Goal: Task Accomplishment & Management: Manage account settings

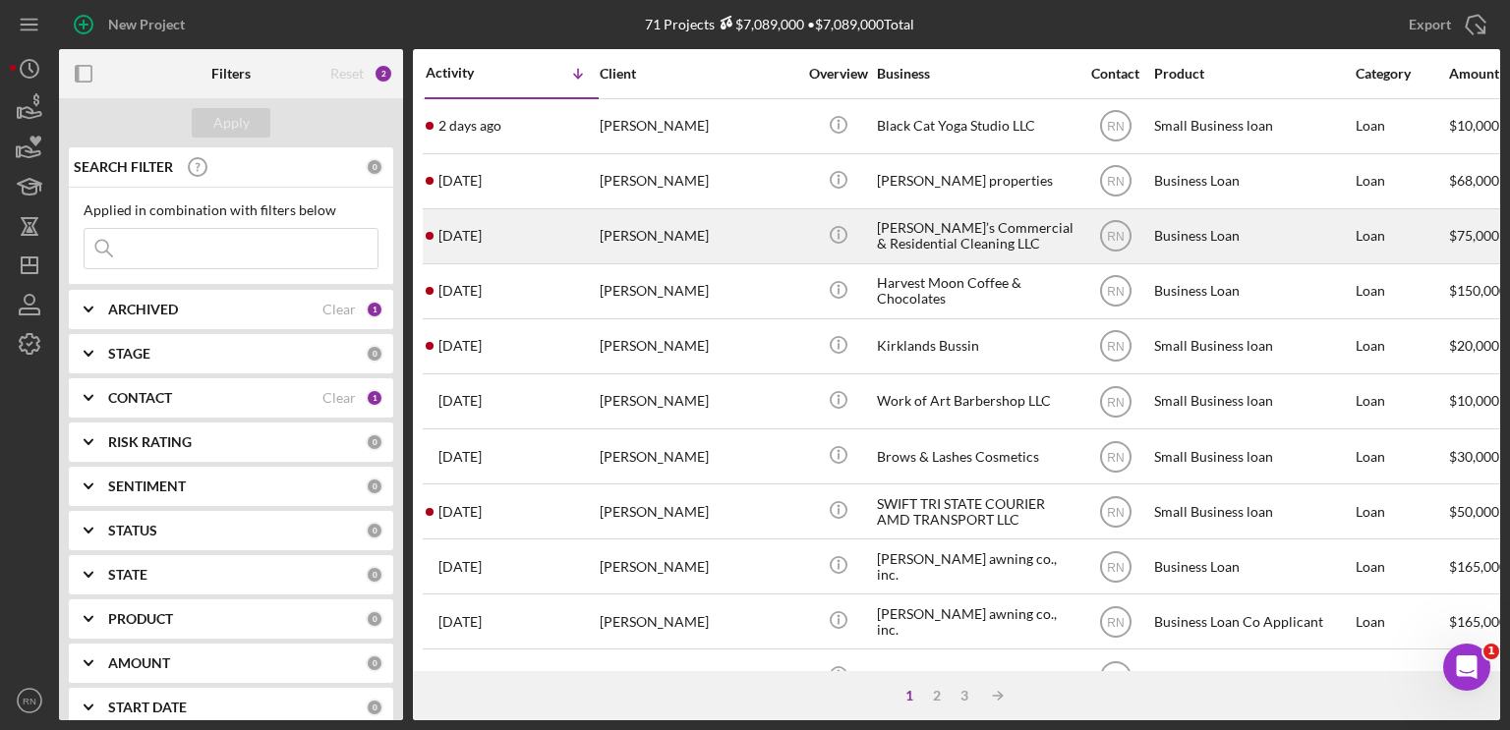
click at [908, 234] on div "[PERSON_NAME]’s Commercial & Residential Cleaning LLC" at bounding box center [975, 236] width 197 height 52
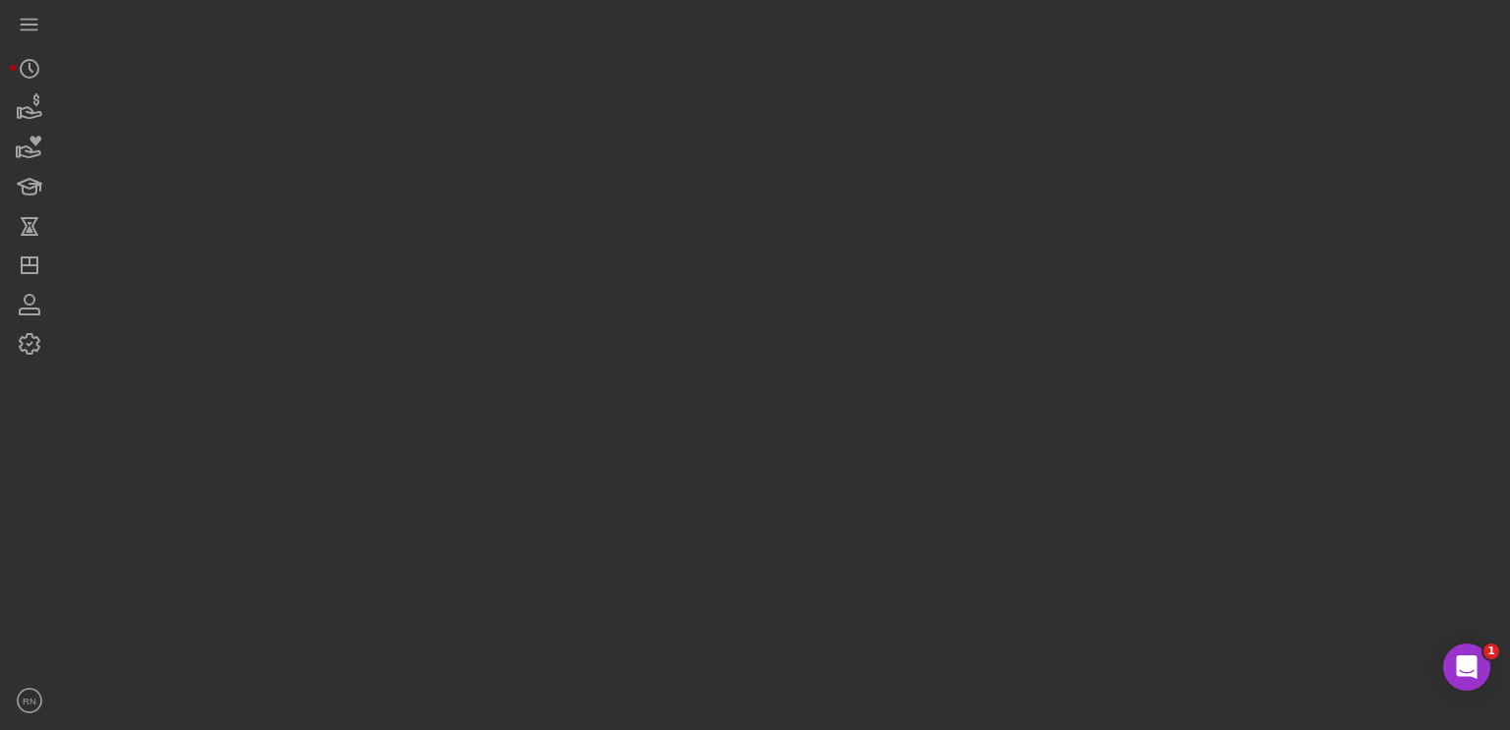
click at [908, 234] on div at bounding box center [779, 360] width 1441 height 721
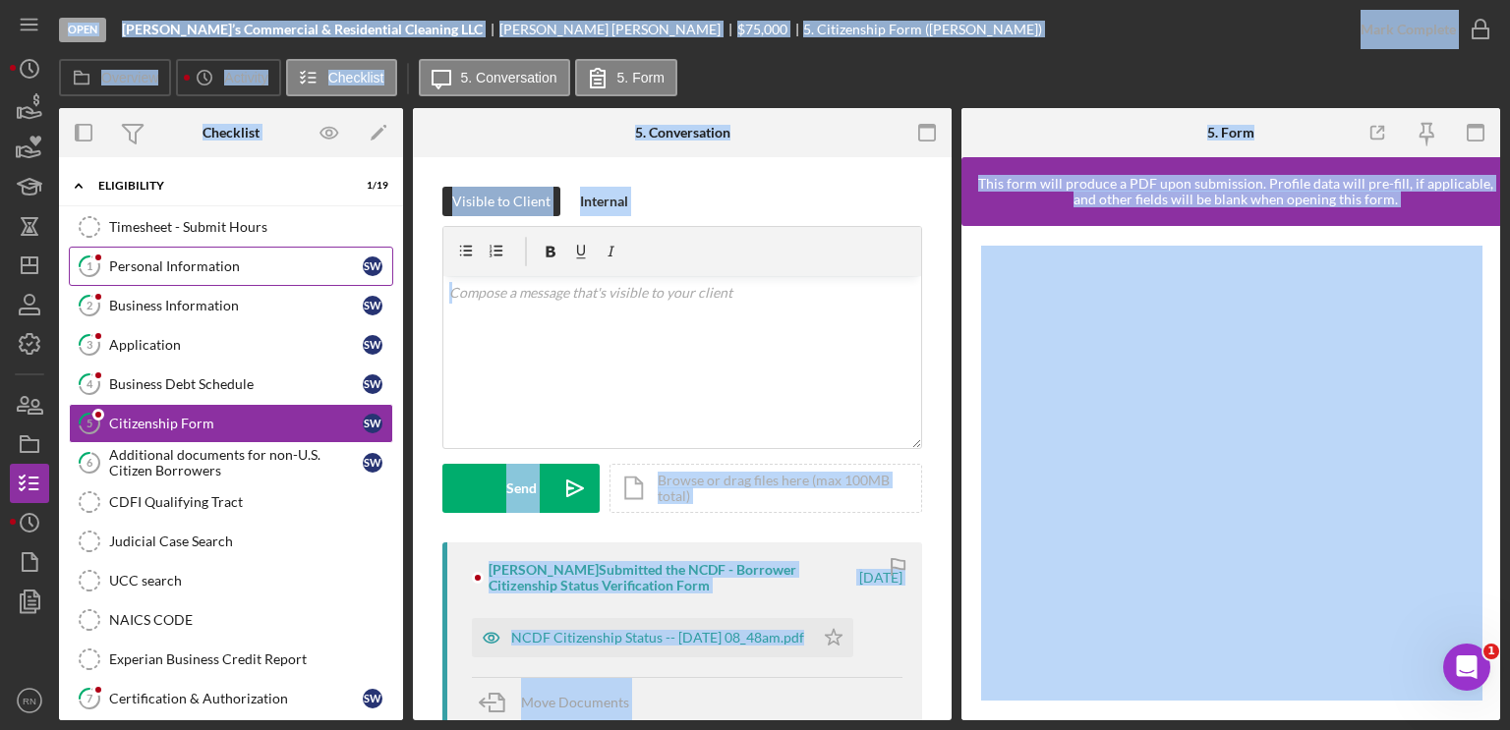
click at [231, 270] on div "Personal Information" at bounding box center [236, 267] width 254 height 16
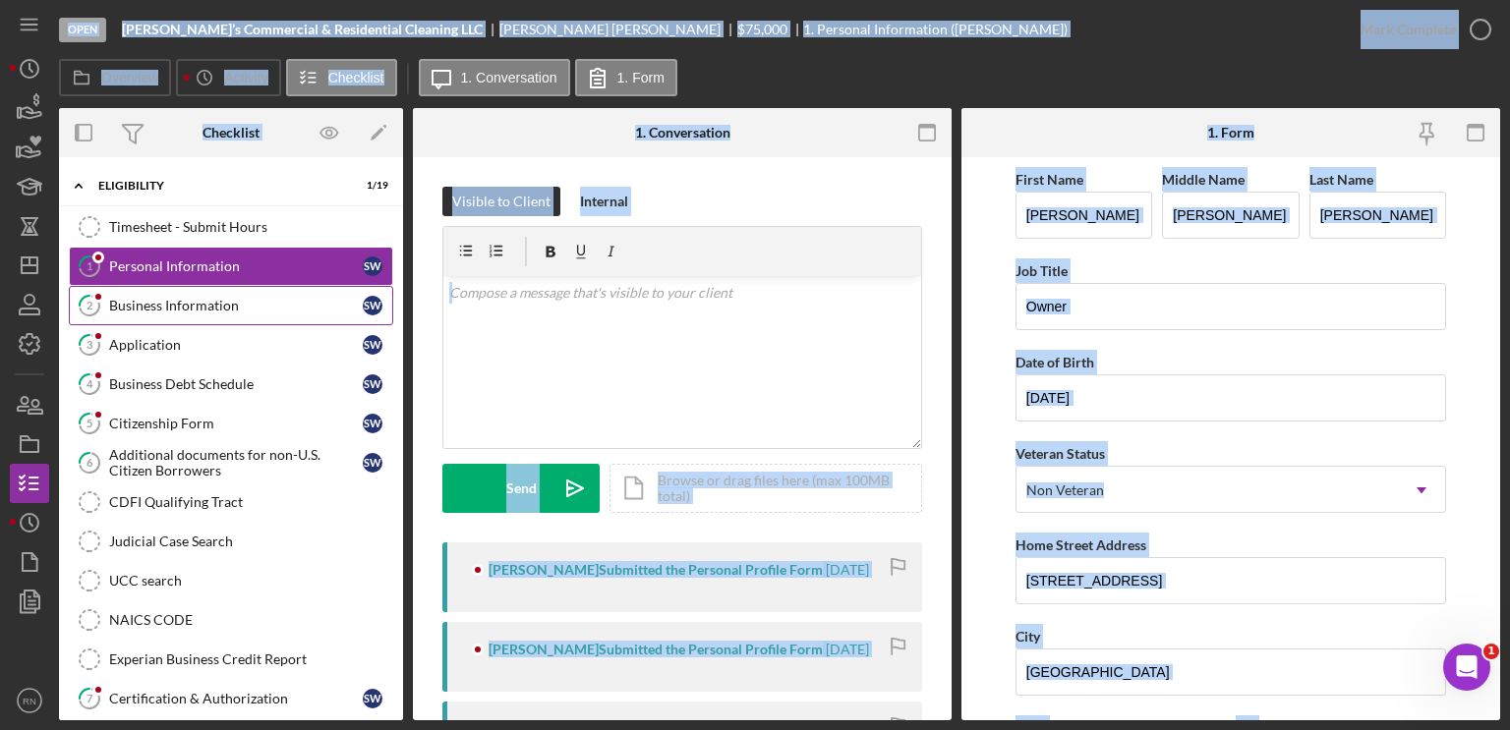
click at [241, 311] on div "Business Information" at bounding box center [236, 306] width 254 height 16
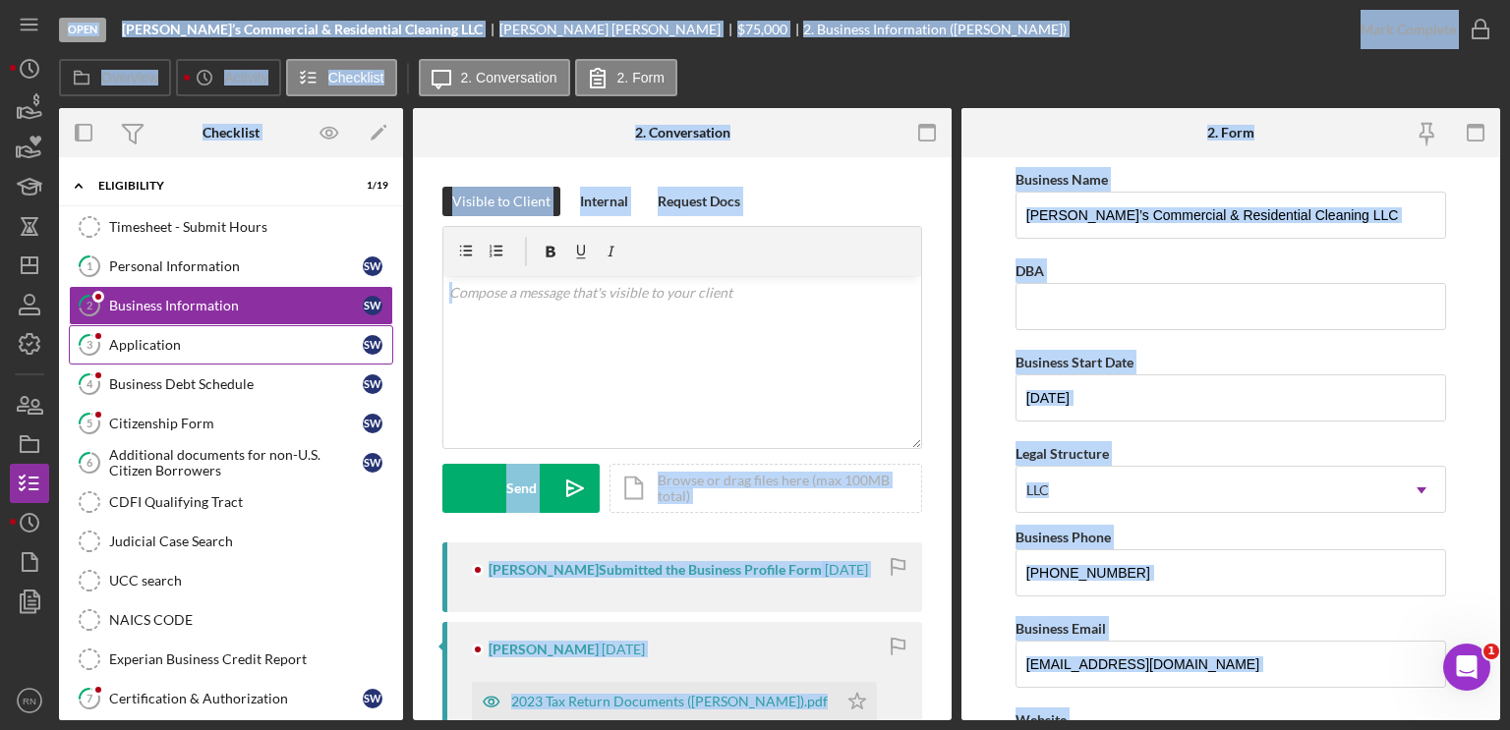
click at [186, 353] on link "3 Application S W" at bounding box center [231, 344] width 324 height 39
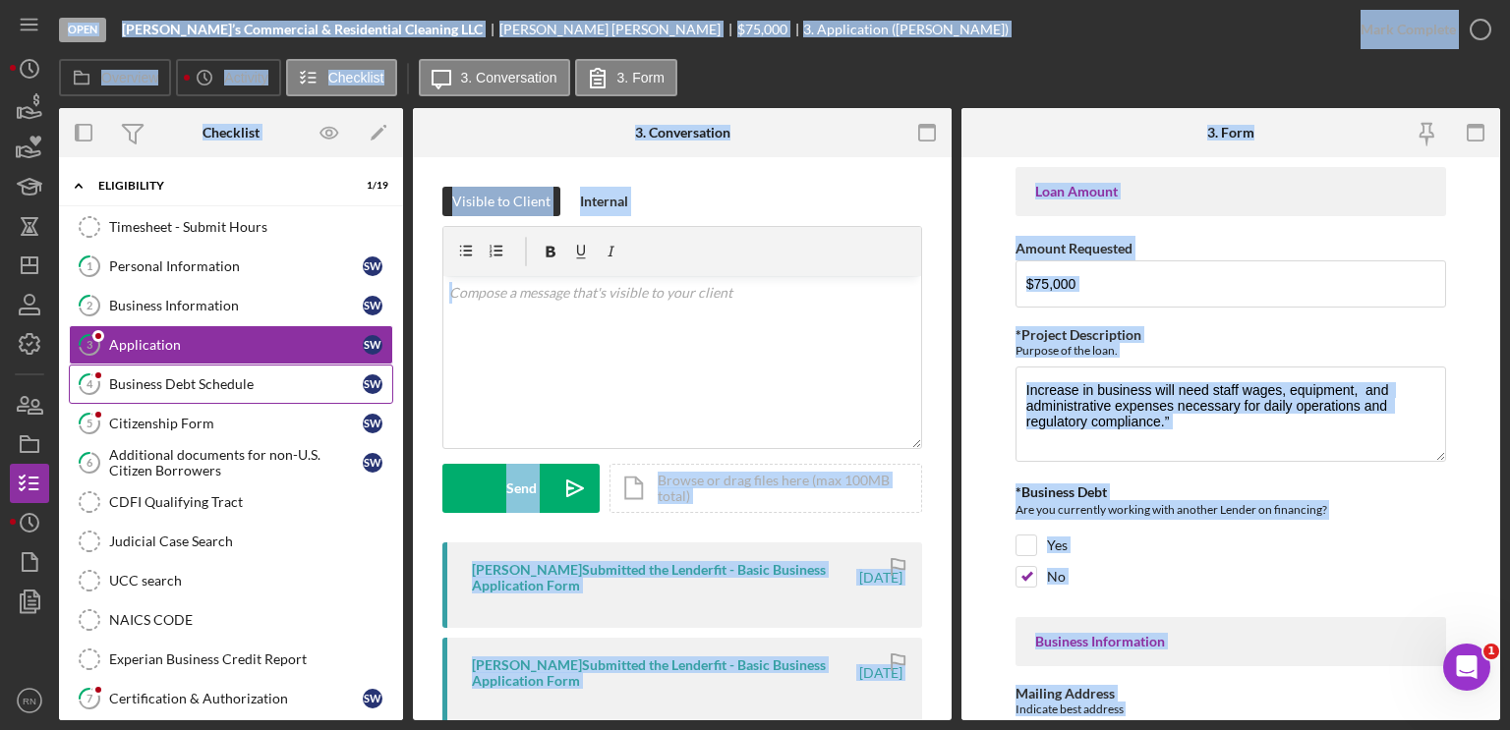
click at [199, 385] on div "Business Debt Schedule" at bounding box center [236, 385] width 254 height 16
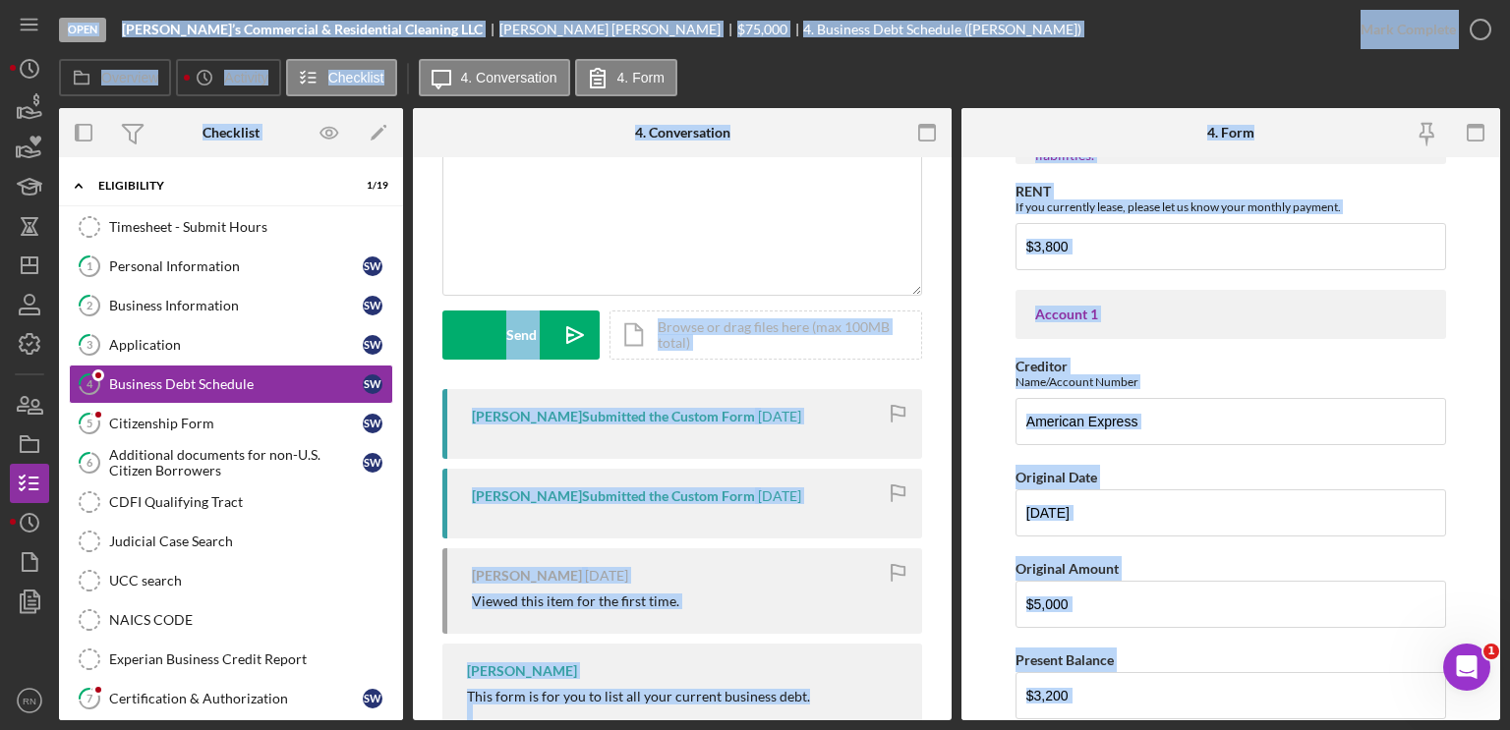
scroll to position [197, 0]
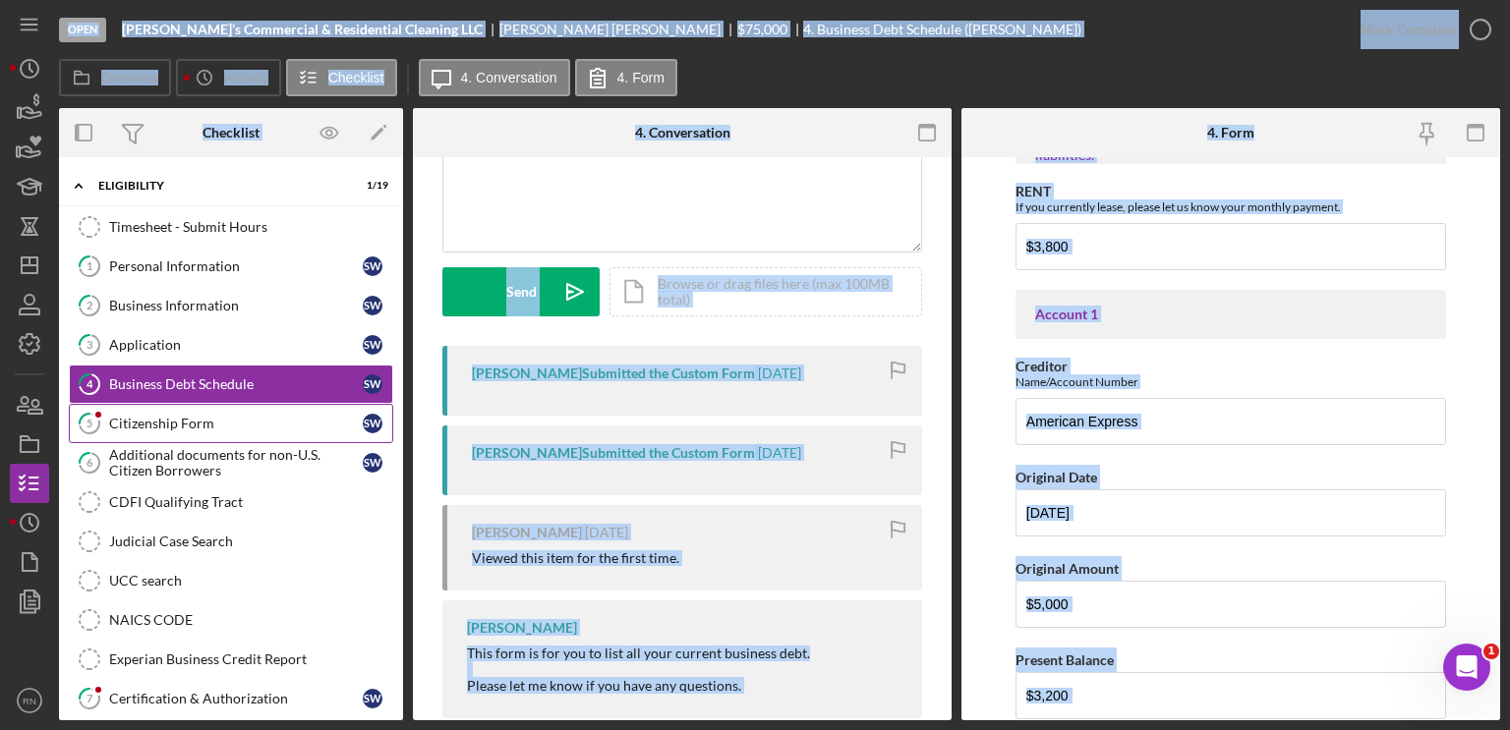
click at [161, 419] on div "Citizenship Form" at bounding box center [236, 424] width 254 height 16
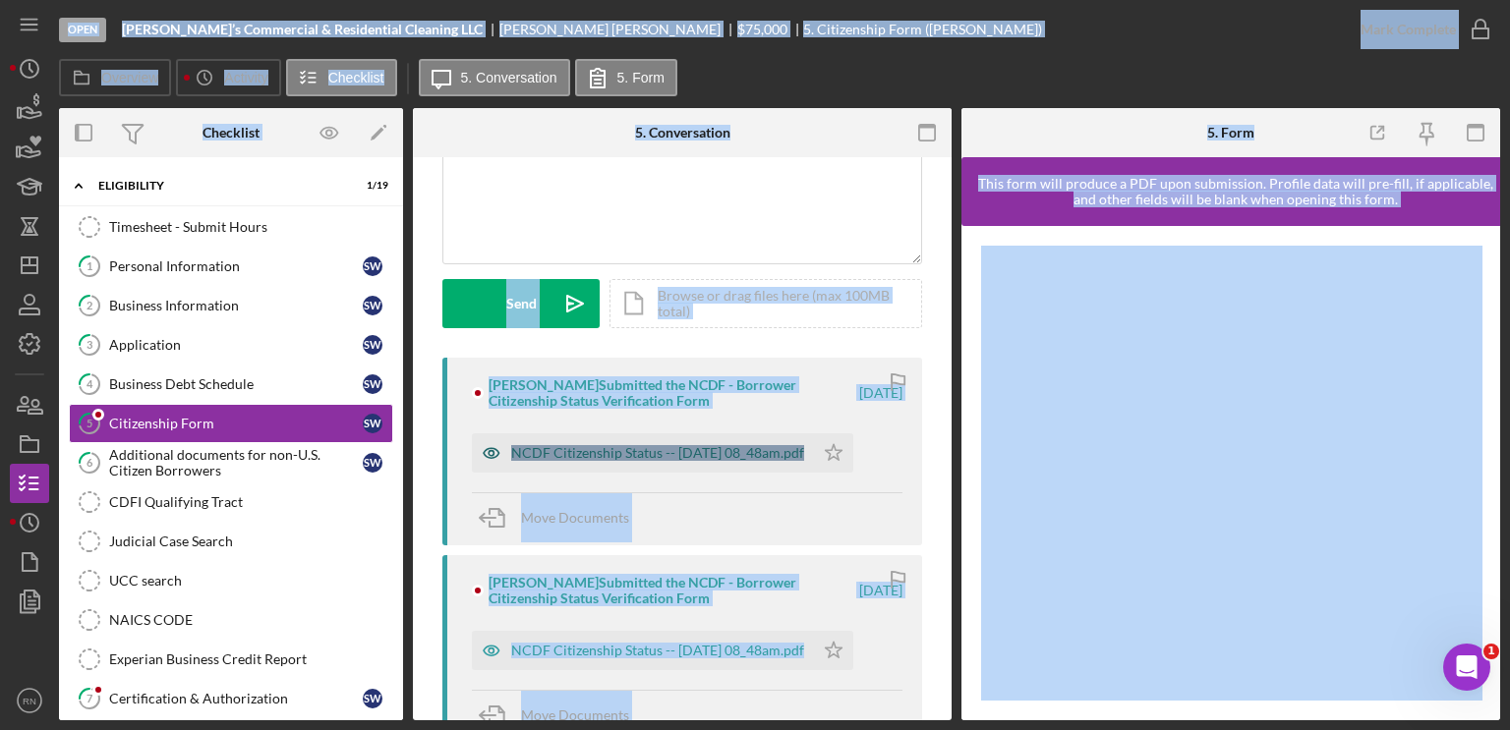
scroll to position [197, 0]
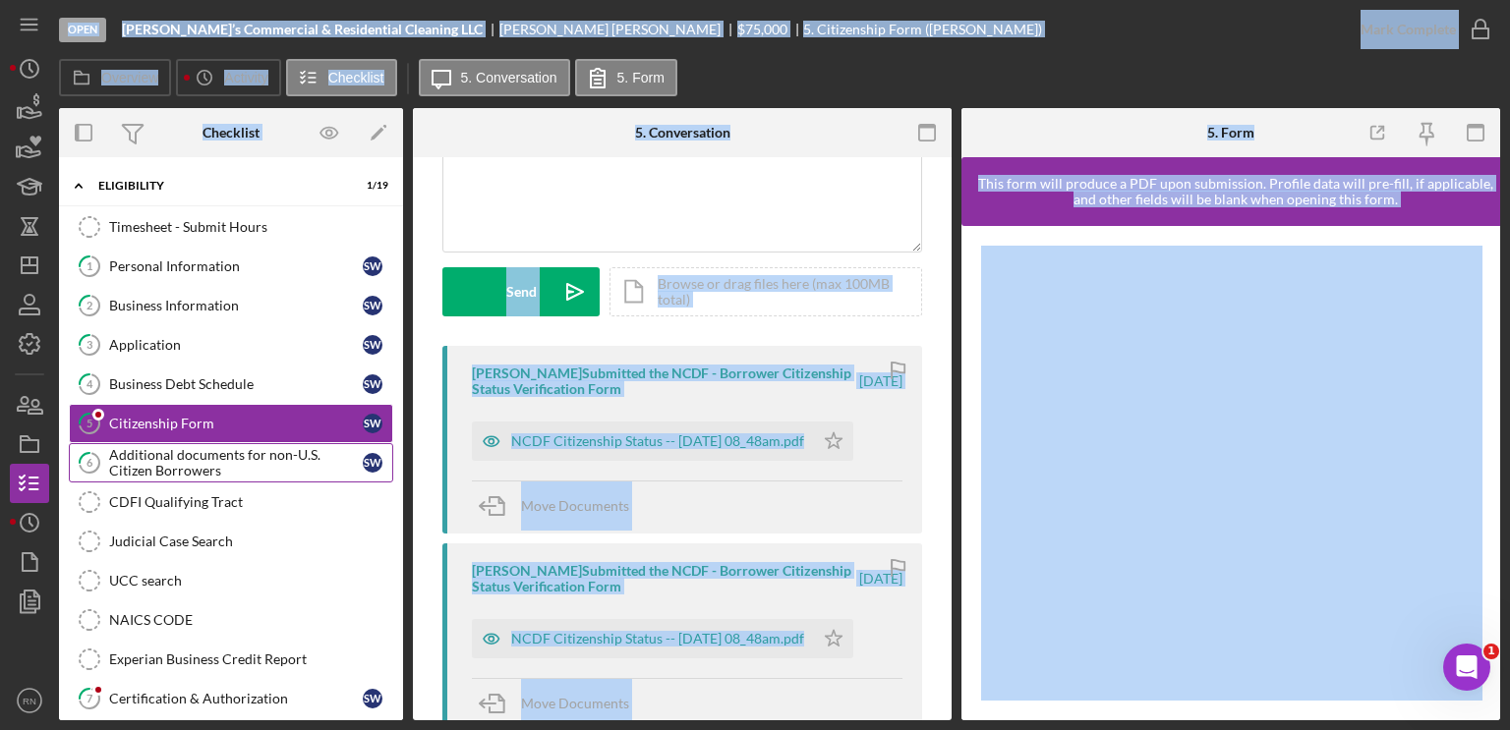
click at [221, 466] on div "Additional documents for non-U.S. Citizen Borrowers" at bounding box center [236, 462] width 254 height 31
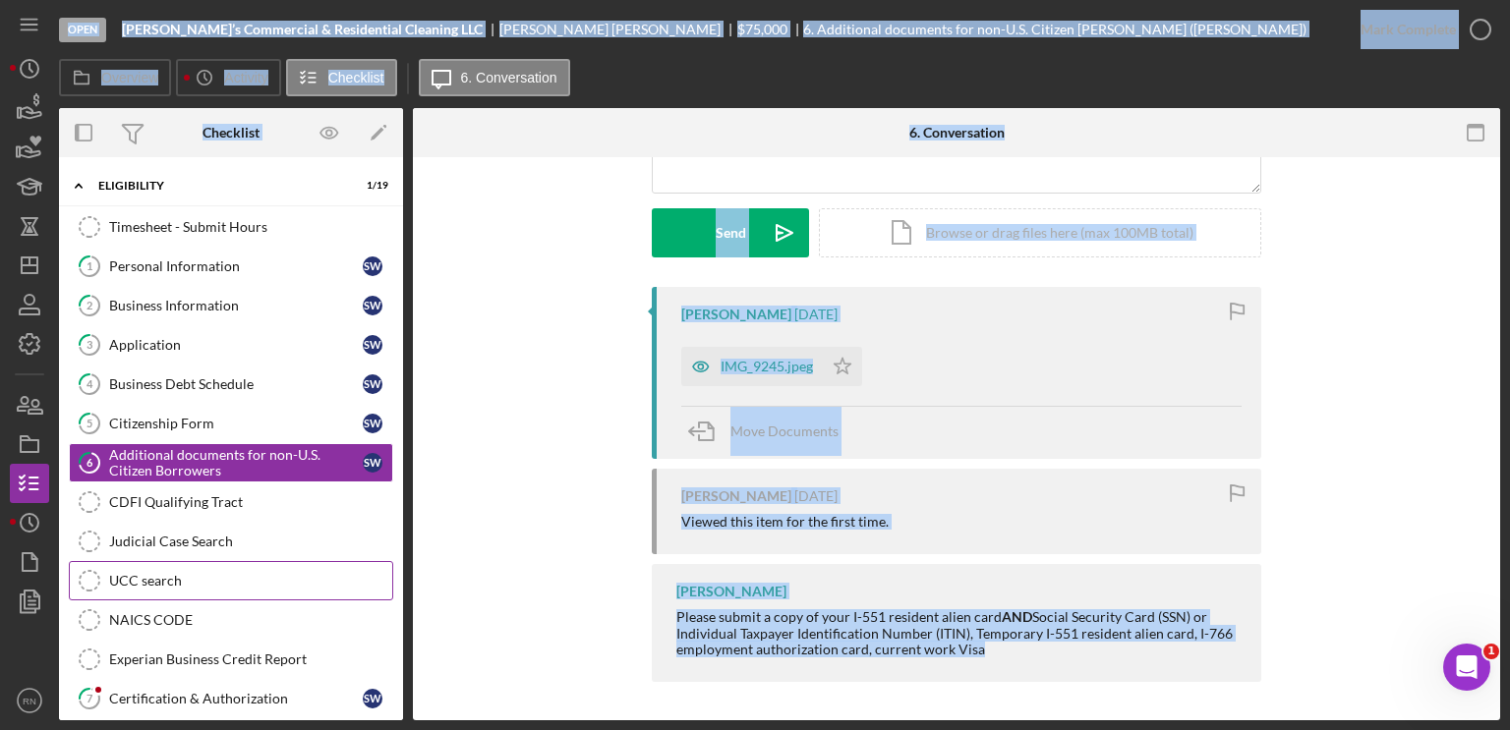
scroll to position [197, 0]
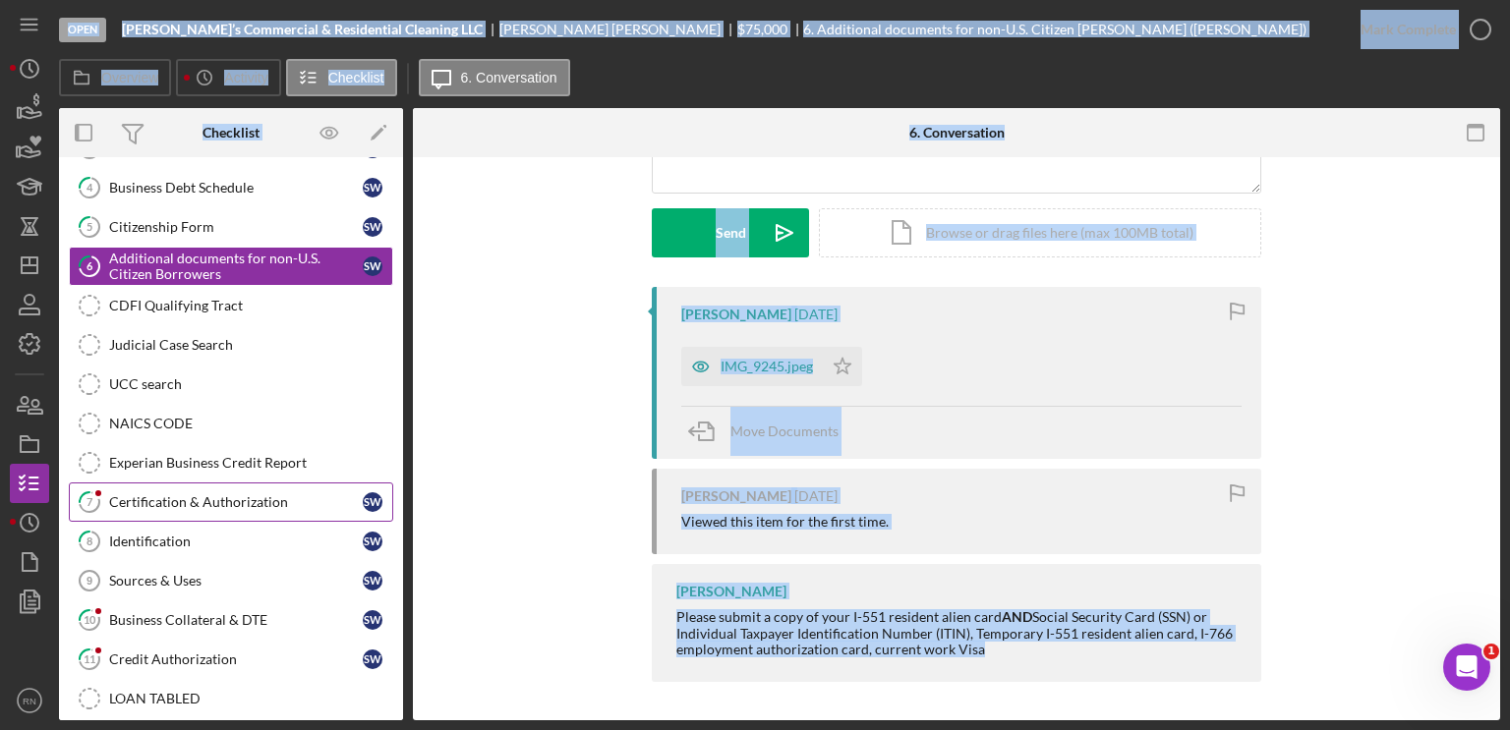
click at [190, 506] on link "7 Certification & Authorization S W" at bounding box center [231, 502] width 324 height 39
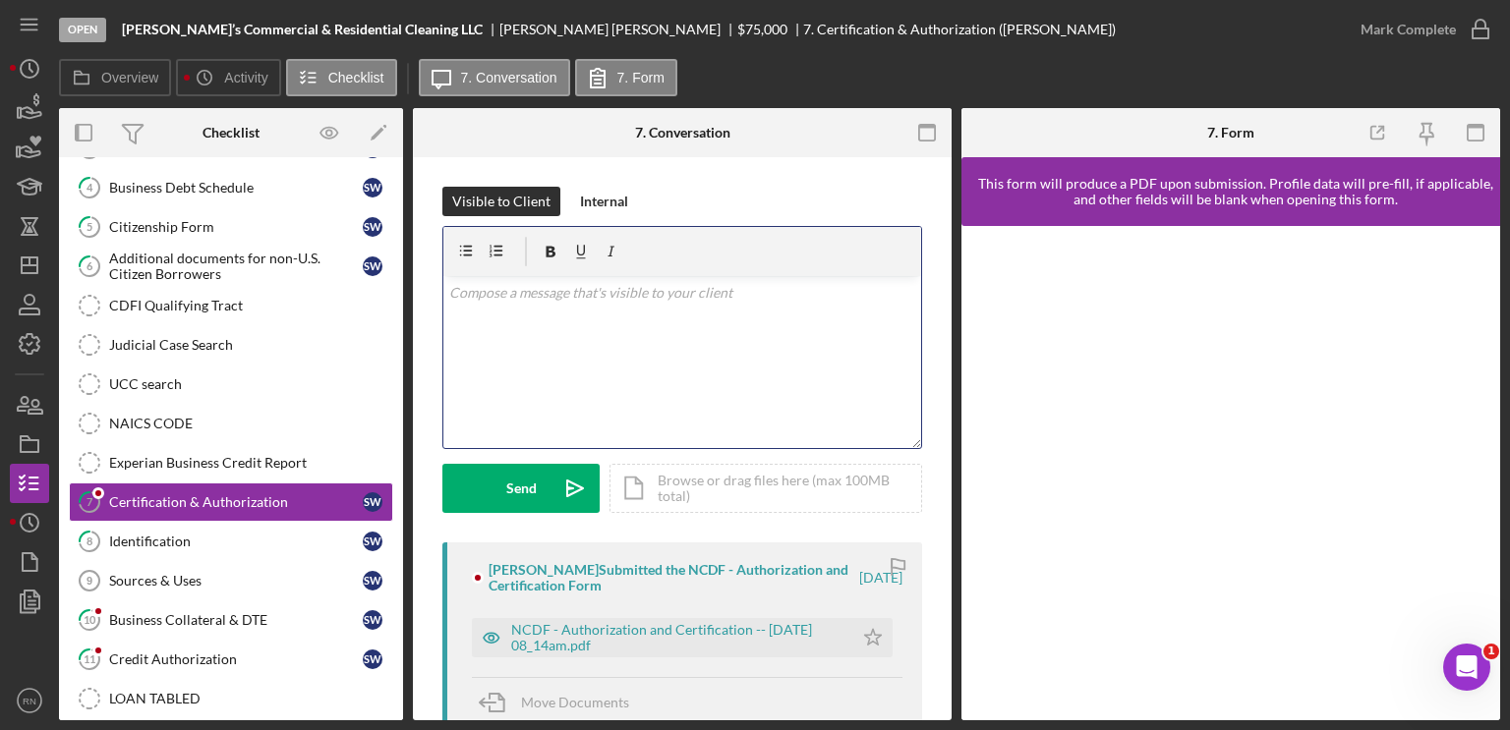
click at [816, 354] on div "v Color teal Color pink Remove color Add row above Add row below Add column bef…" at bounding box center [682, 362] width 478 height 172
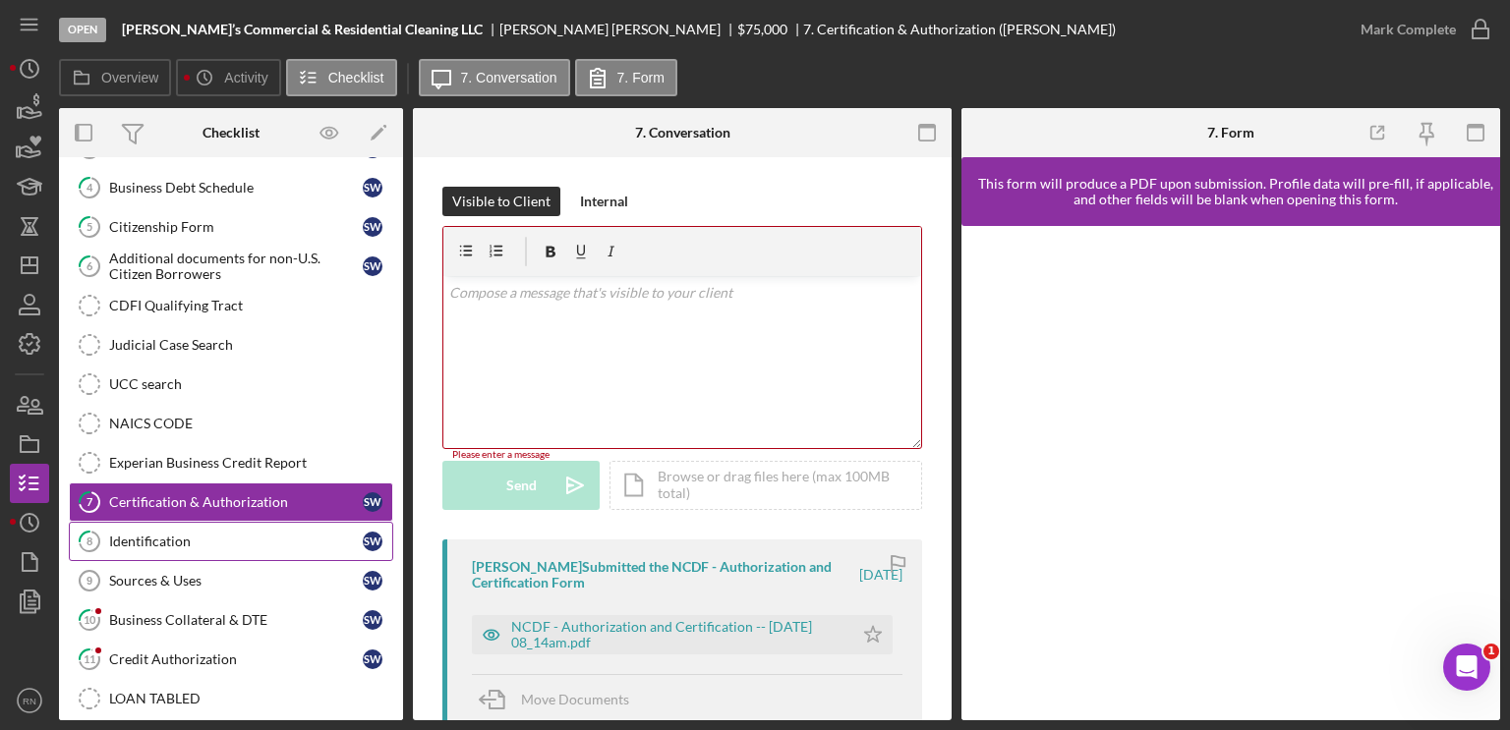
click at [232, 542] on div "Identification" at bounding box center [236, 542] width 254 height 16
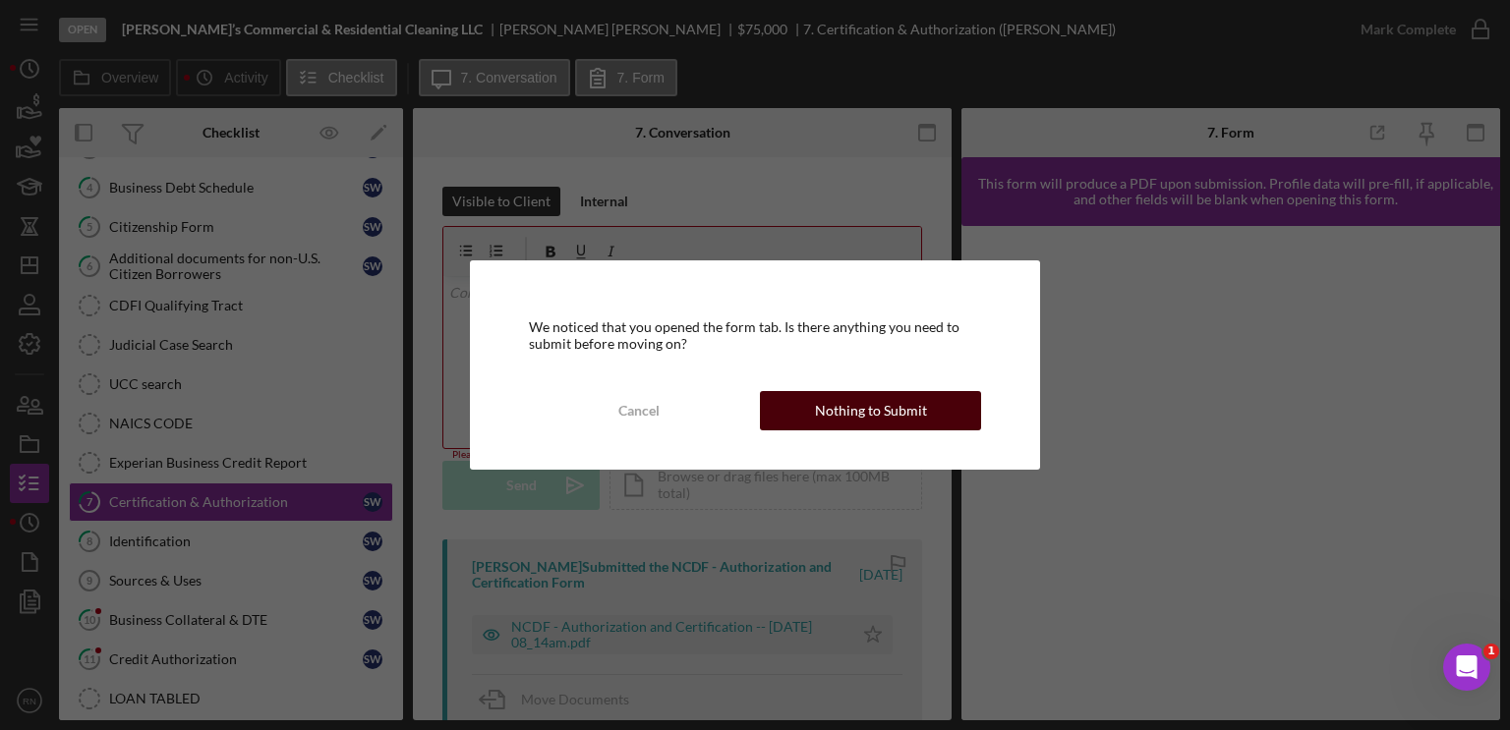
click at [904, 408] on div "Nothing to Submit" at bounding box center [871, 410] width 112 height 39
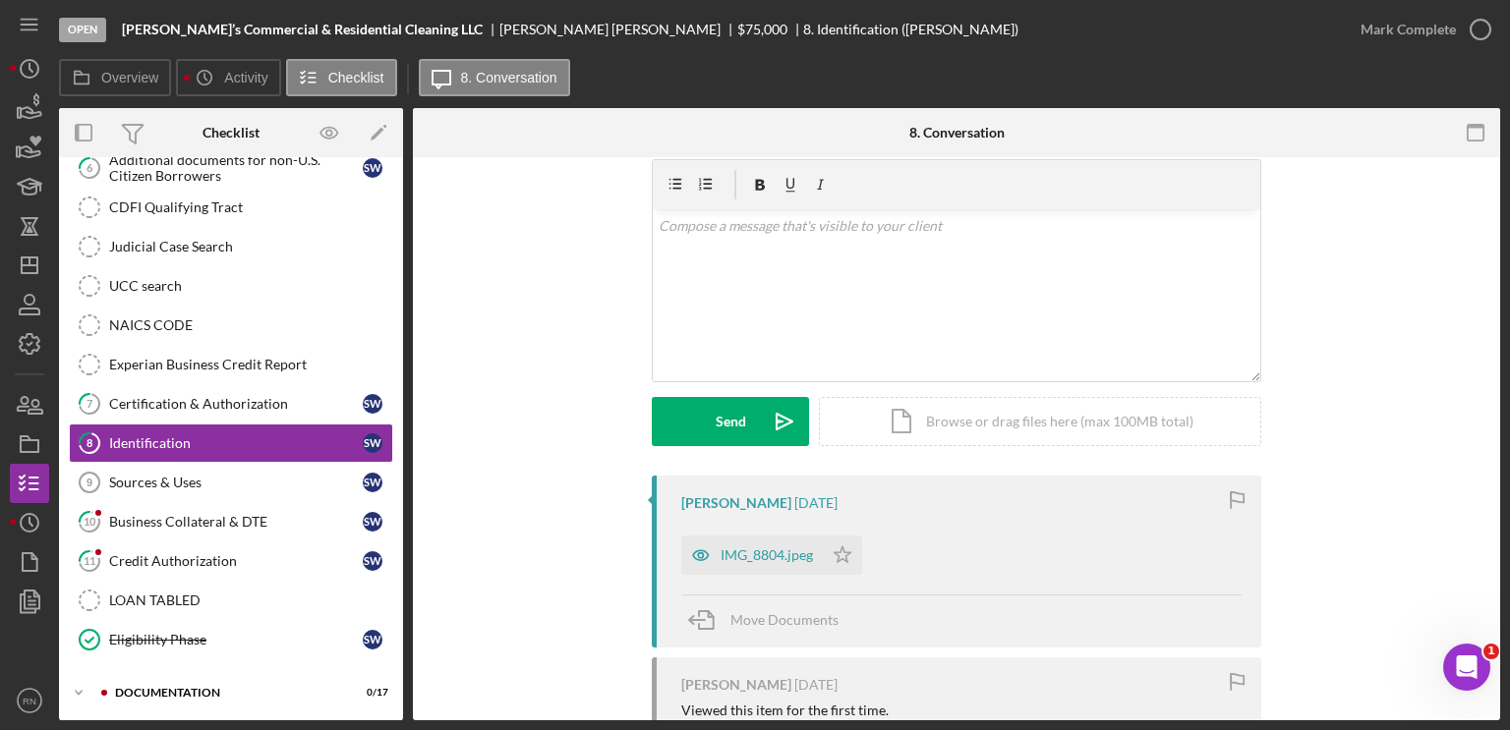
scroll to position [98, 0]
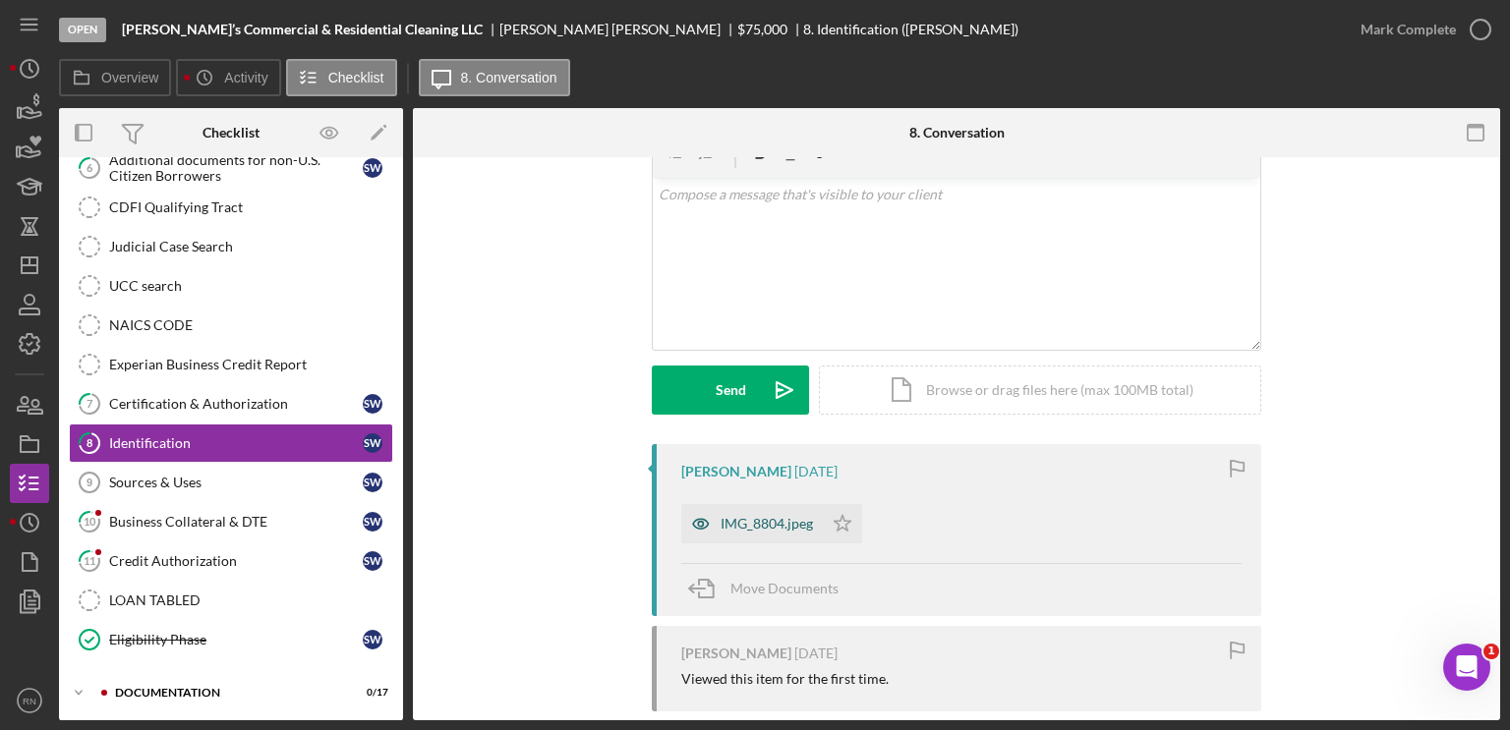
click at [763, 523] on div "IMG_8804.jpeg" at bounding box center [767, 524] width 92 height 16
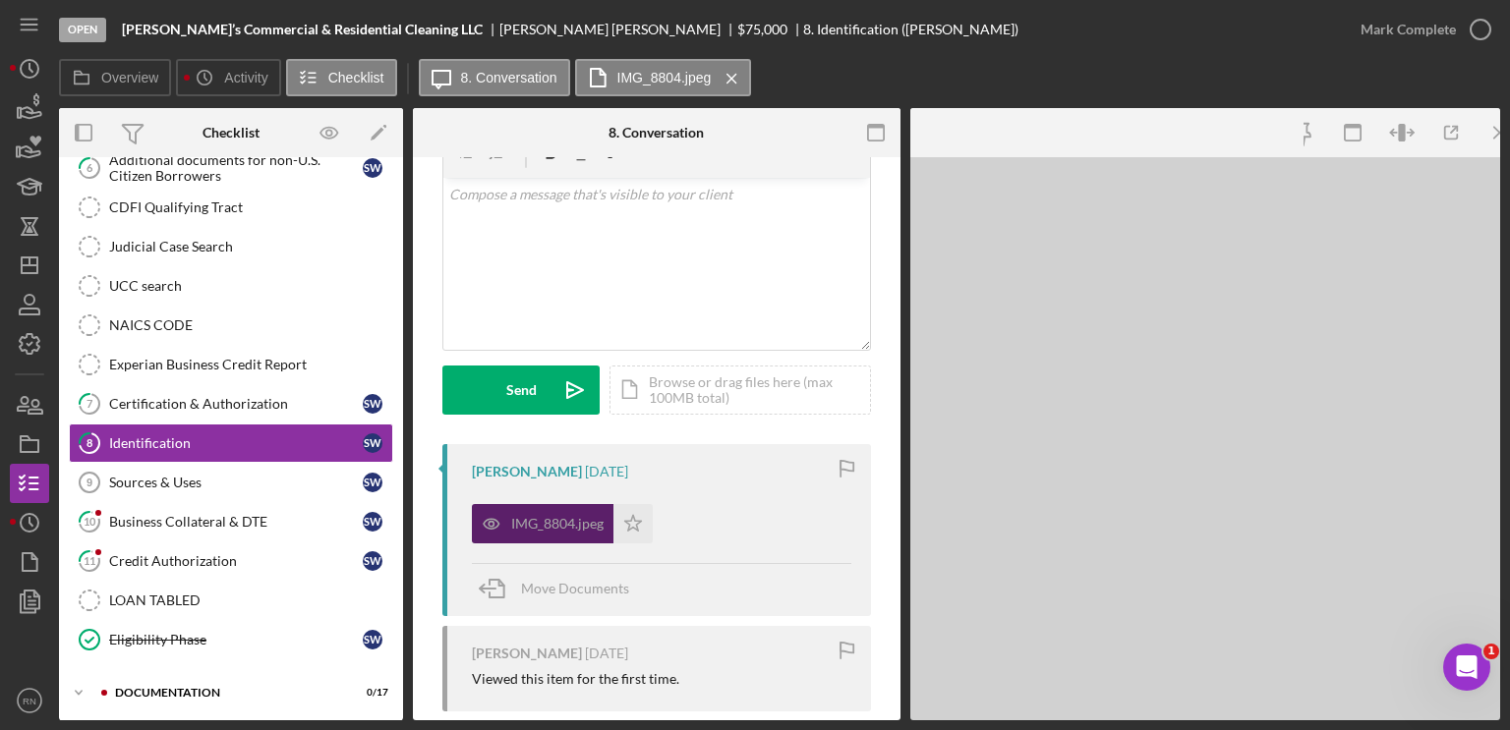
click at [763, 523] on div "IMG_8804.jpeg Icon/Star" at bounding box center [661, 518] width 379 height 49
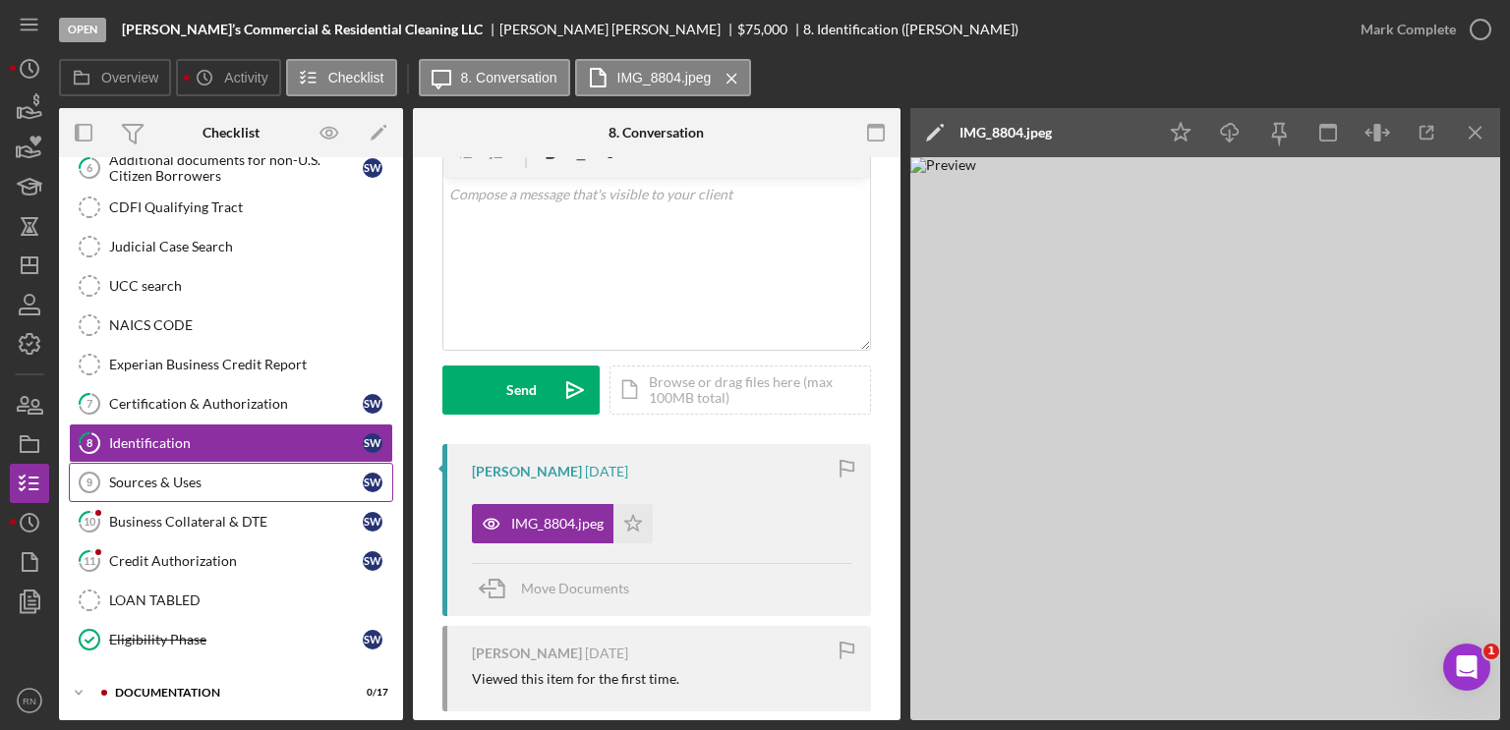
click at [178, 484] on div "Sources & Uses" at bounding box center [236, 483] width 254 height 16
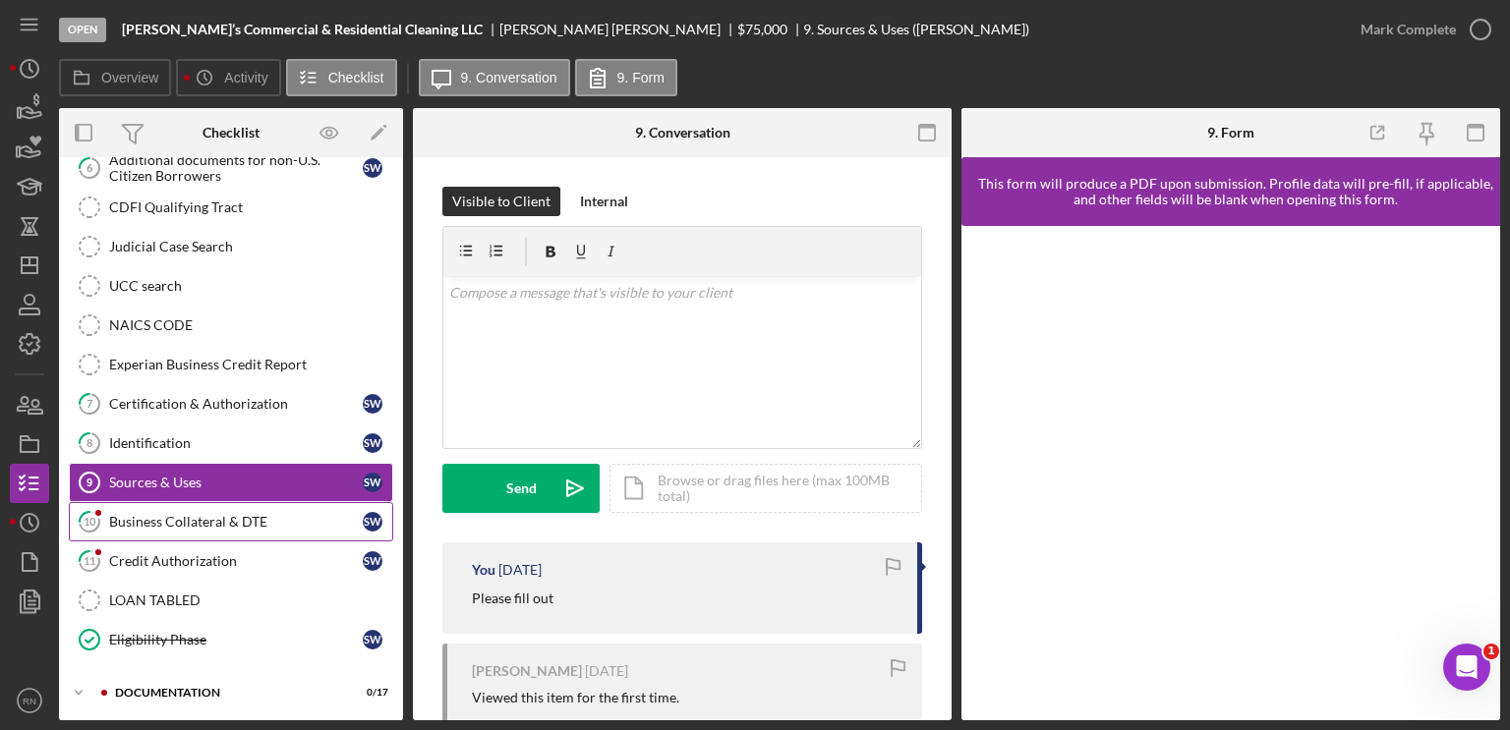
click at [236, 515] on div "Business Collateral & DTE" at bounding box center [236, 522] width 254 height 16
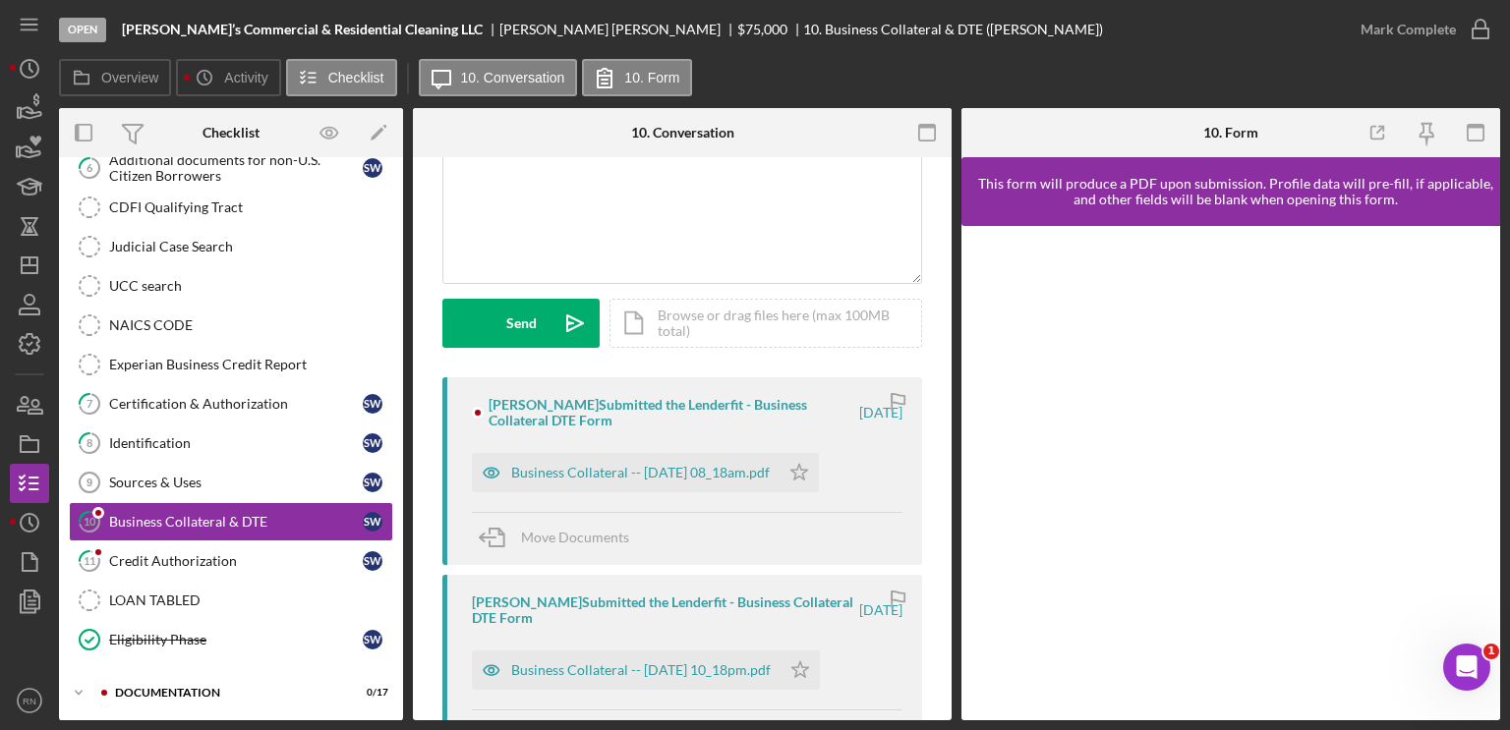
scroll to position [197, 0]
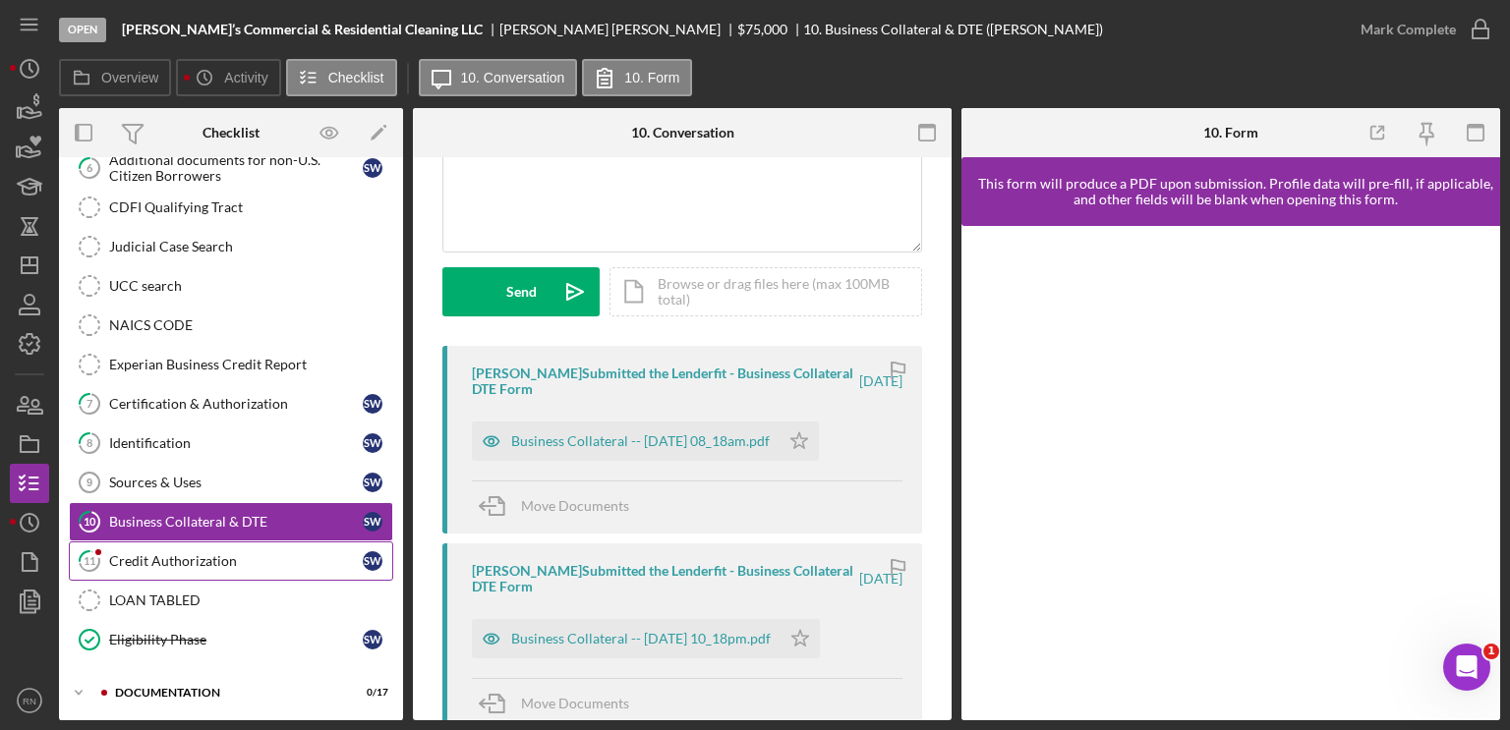
click at [189, 556] on div "Credit Authorization" at bounding box center [236, 561] width 254 height 16
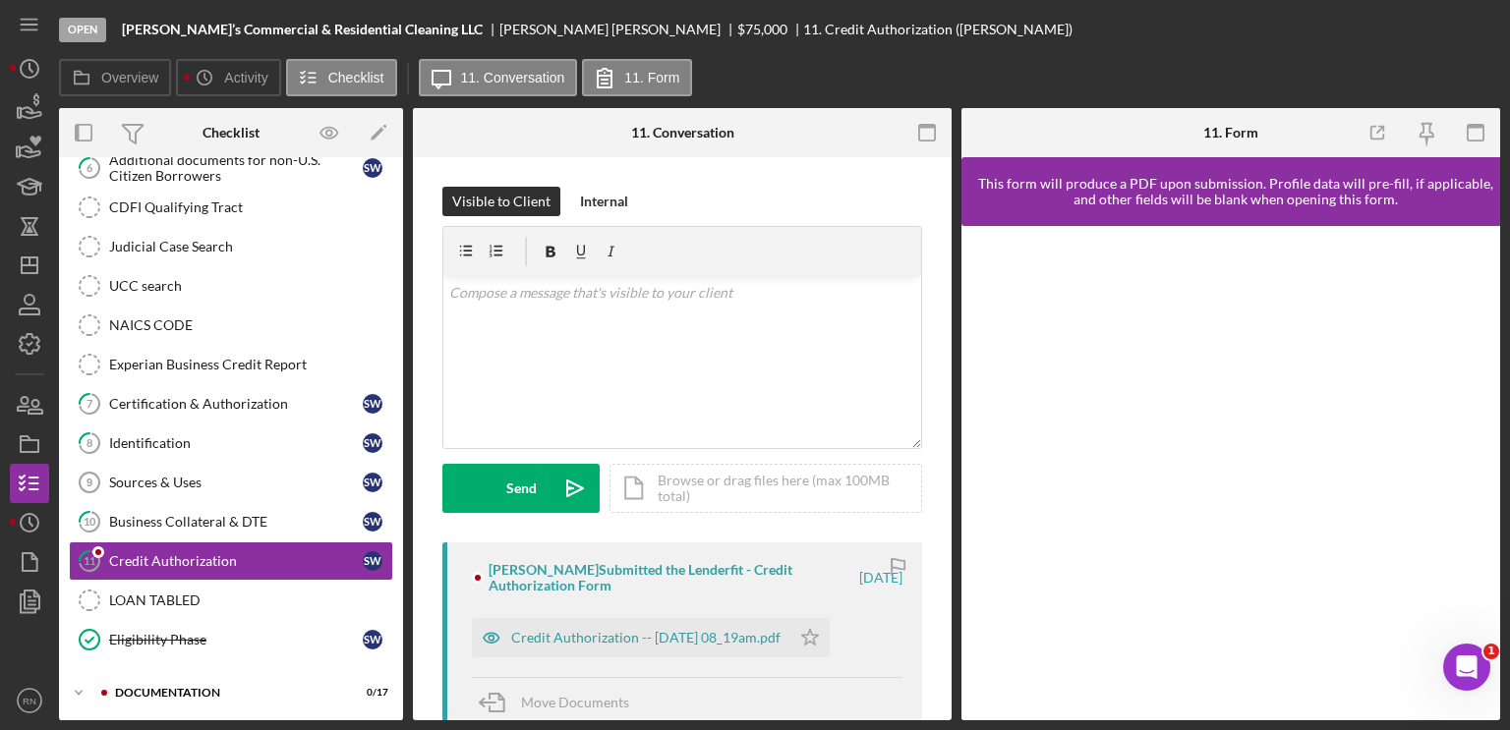
scroll to position [334, 0]
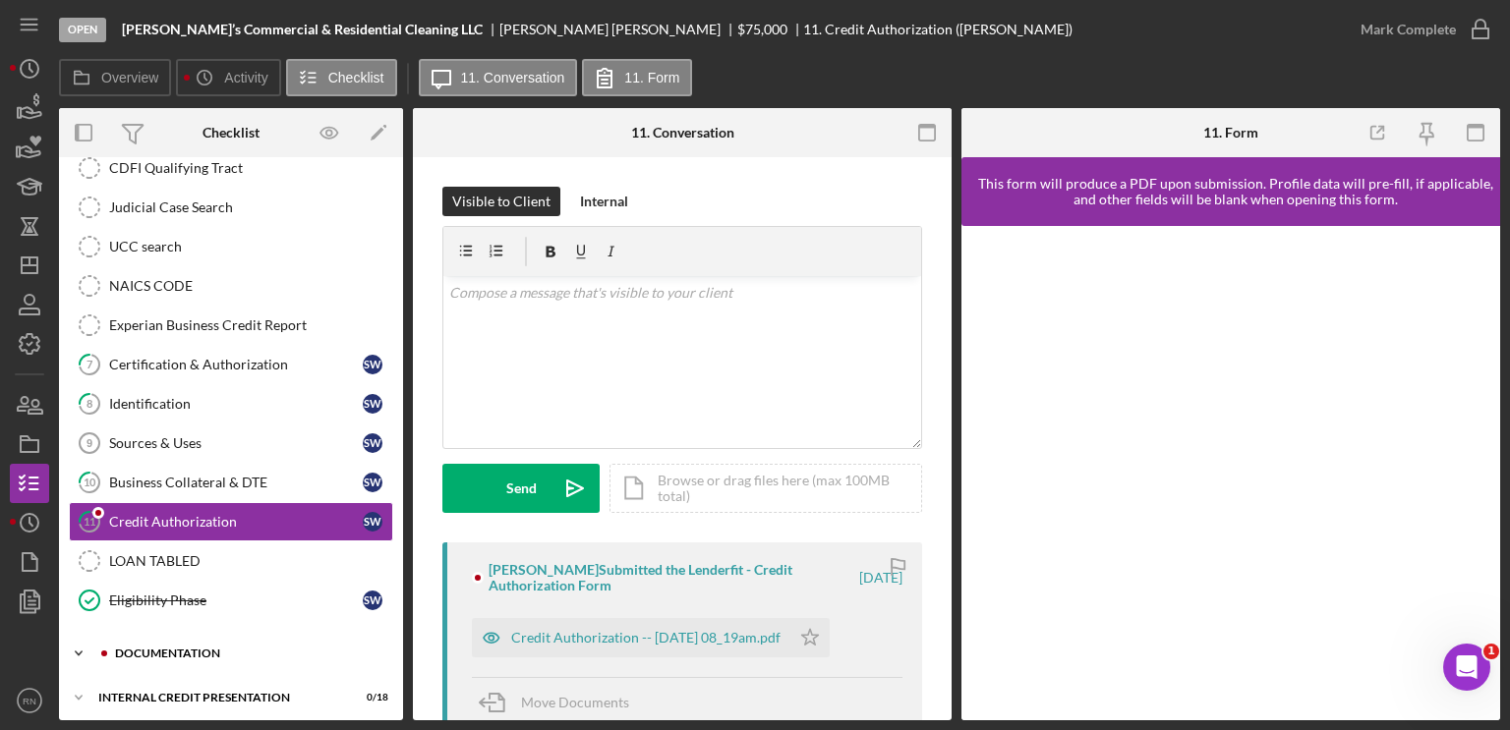
click at [216, 639] on div "Icon/Expander documentation 0 / 17" at bounding box center [231, 653] width 344 height 39
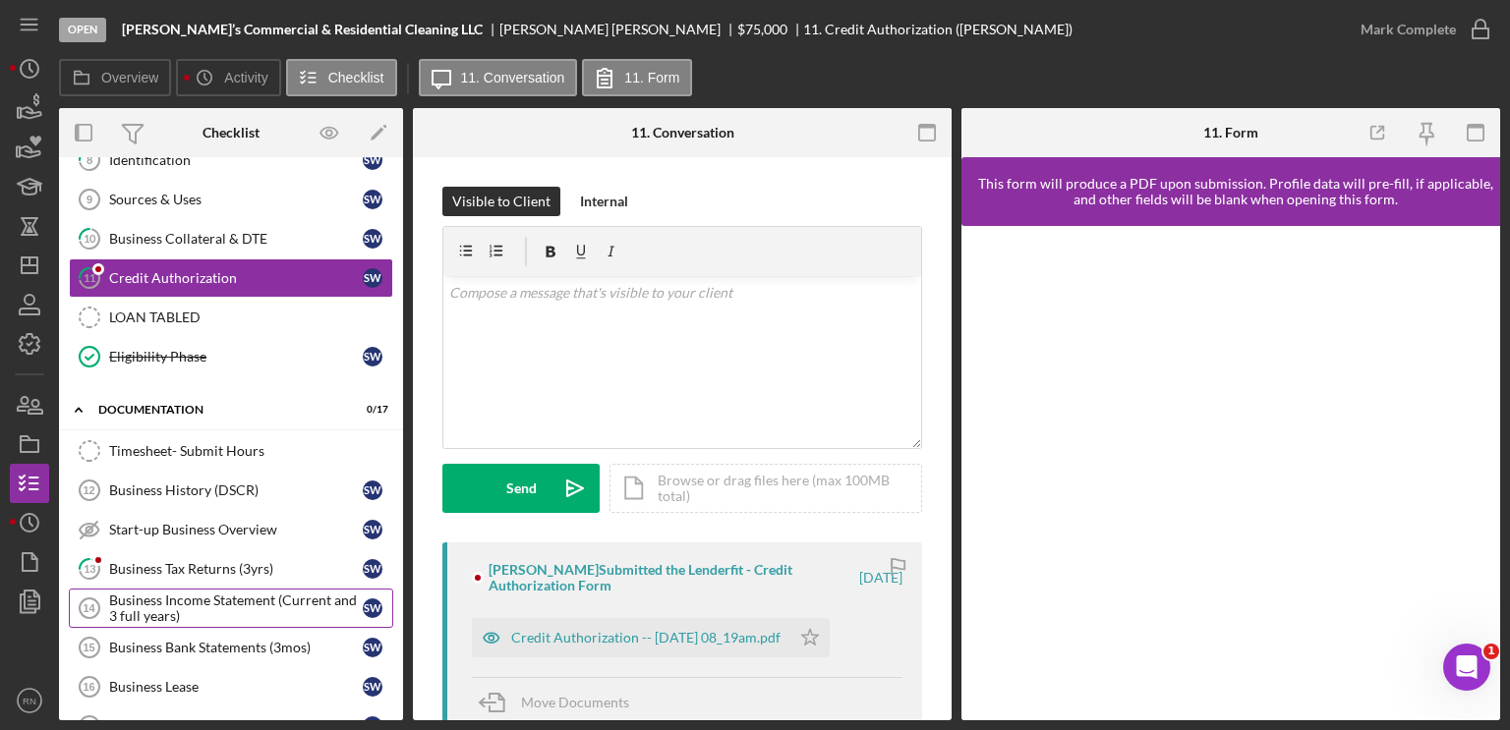
scroll to position [629, 0]
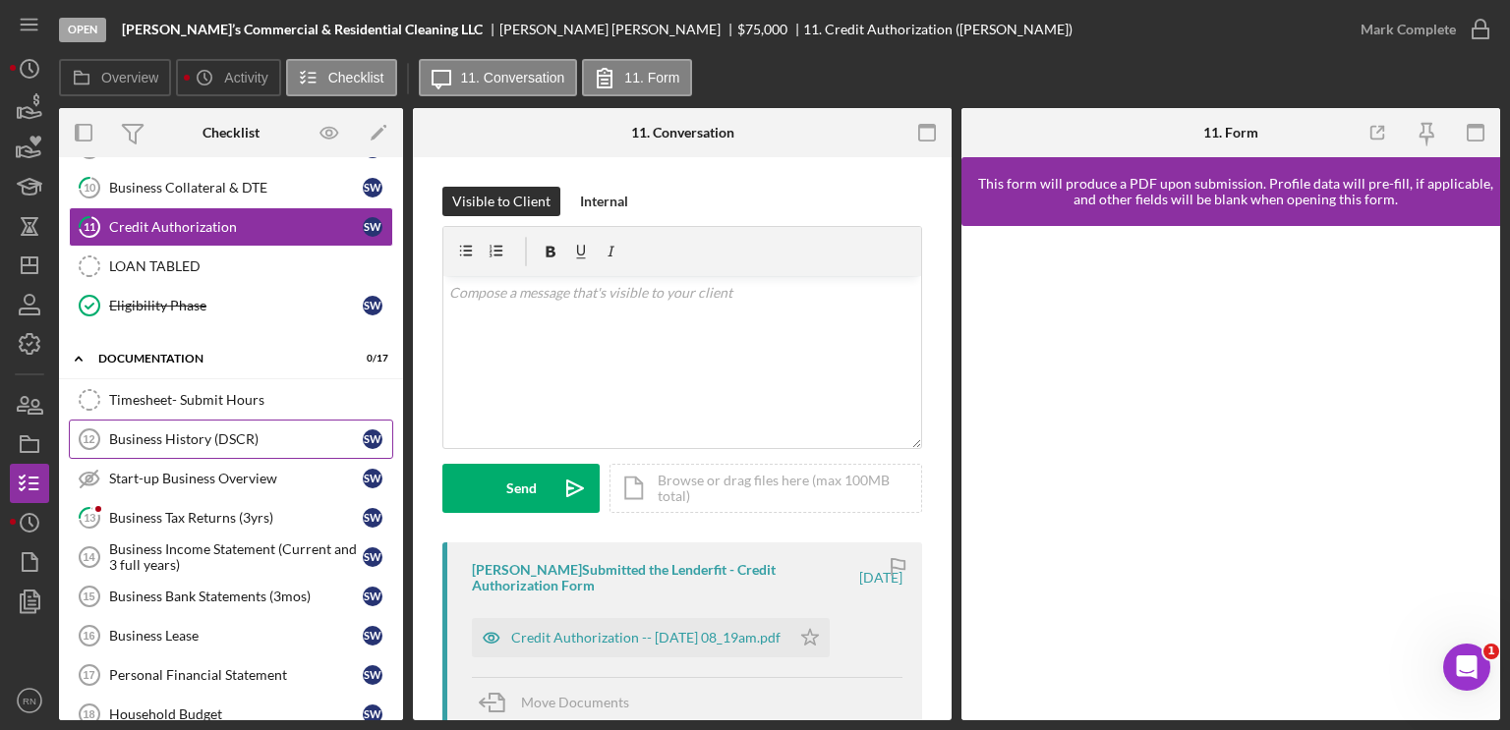
click at [232, 436] on div "Business History (DSCR)" at bounding box center [236, 440] width 254 height 16
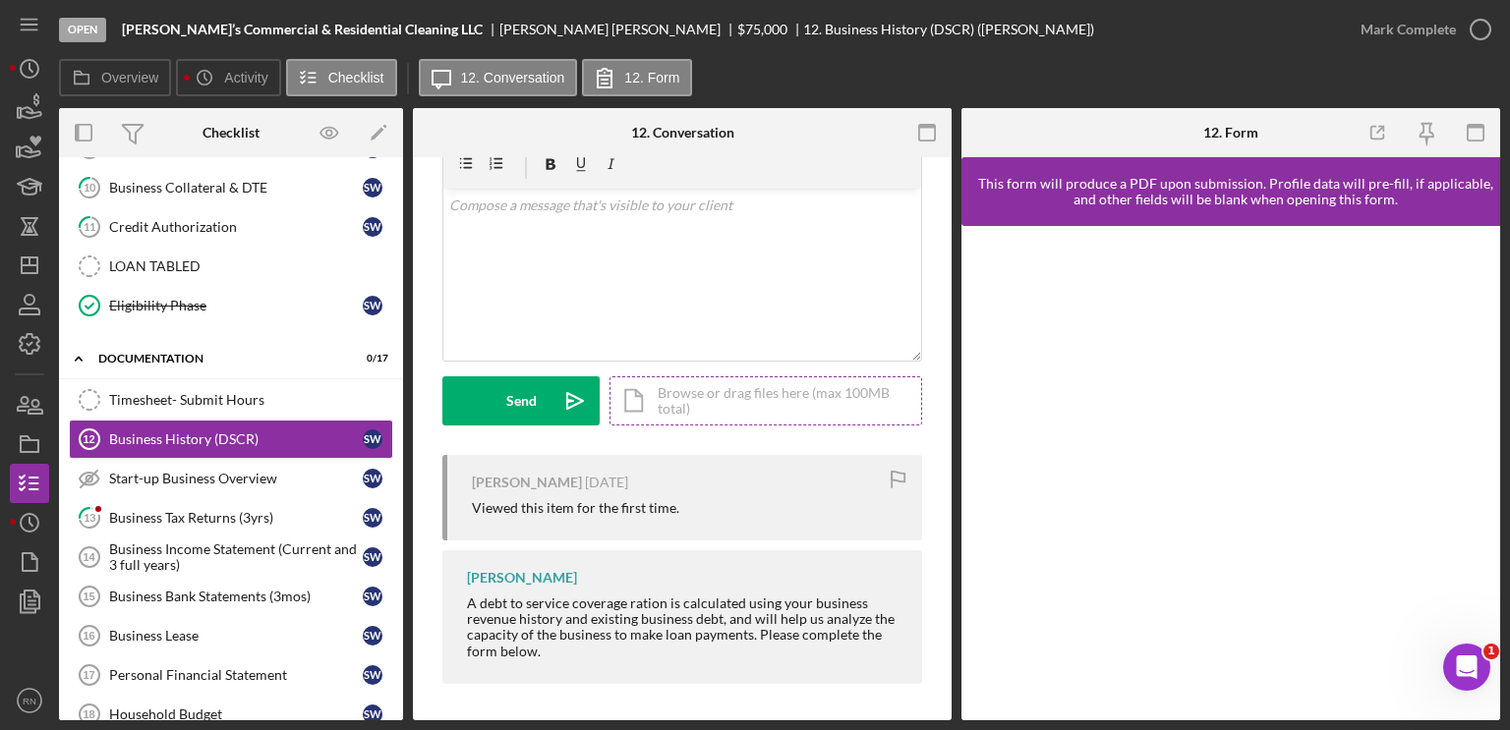
scroll to position [88, 0]
click at [253, 471] on div "Start-up Business Overview" at bounding box center [236, 479] width 254 height 16
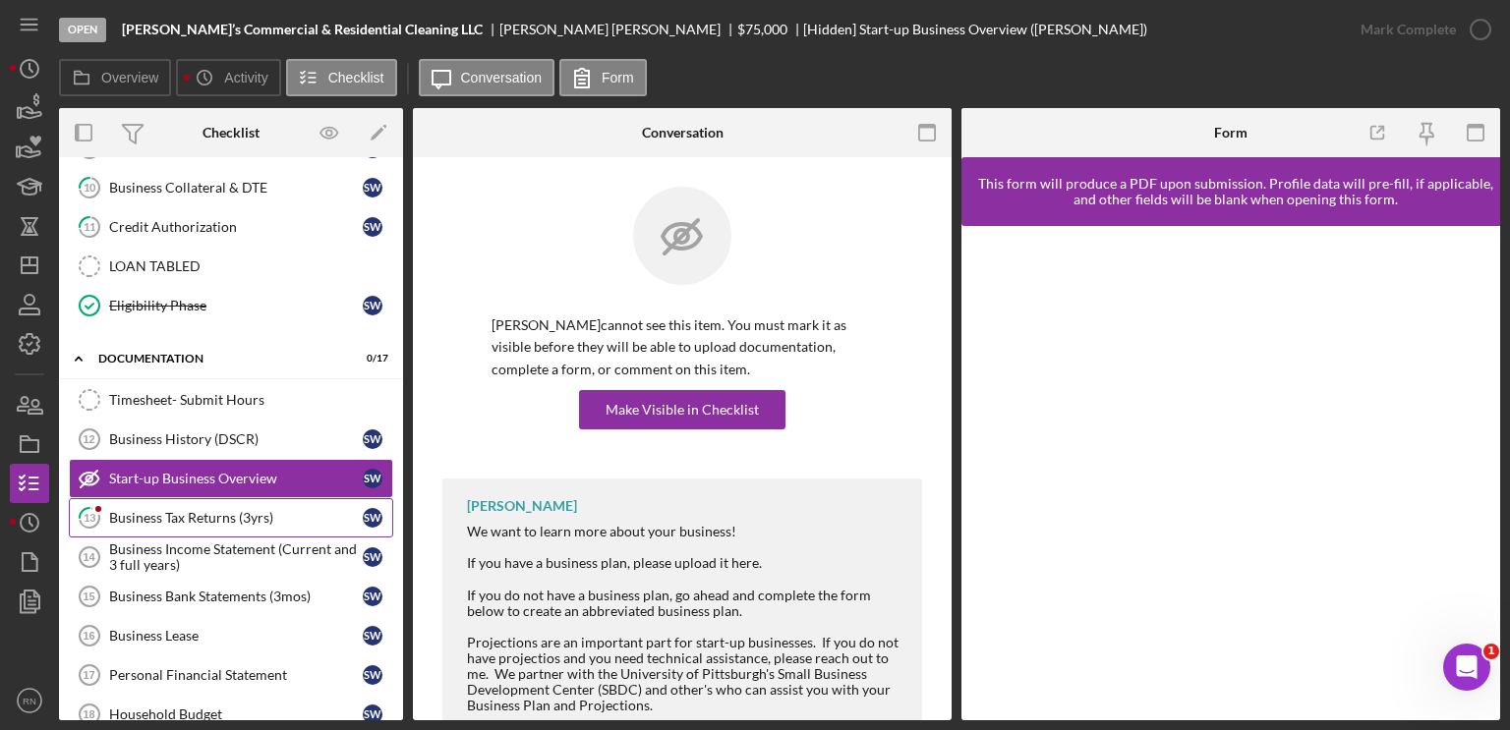
click at [260, 512] on div "Business Tax Returns (3yrs)" at bounding box center [236, 518] width 254 height 16
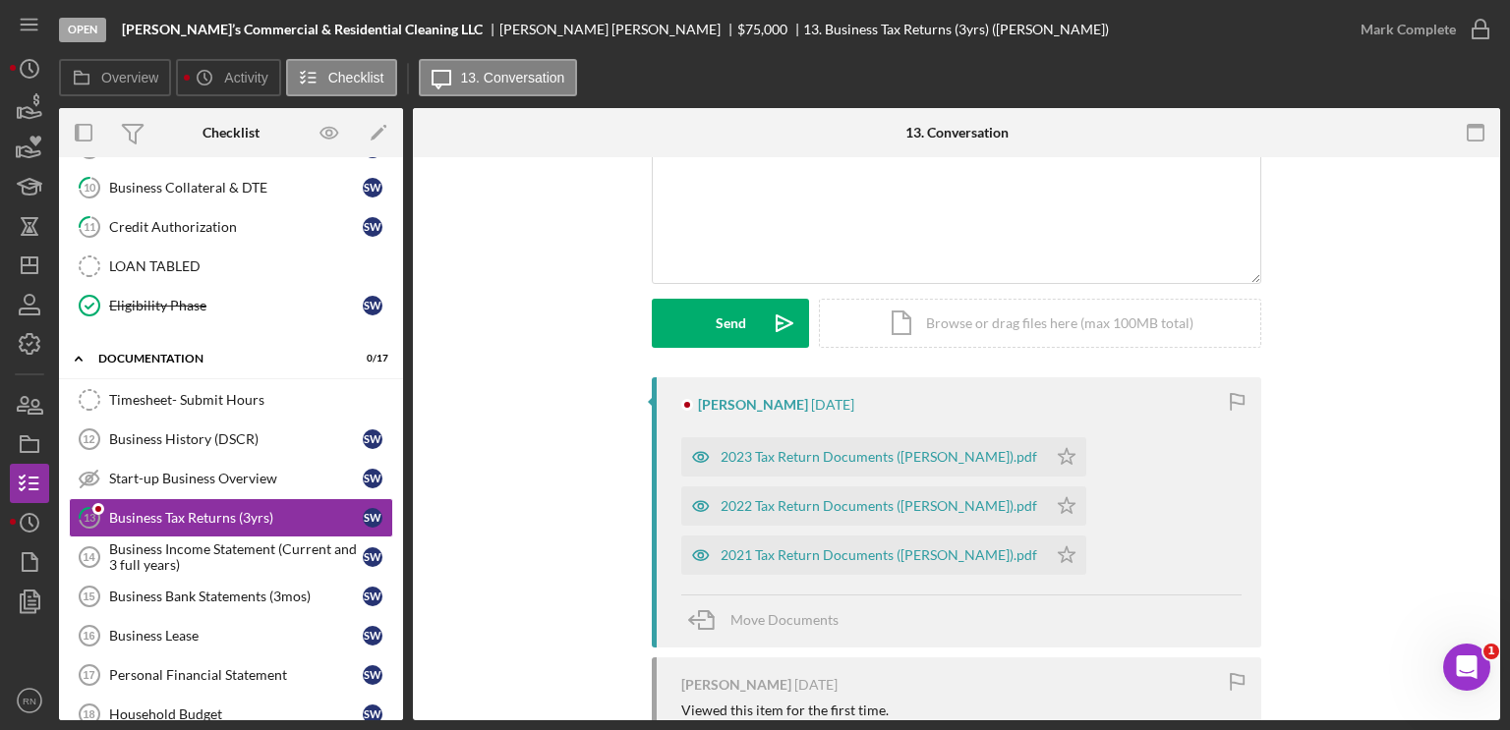
scroll to position [197, 0]
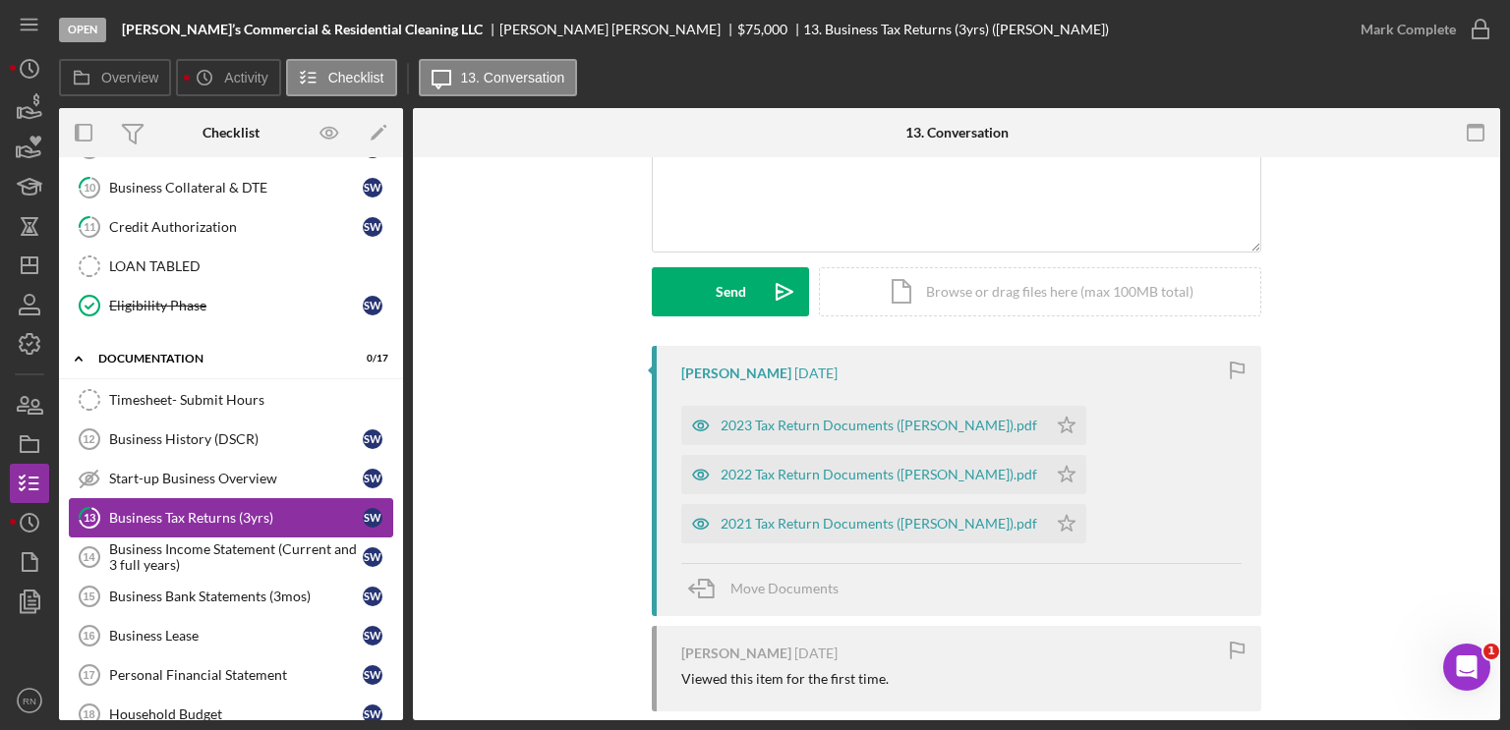
click at [249, 510] on div "Business Tax Returns (3yrs)" at bounding box center [236, 518] width 254 height 16
drag, startPoint x: 236, startPoint y: 549, endPoint x: 235, endPoint y: 528, distance: 20.7
click at [236, 542] on div "Business Income Statement (Current and 3 full years)" at bounding box center [236, 557] width 254 height 31
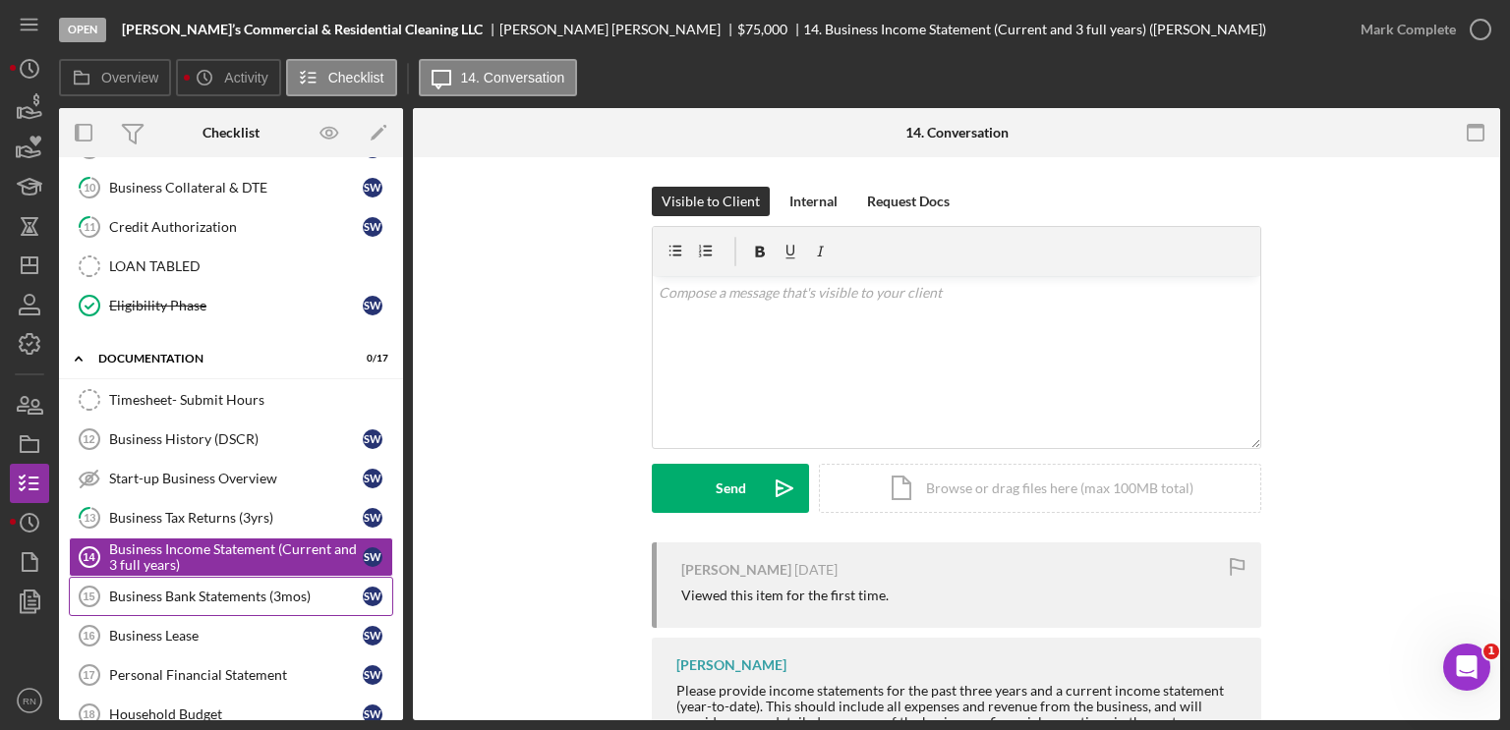
click at [251, 577] on link "Business Bank Statements (3mos) 15 Business Bank Statements (3mos) S W" at bounding box center [231, 596] width 324 height 39
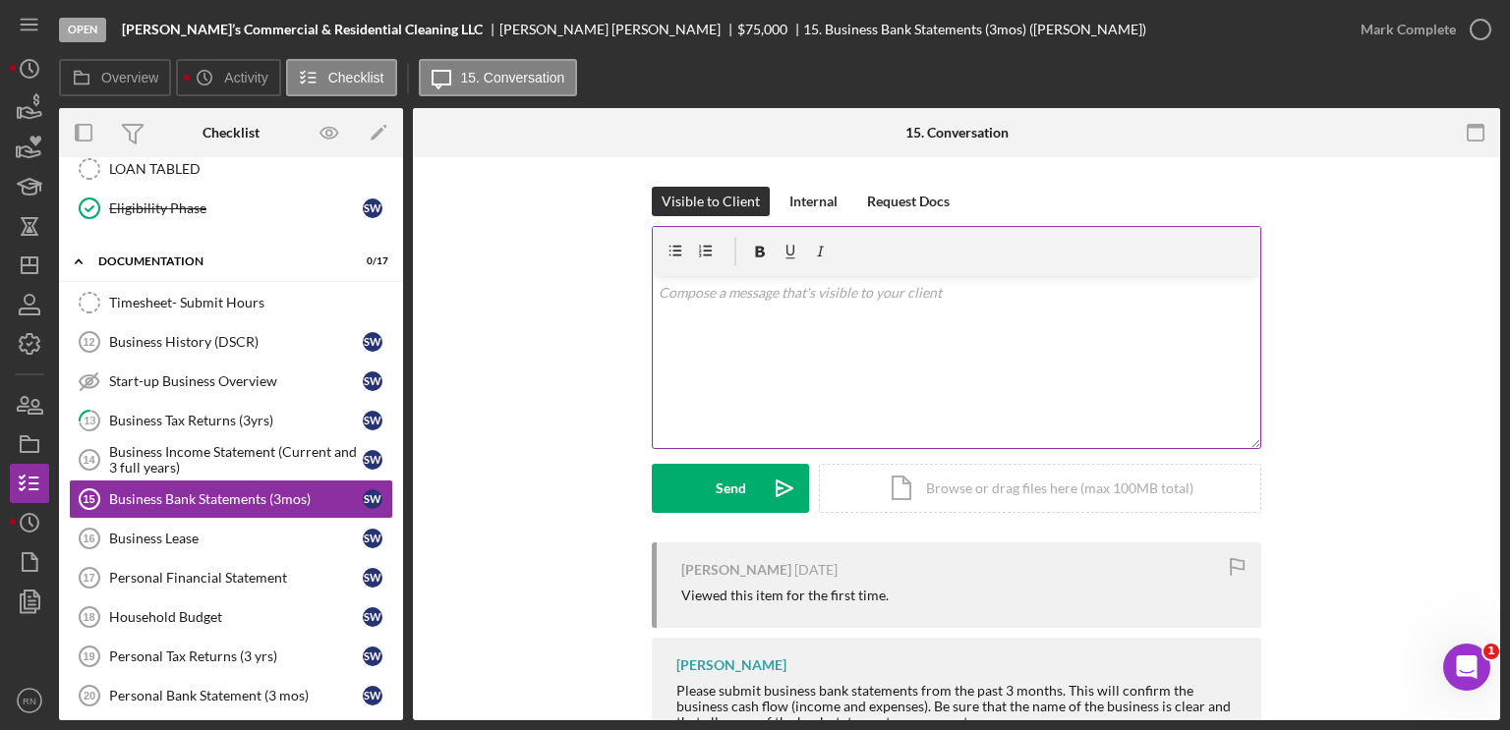
scroll to position [727, 0]
click at [207, 533] on div "Business Lease" at bounding box center [236, 538] width 254 height 16
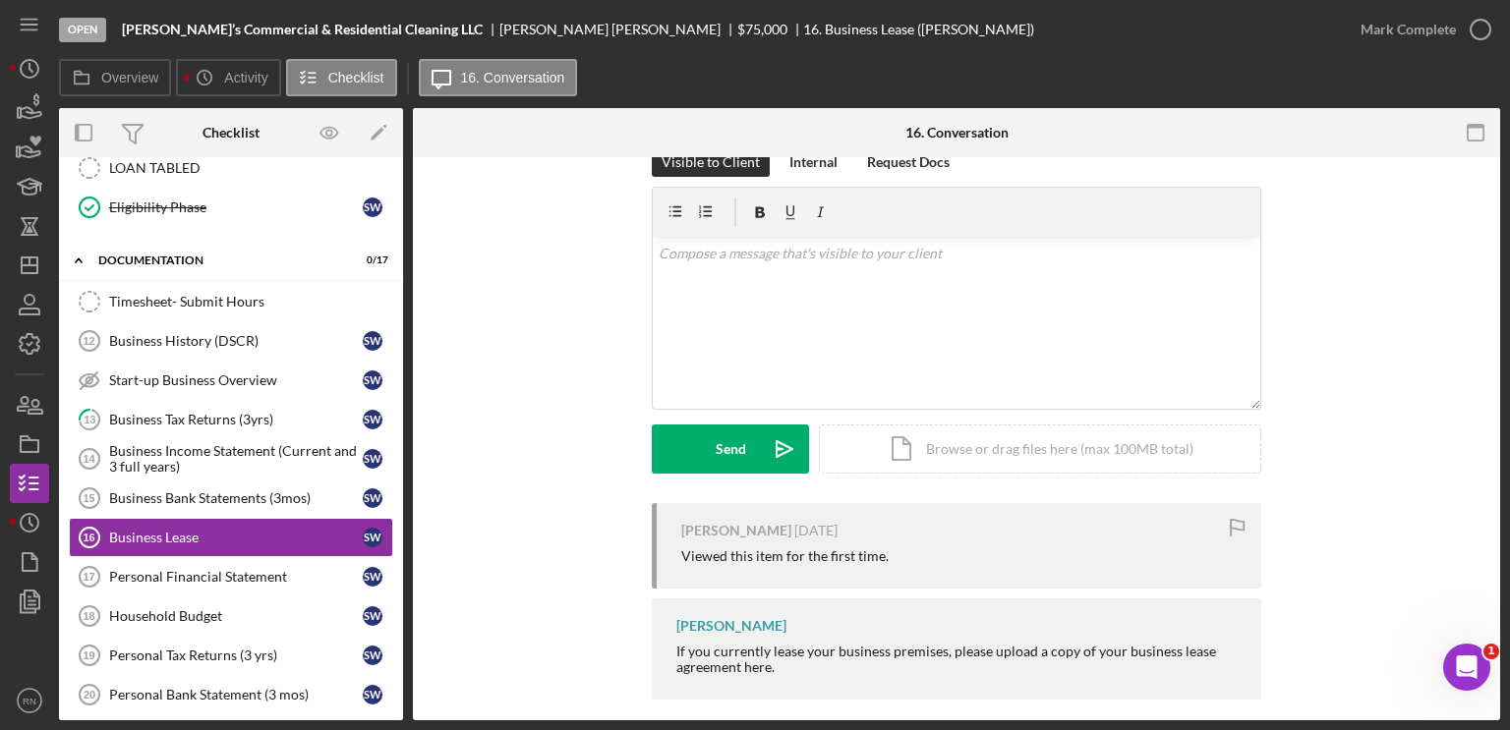
scroll to position [57, 0]
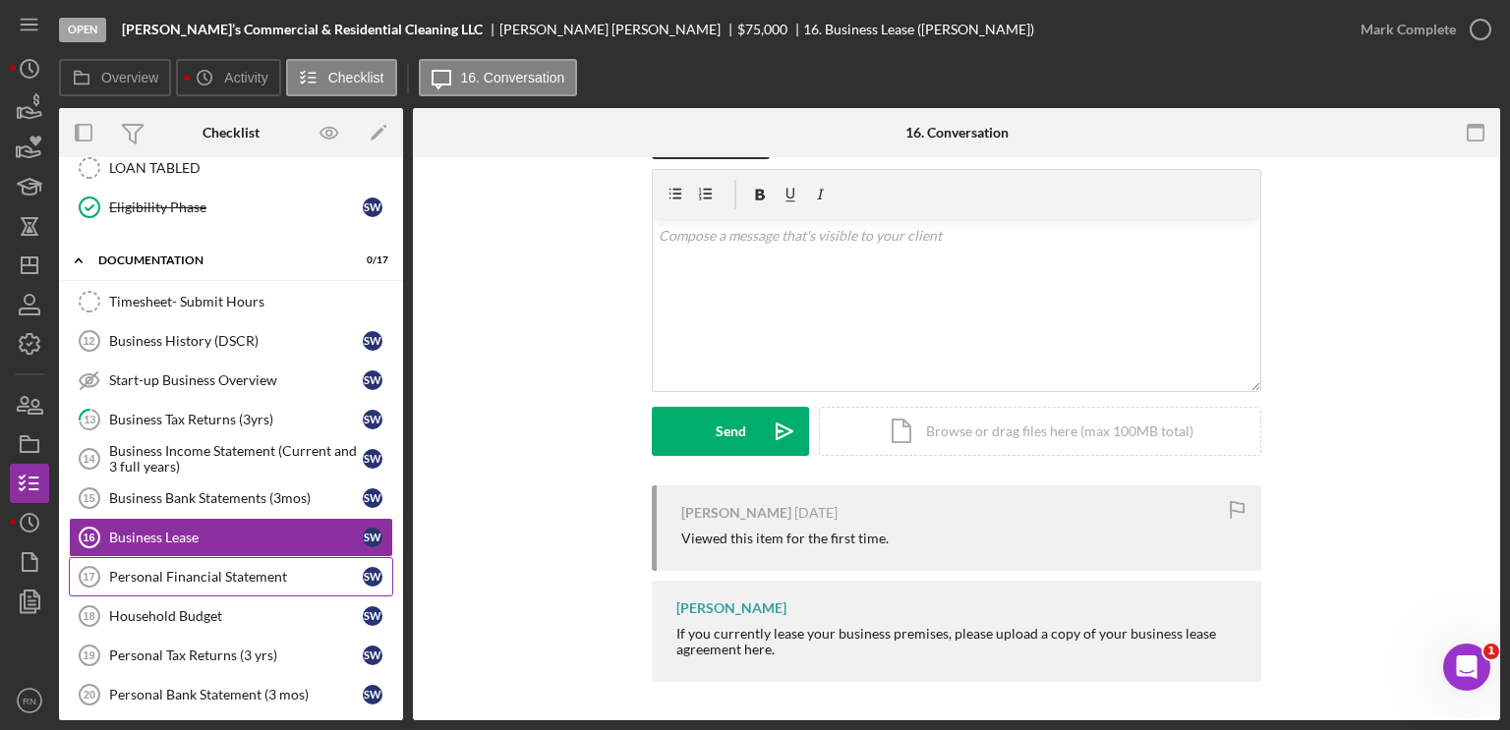
click at [234, 569] on div "Personal Financial Statement" at bounding box center [236, 577] width 254 height 16
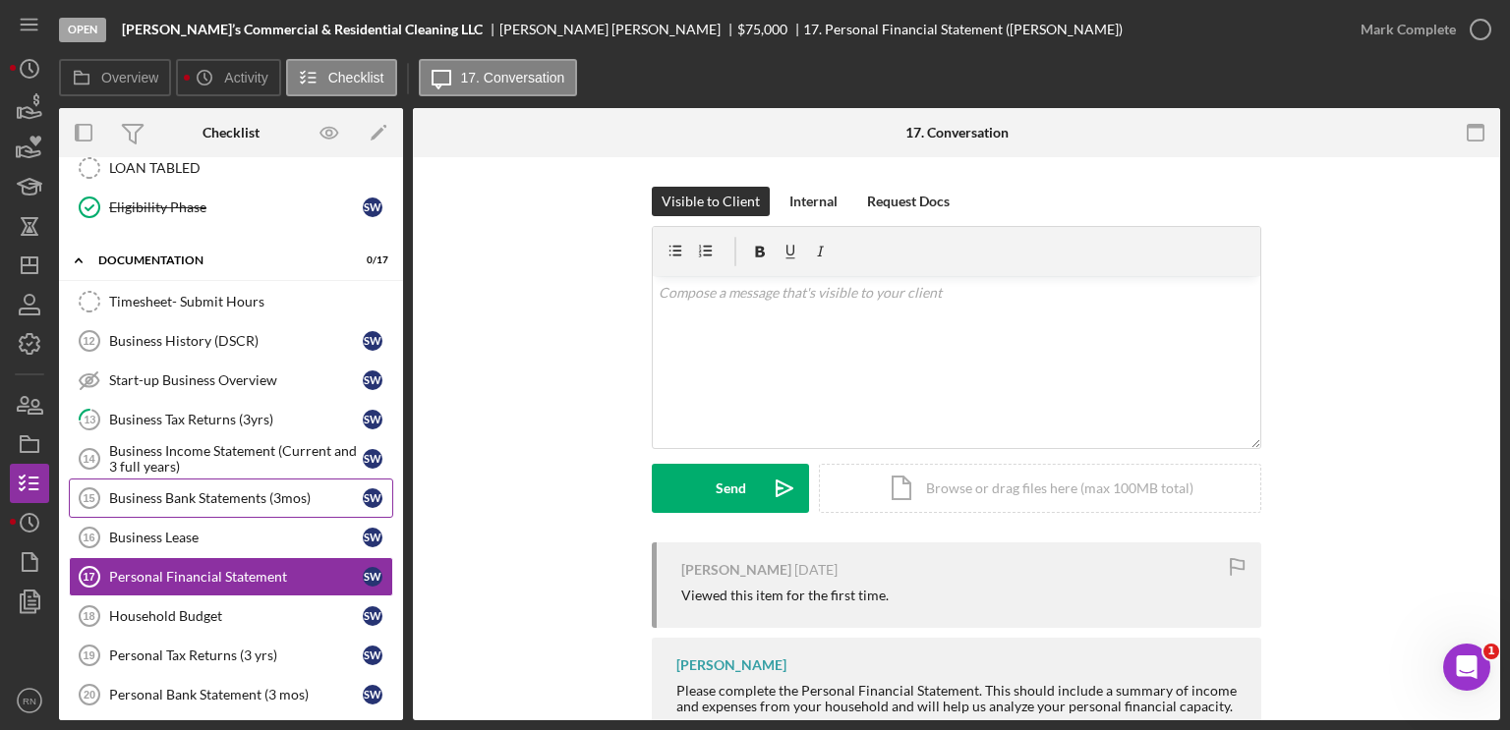
click at [295, 491] on div "Business Bank Statements (3mos)" at bounding box center [236, 499] width 254 height 16
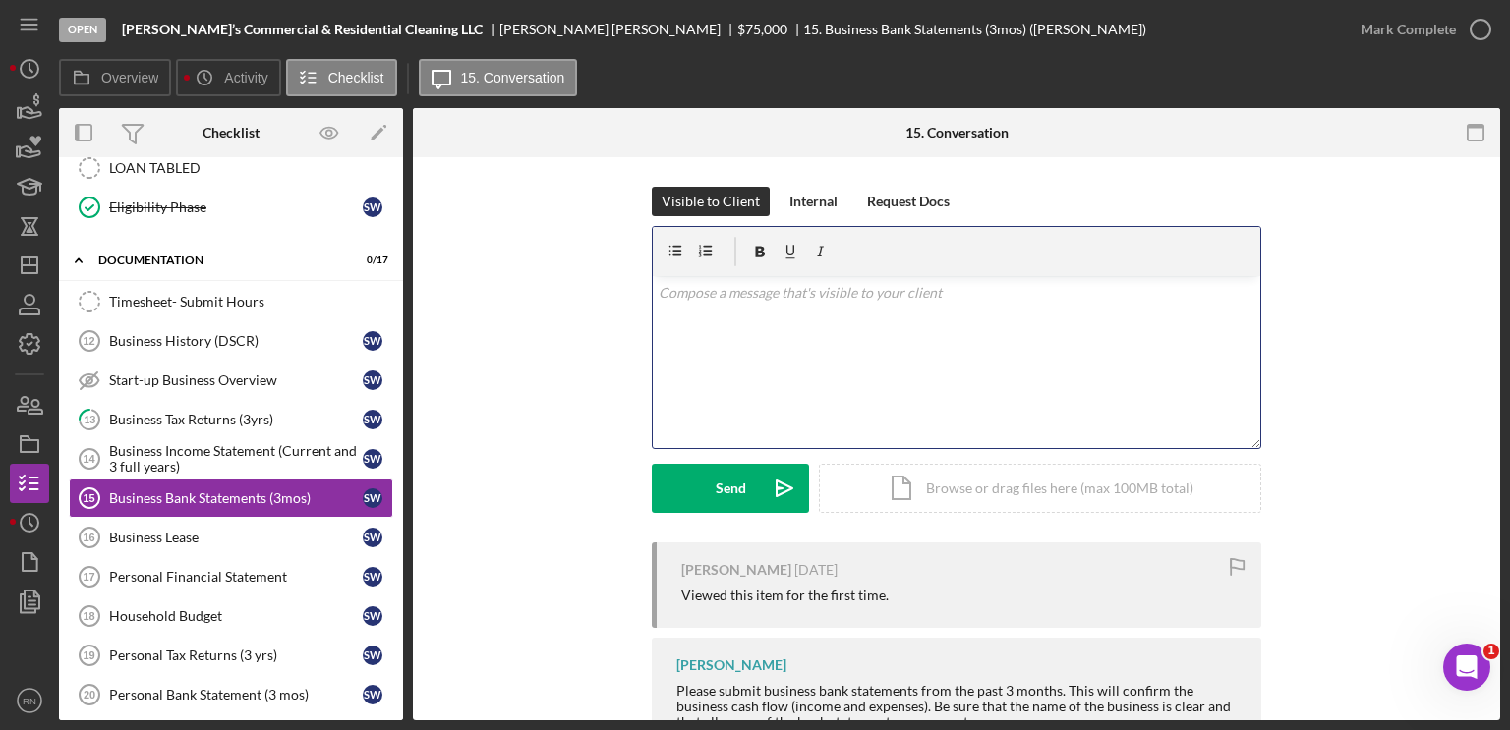
drag, startPoint x: 786, startPoint y: 313, endPoint x: 794, endPoint y: 288, distance: 25.8
click at [794, 288] on div "v Color teal Color pink Remove color Add row above Add row below Add column bef…" at bounding box center [957, 362] width 608 height 172
click at [722, 490] on div "Send" at bounding box center [731, 488] width 30 height 49
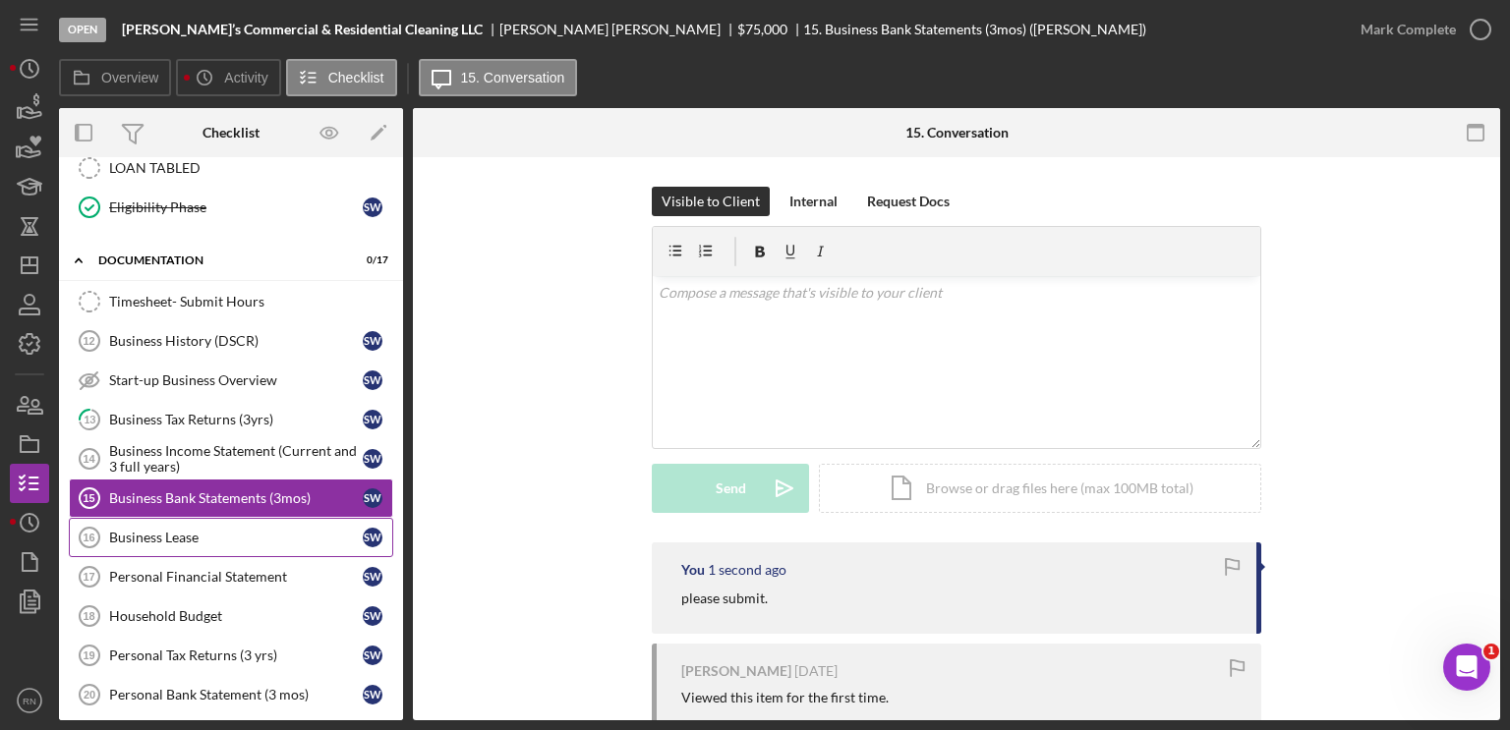
click at [212, 530] on div "Business Lease" at bounding box center [236, 538] width 254 height 16
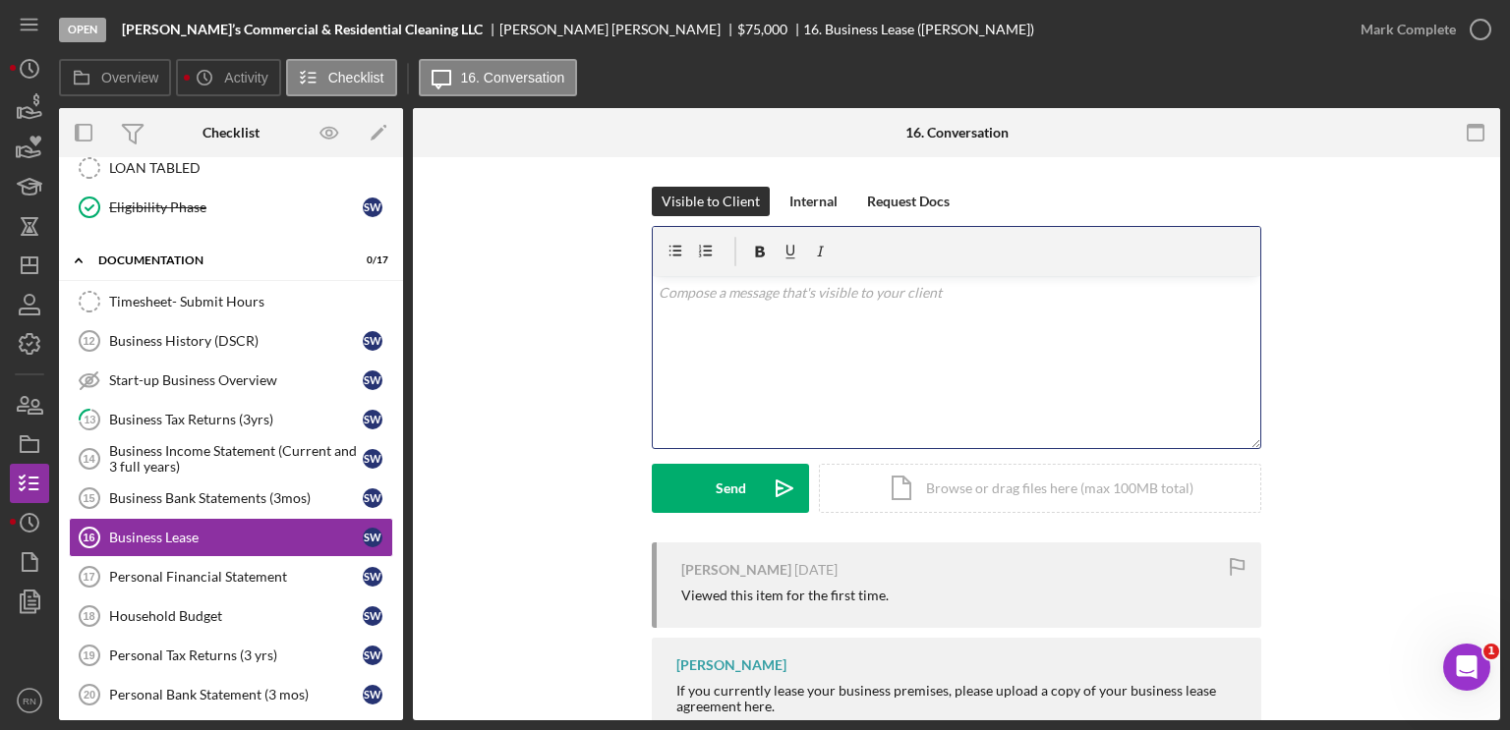
click at [769, 314] on div "v Color teal Color pink Remove color Add row above Add row below Add column bef…" at bounding box center [957, 362] width 608 height 172
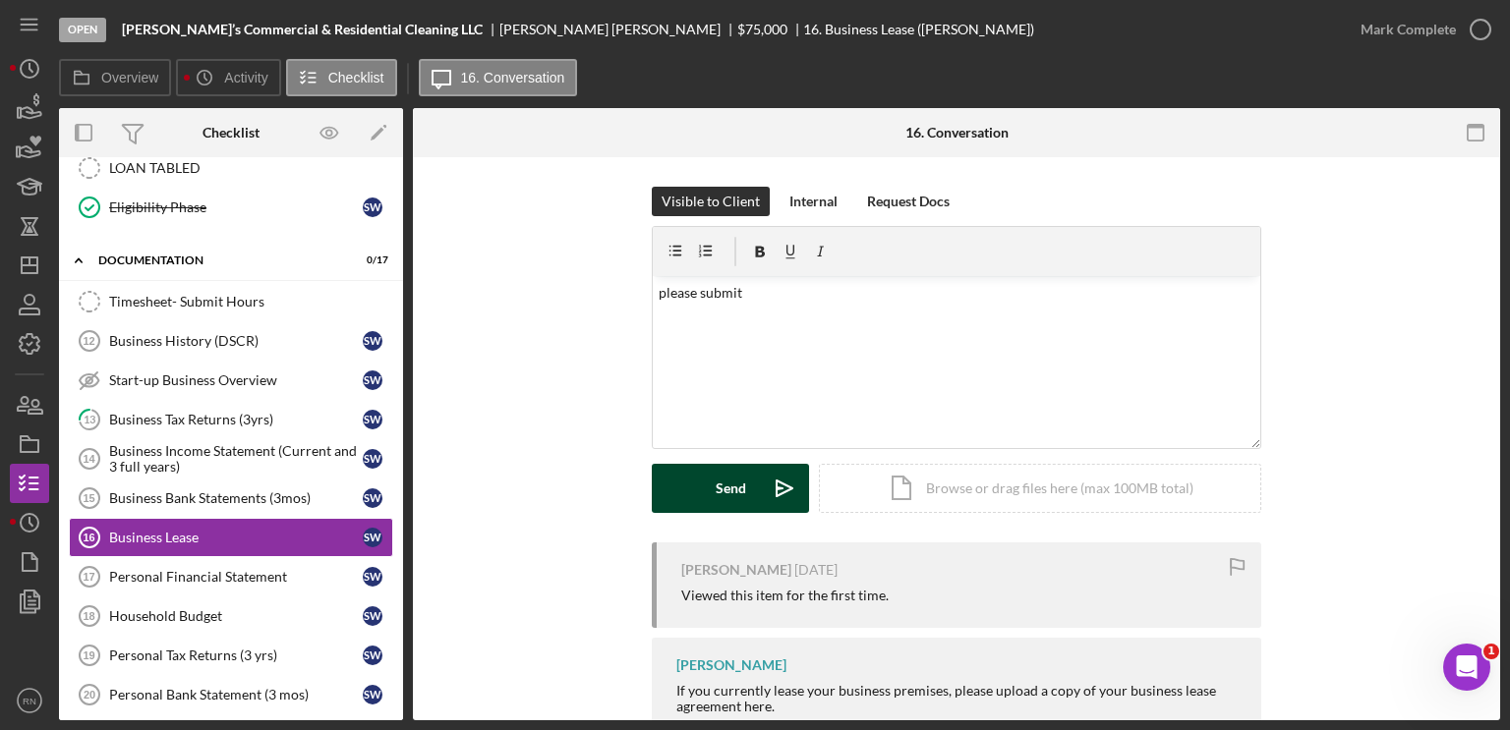
click at [735, 498] on div "Send" at bounding box center [731, 488] width 30 height 49
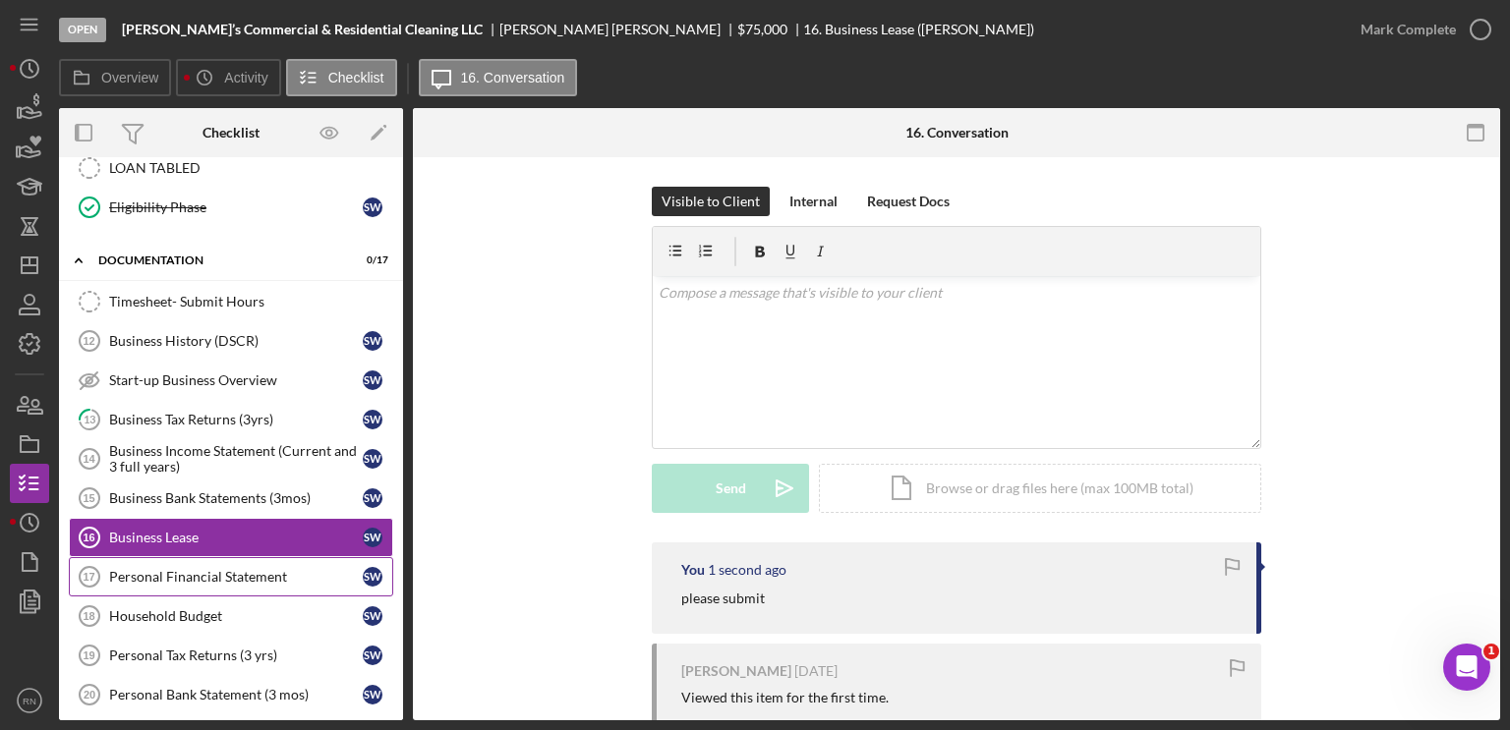
click at [142, 557] on link "Personal Financial Statement 17 Personal Financial Statement S W" at bounding box center [231, 576] width 324 height 39
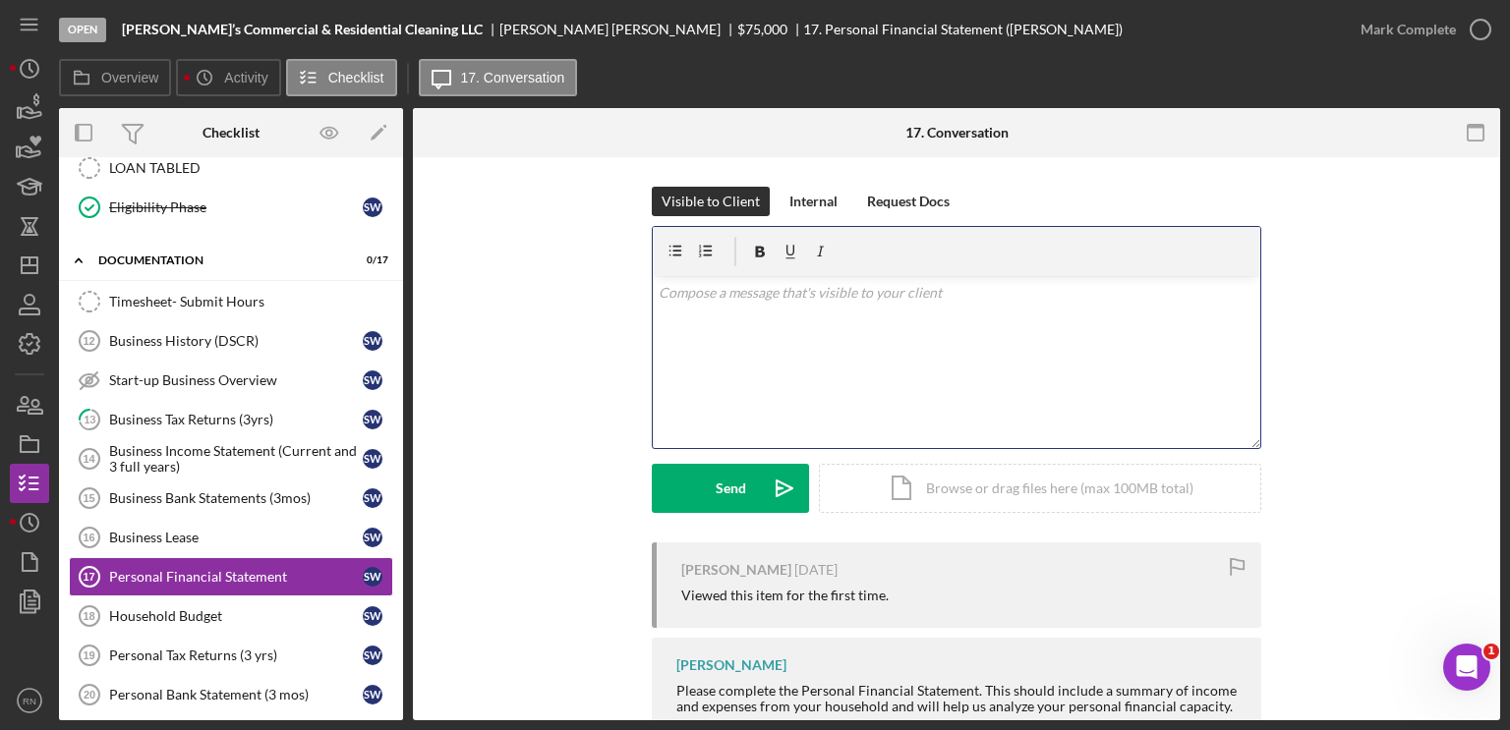
click at [697, 293] on p at bounding box center [957, 293] width 597 height 22
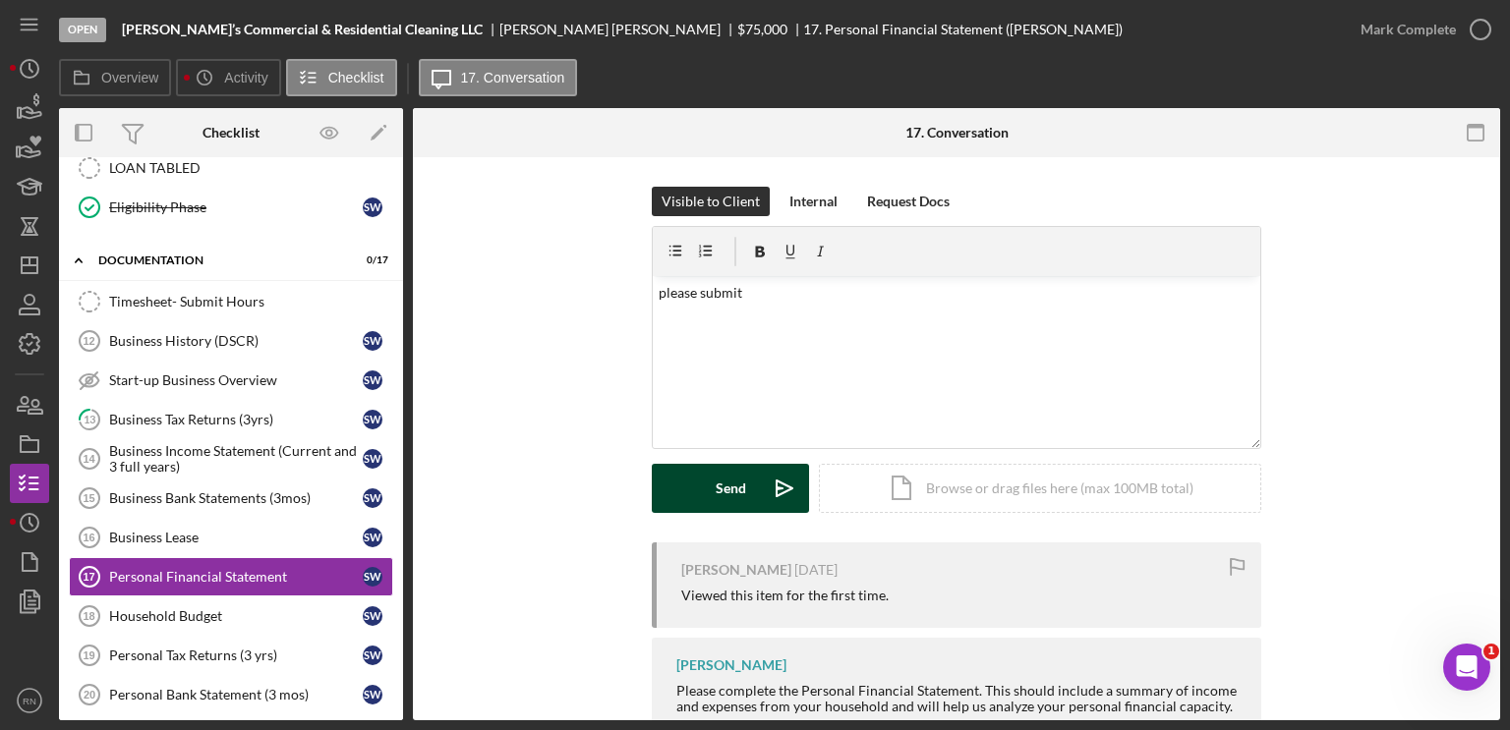
click at [695, 486] on button "Send Icon/icon-invite-send" at bounding box center [730, 488] width 157 height 49
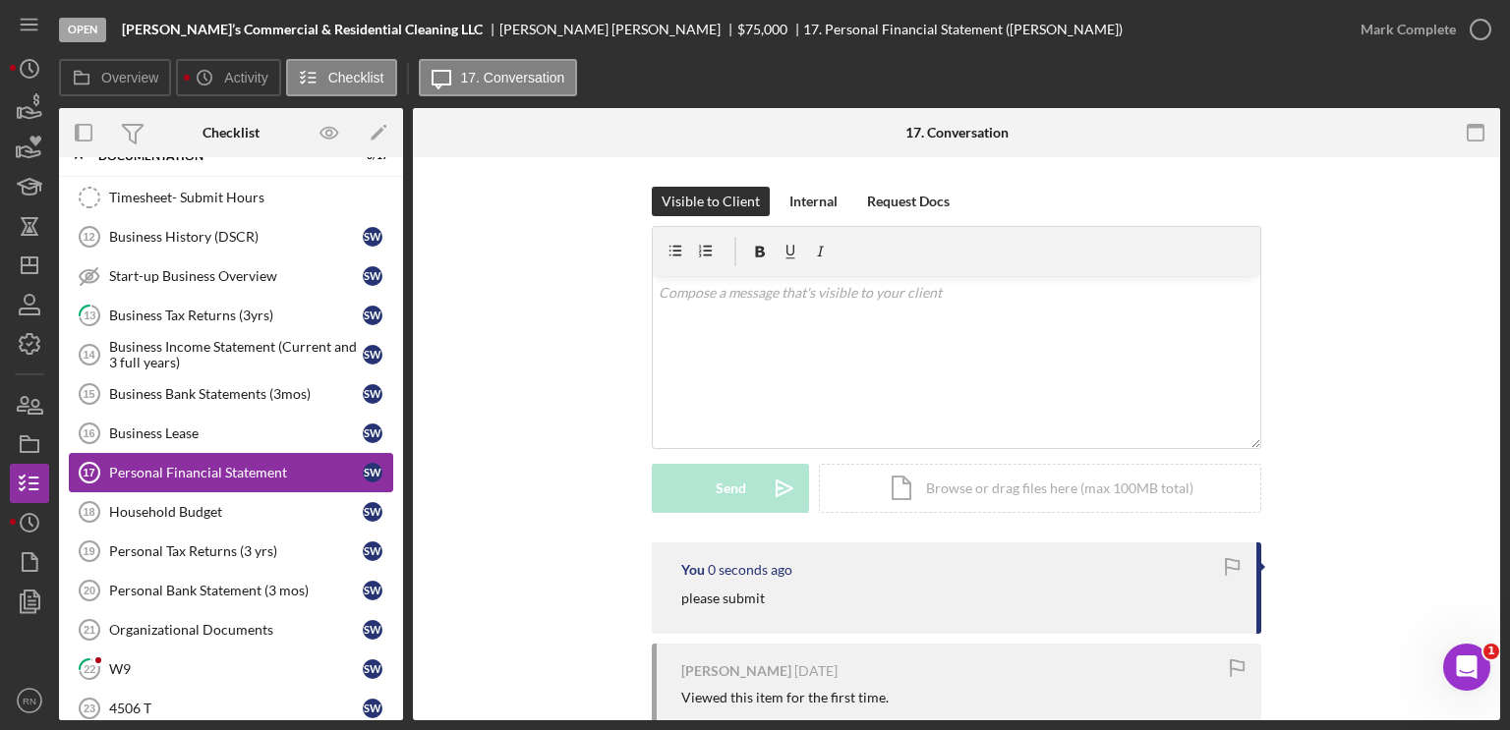
scroll to position [826, 0]
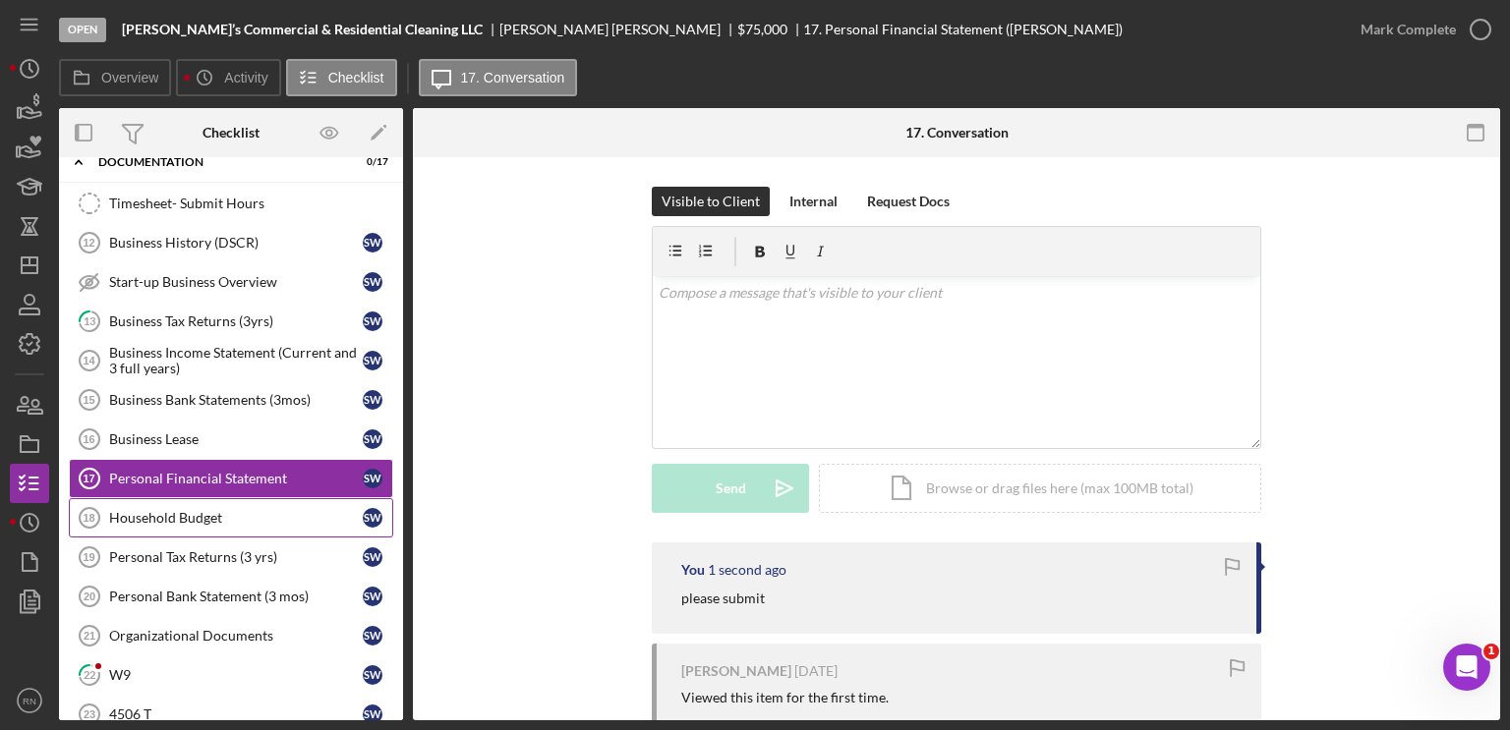
click at [182, 510] on div "Household Budget" at bounding box center [236, 518] width 254 height 16
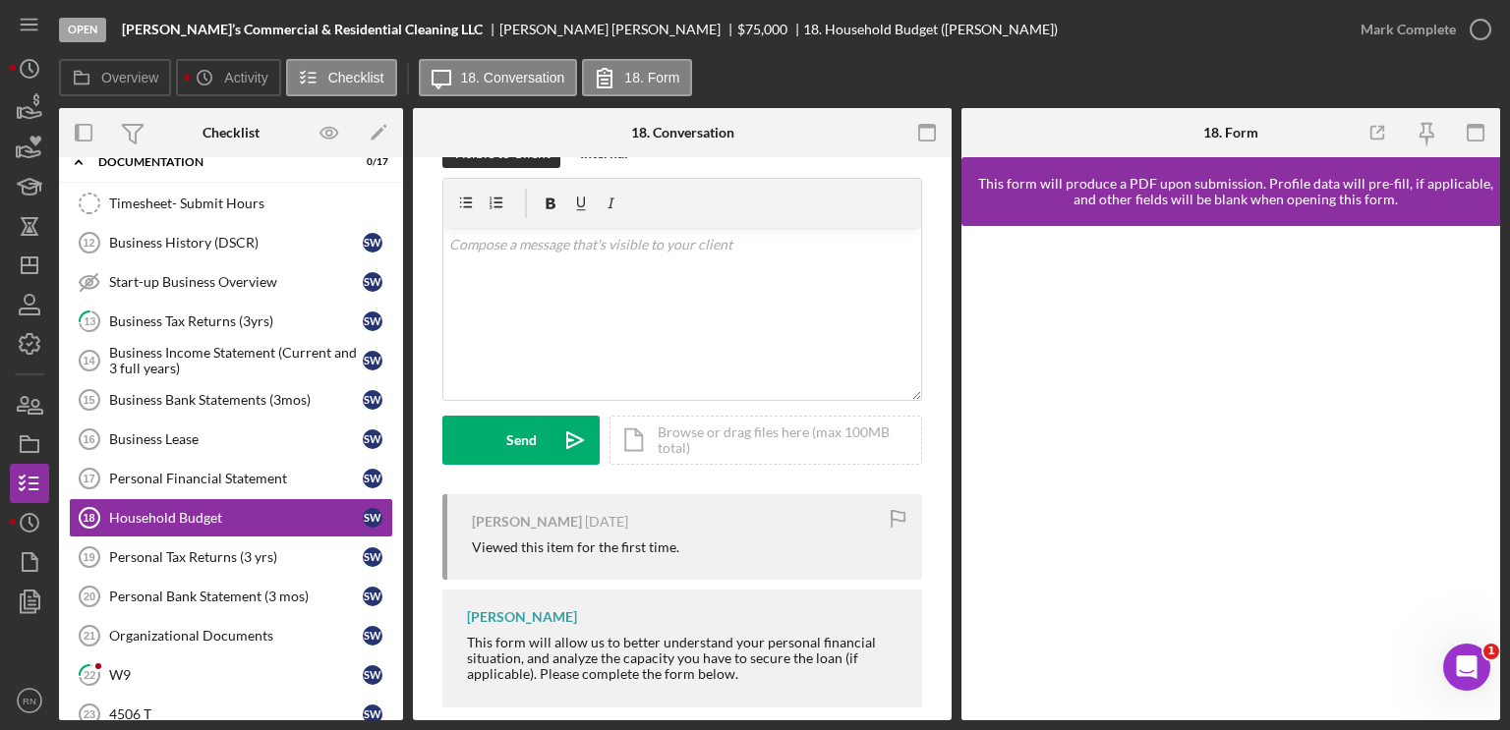
scroll to position [73, 0]
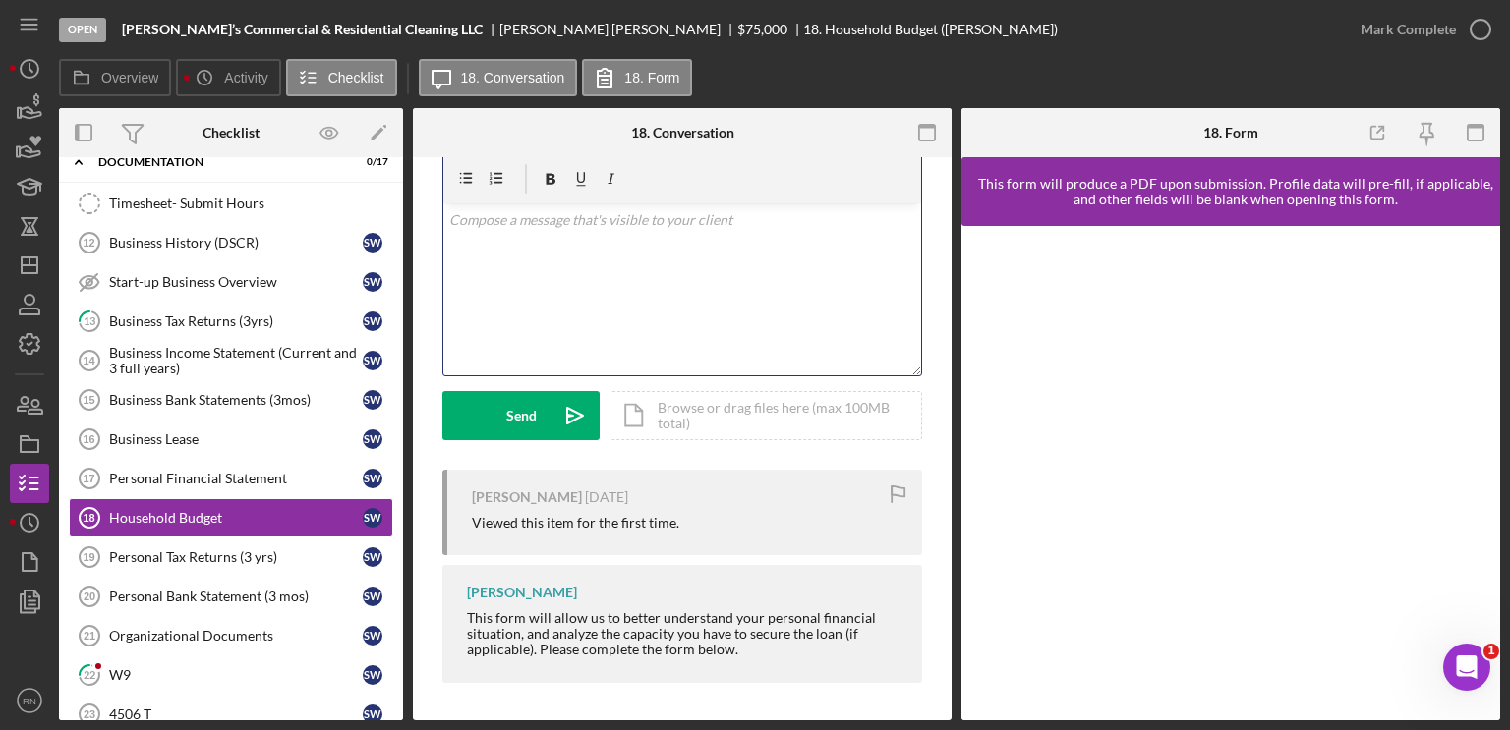
click at [587, 236] on div "v Color teal Color pink Remove color Add row above Add row below Add column bef…" at bounding box center [682, 289] width 478 height 172
click at [523, 412] on div "Send" at bounding box center [521, 415] width 30 height 49
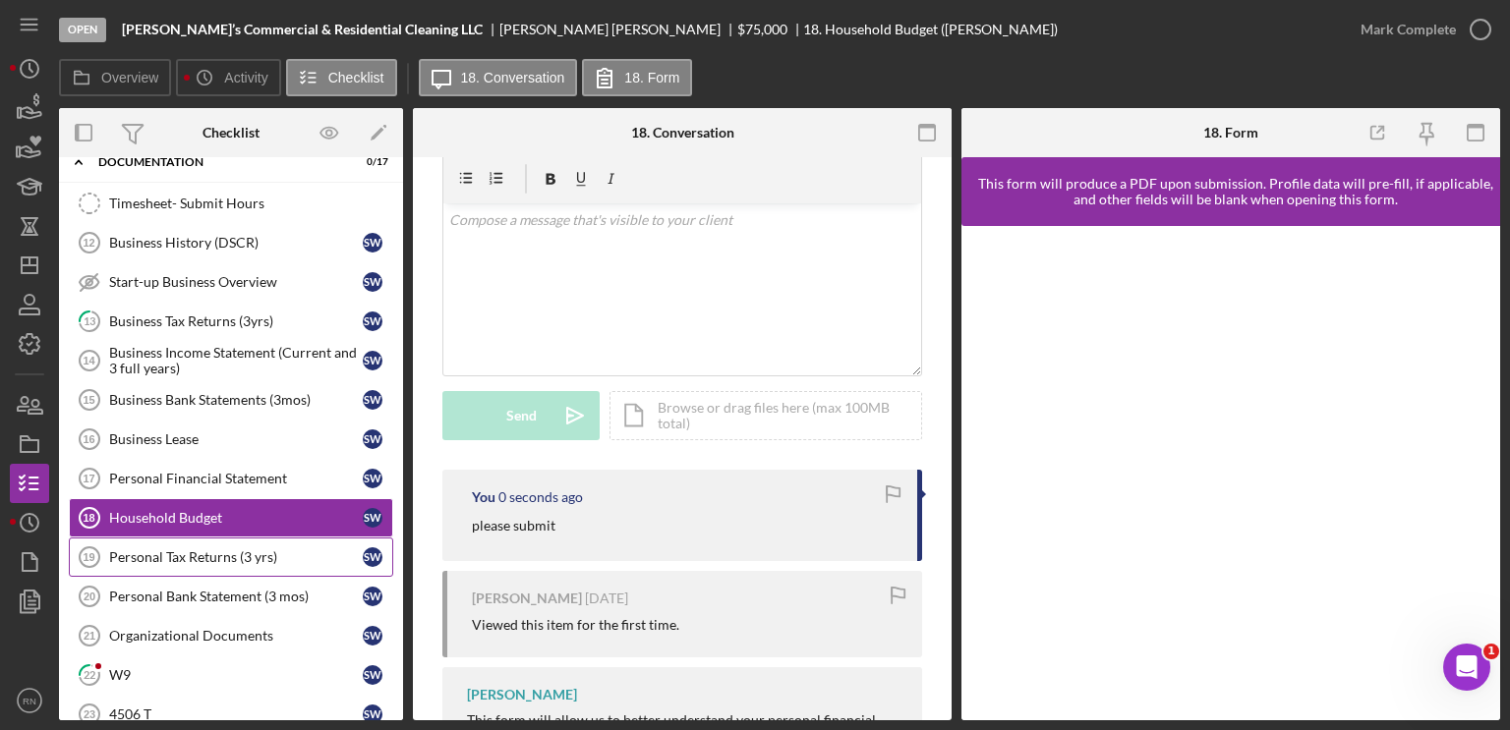
click at [233, 550] on div "Personal Tax Returns (3 yrs)" at bounding box center [236, 558] width 254 height 16
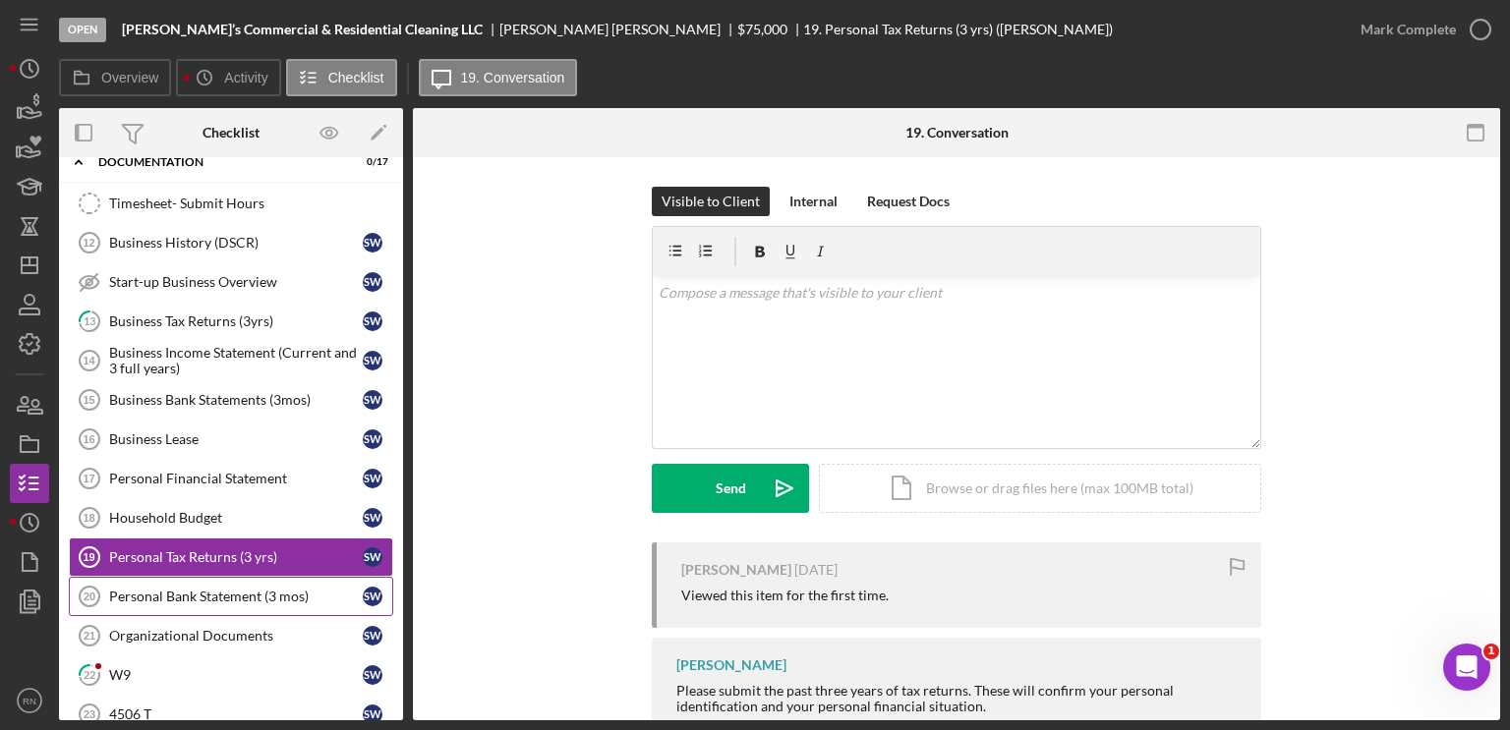
click at [293, 589] on div "Personal Bank Statement (3 mos)" at bounding box center [236, 597] width 254 height 16
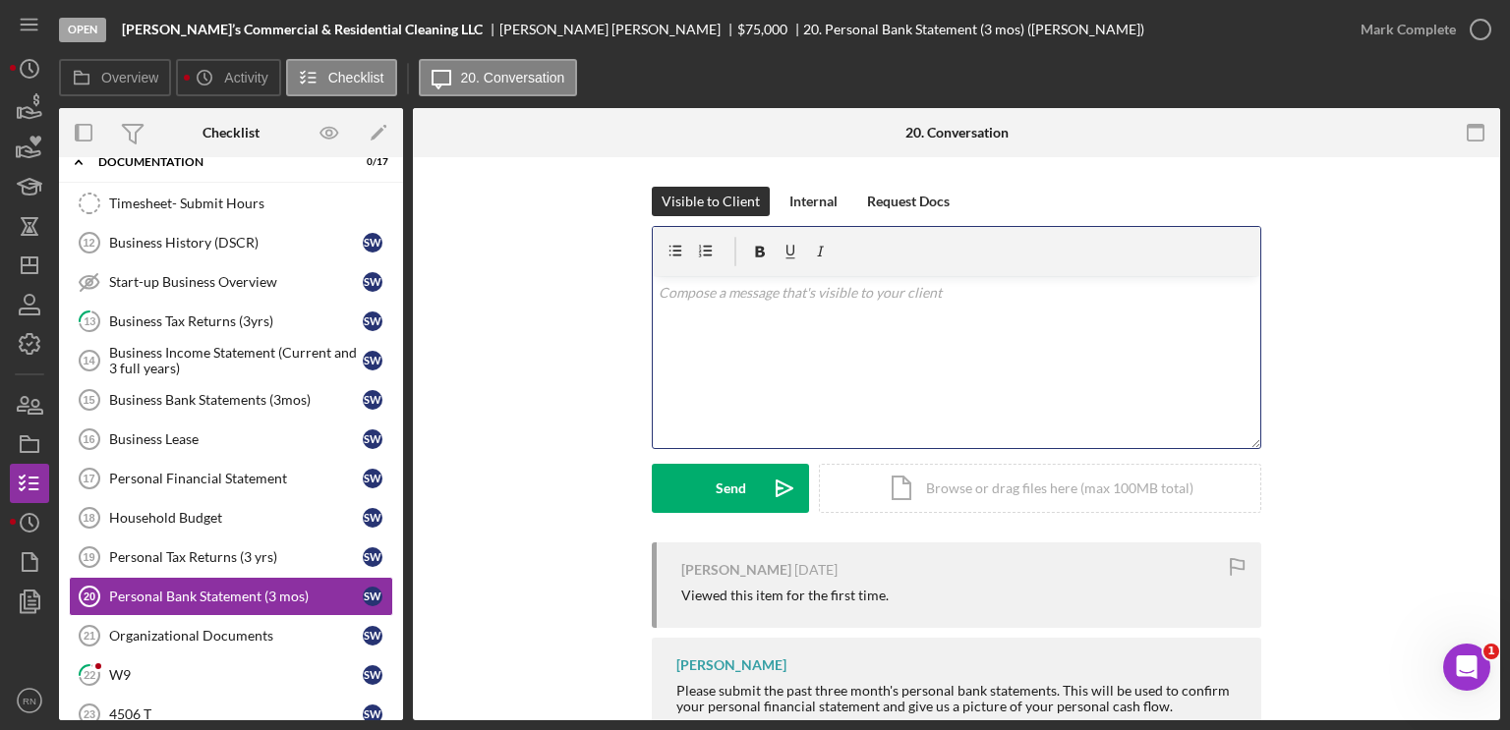
click at [786, 301] on p at bounding box center [957, 293] width 597 height 22
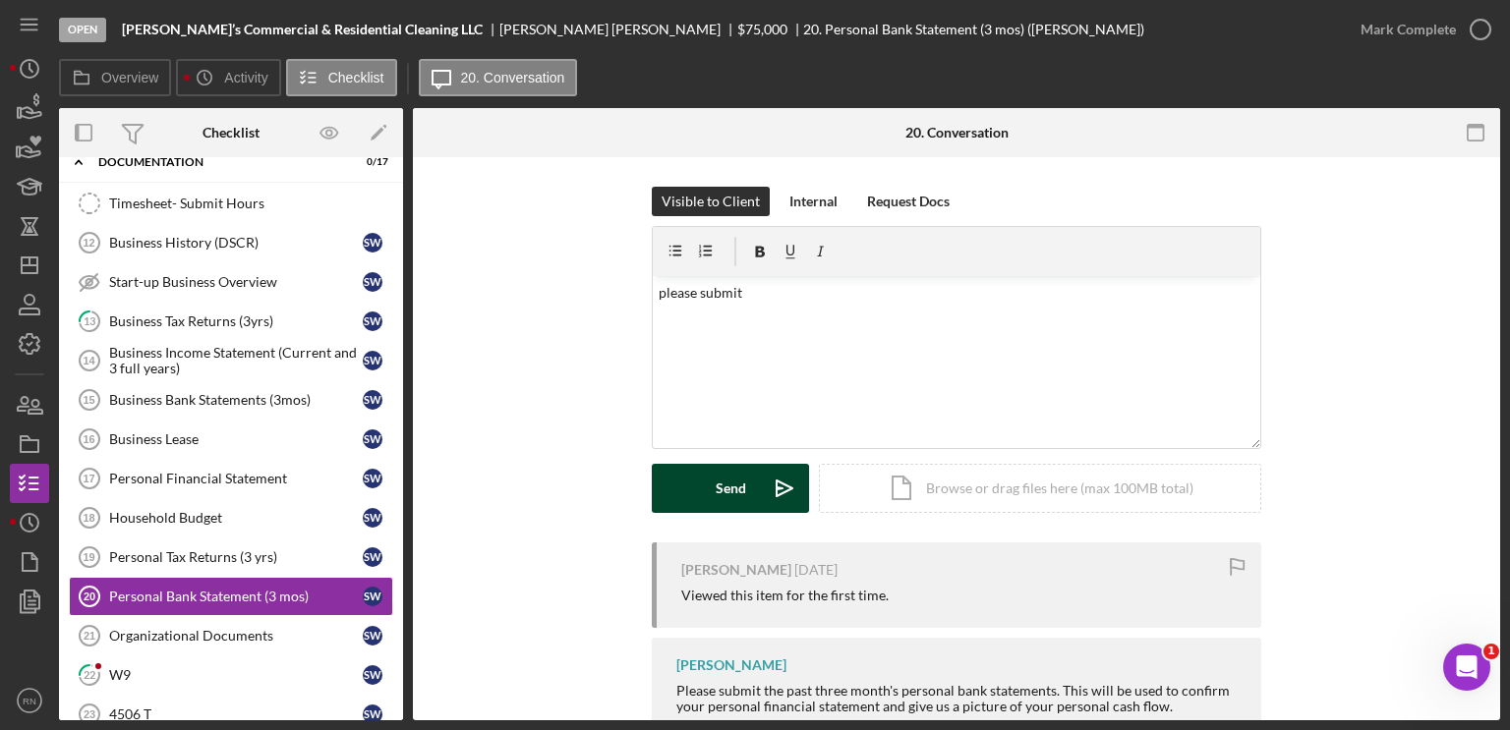
click at [735, 500] on div "Send" at bounding box center [731, 488] width 30 height 49
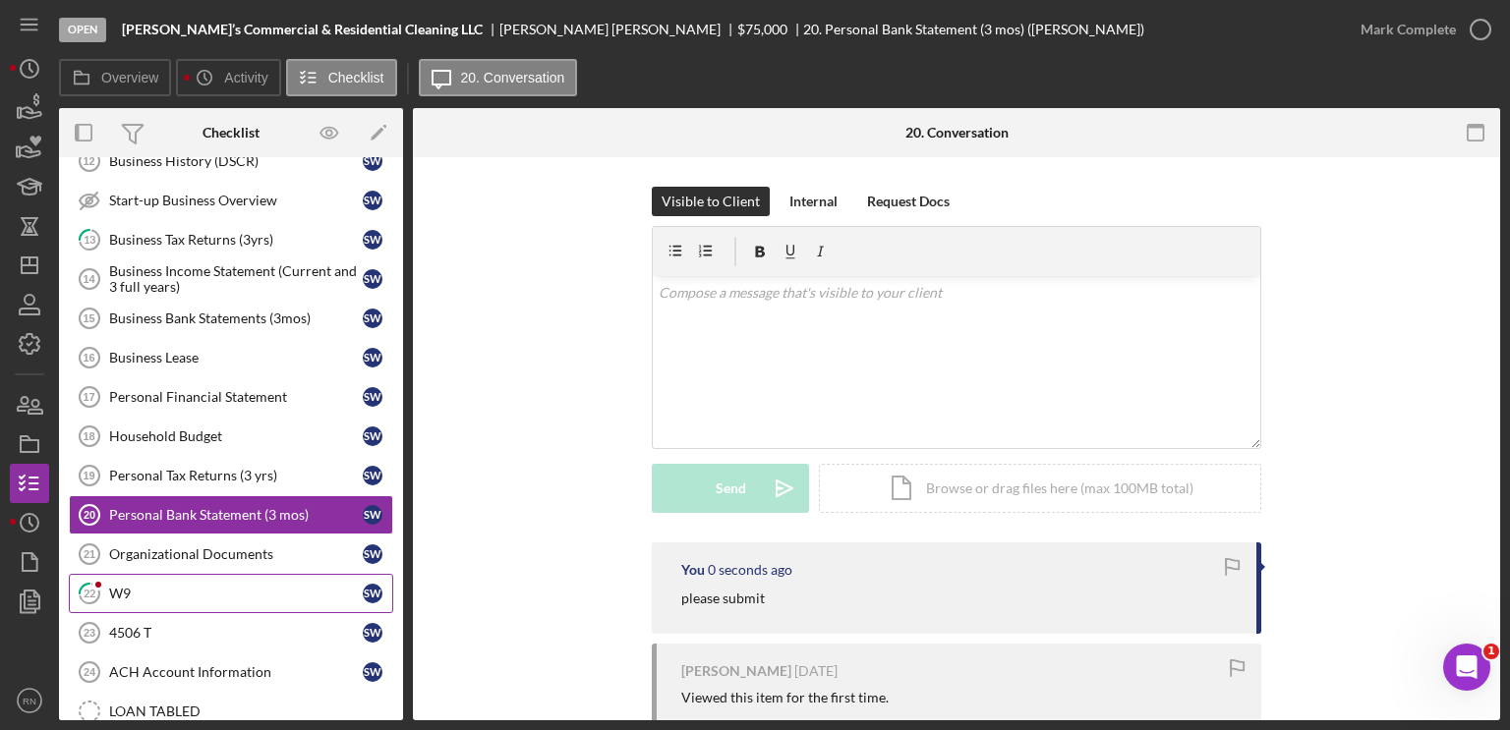
scroll to position [924, 0]
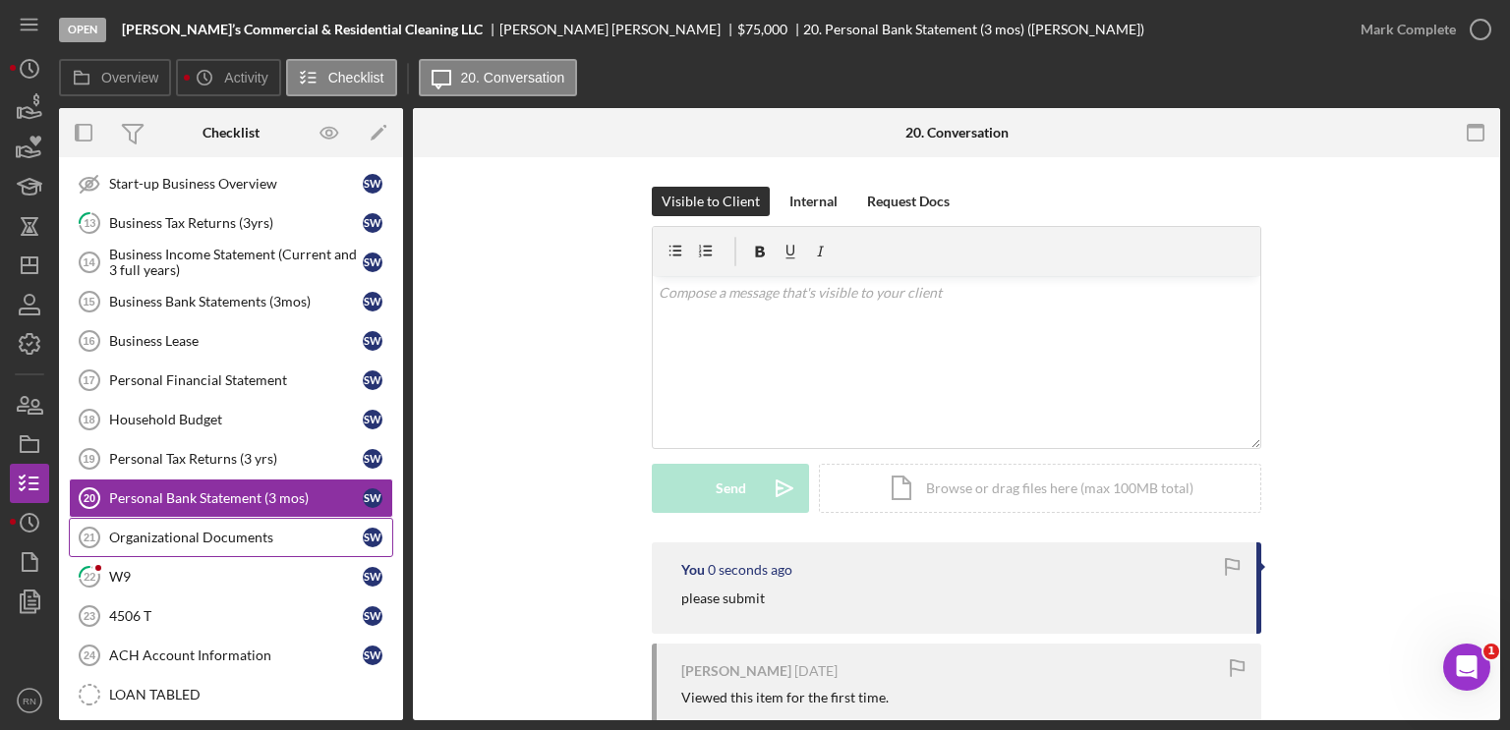
click at [276, 531] on div "Organizational Documents" at bounding box center [236, 538] width 254 height 16
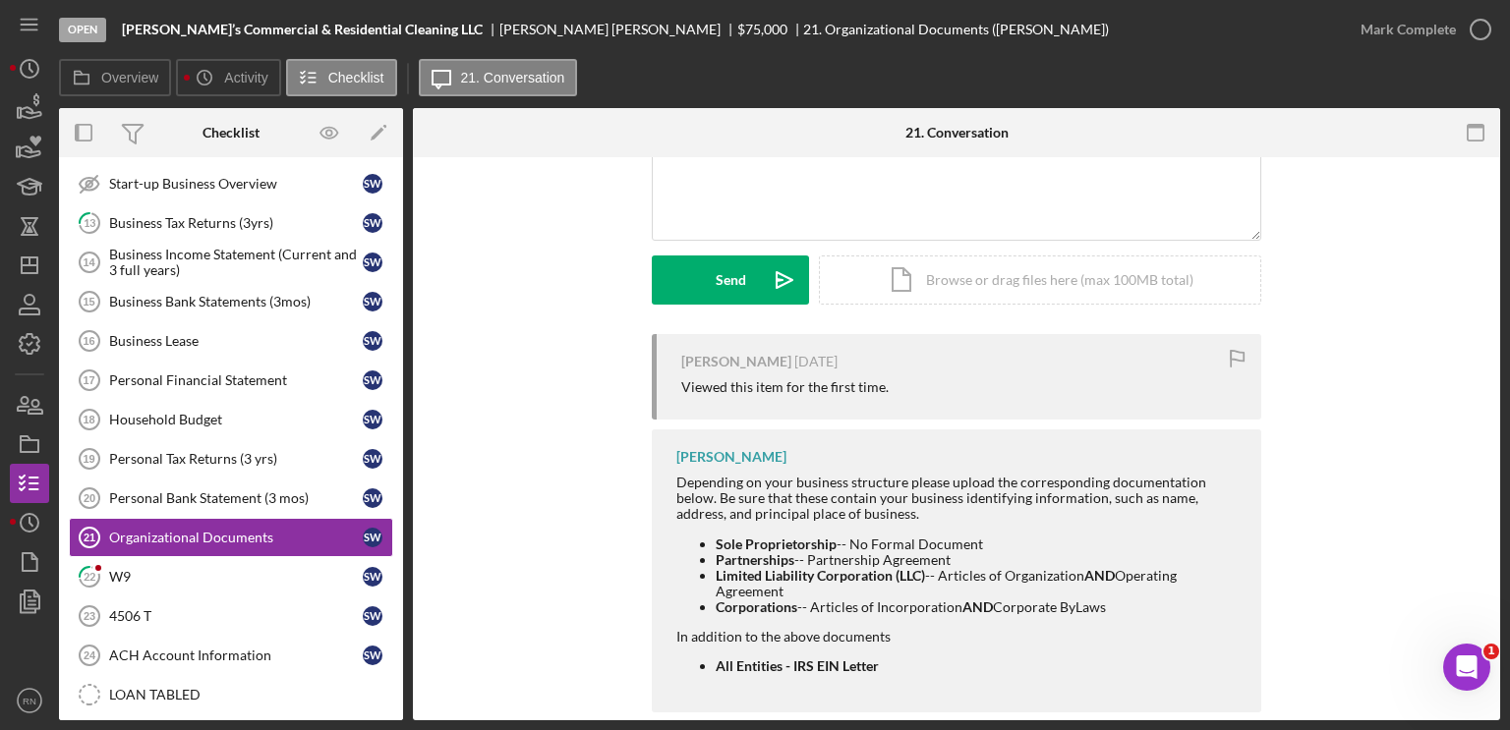
scroll to position [239, 0]
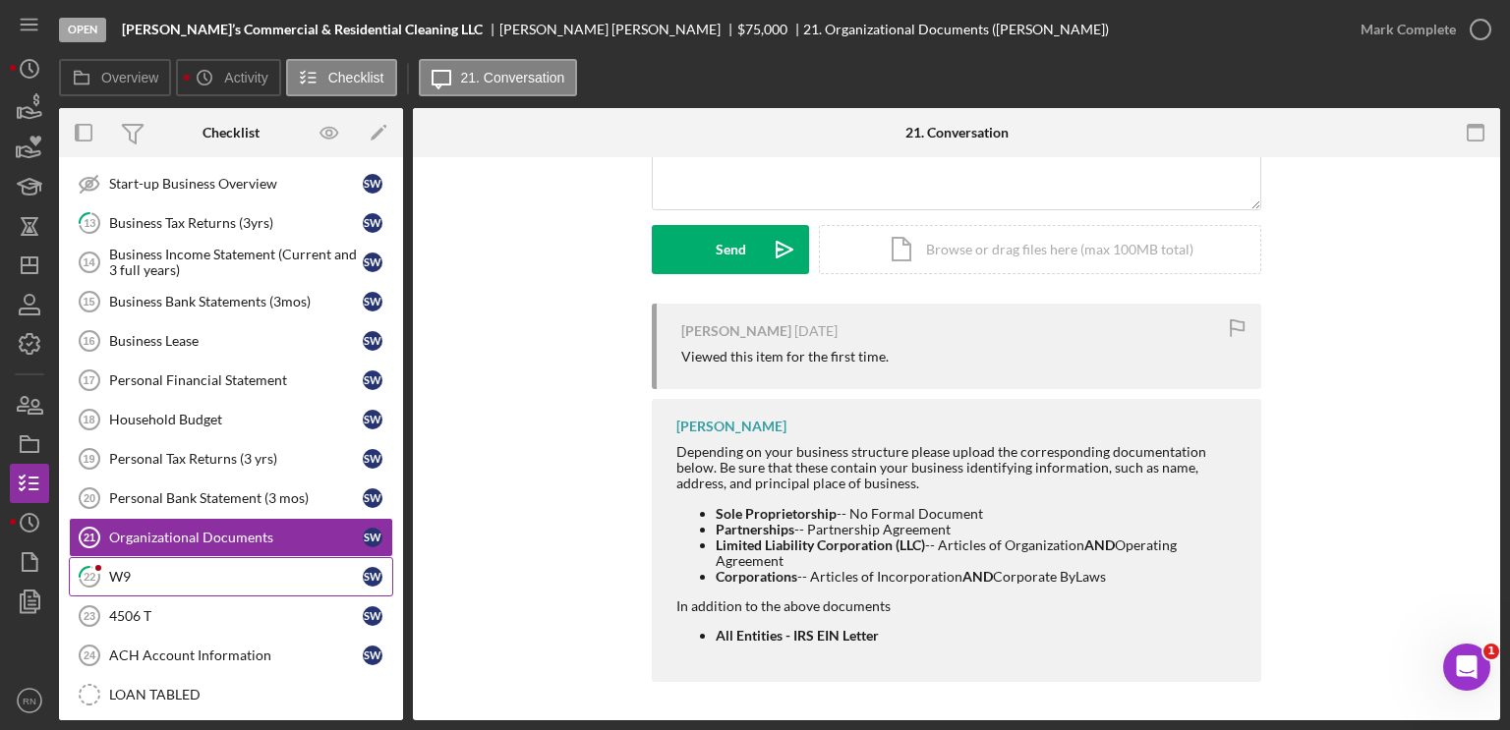
click at [160, 570] on div "W9" at bounding box center [236, 577] width 254 height 16
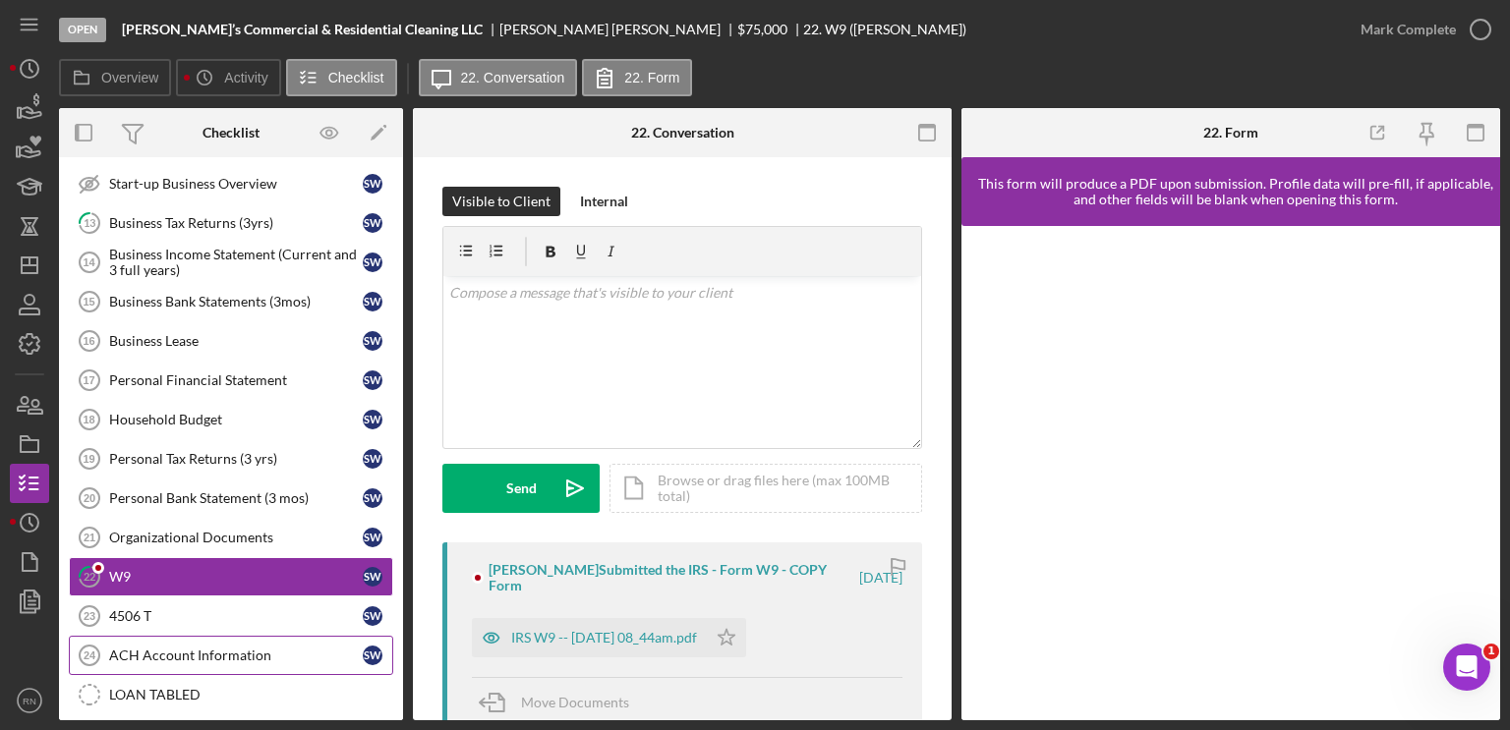
click at [198, 648] on div "ACH Account Information" at bounding box center [236, 656] width 254 height 16
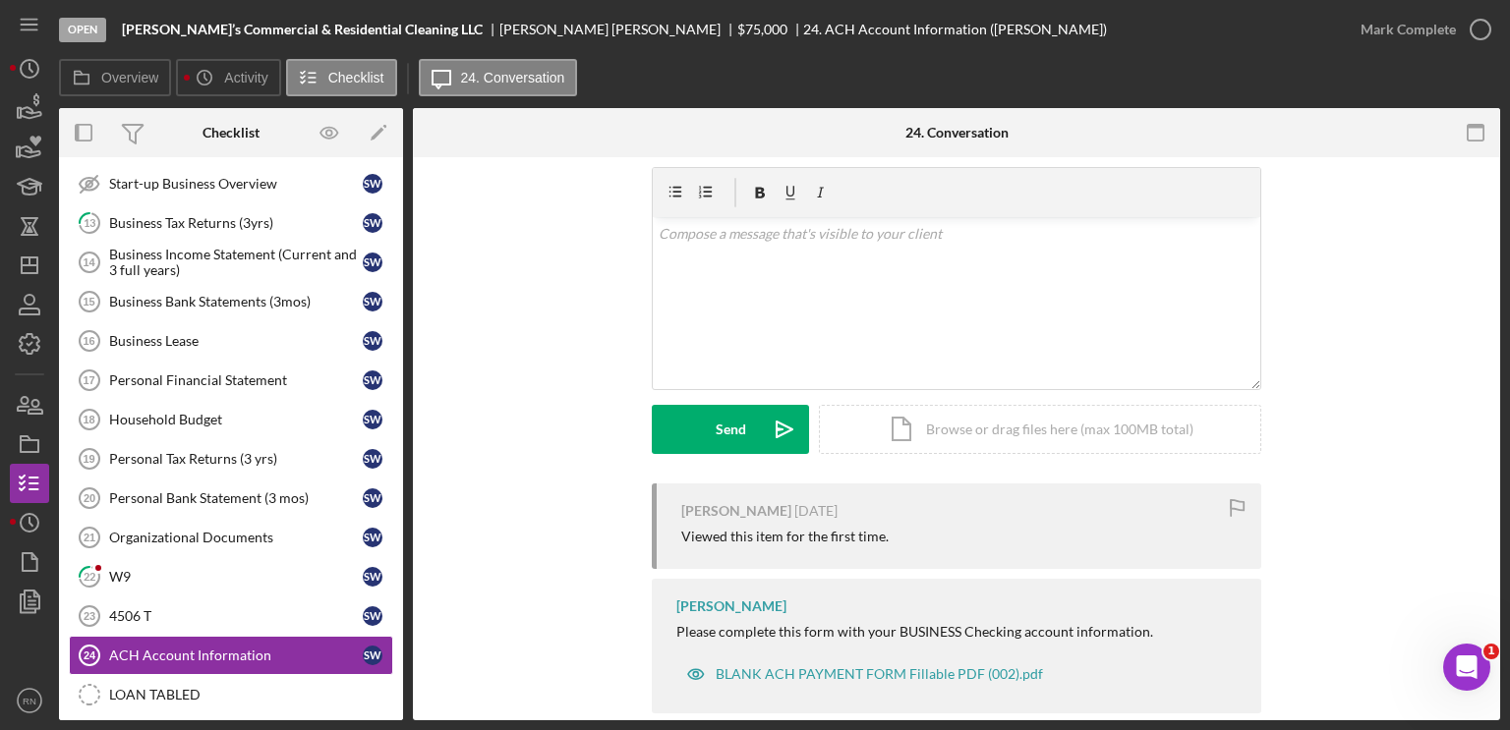
scroll to position [90, 0]
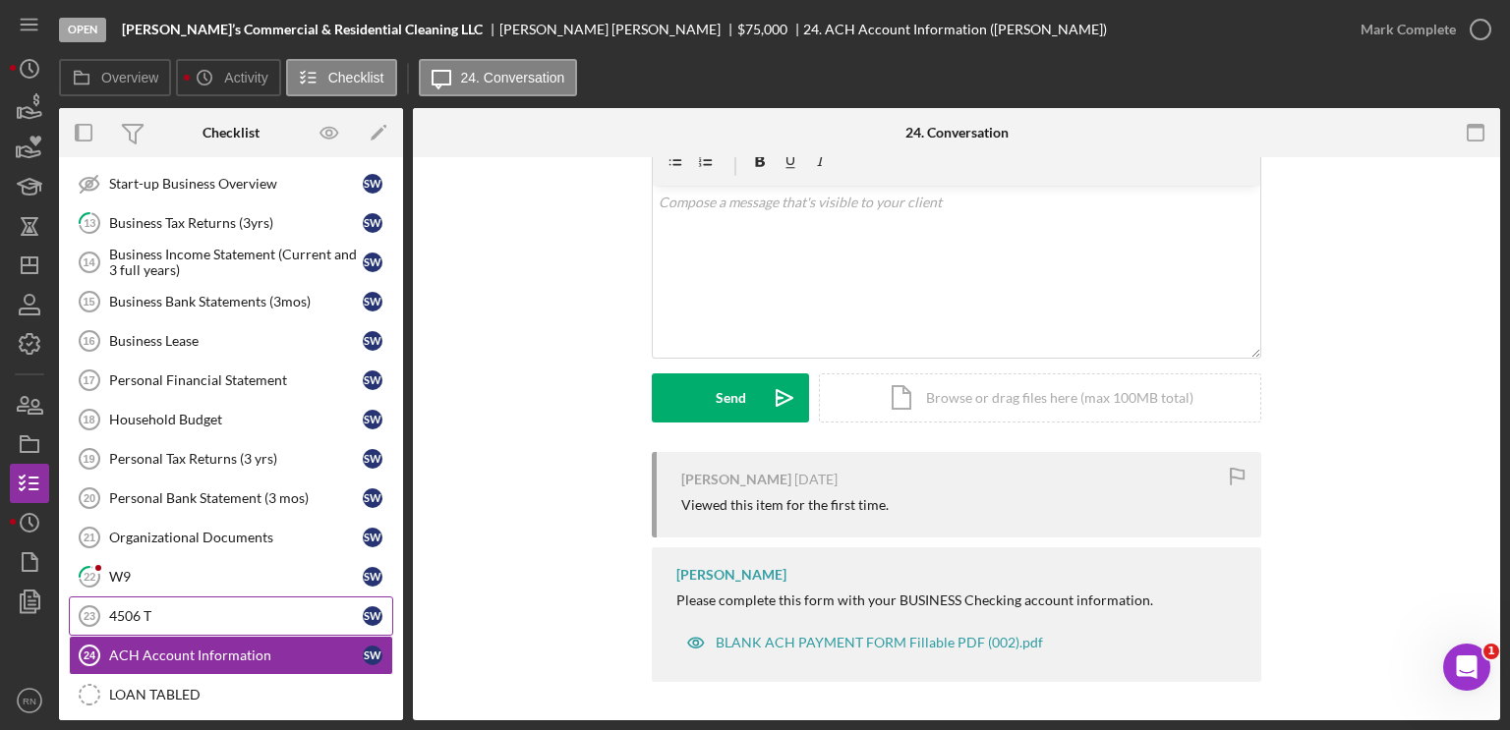
click at [229, 609] on div "4506 T" at bounding box center [236, 617] width 254 height 16
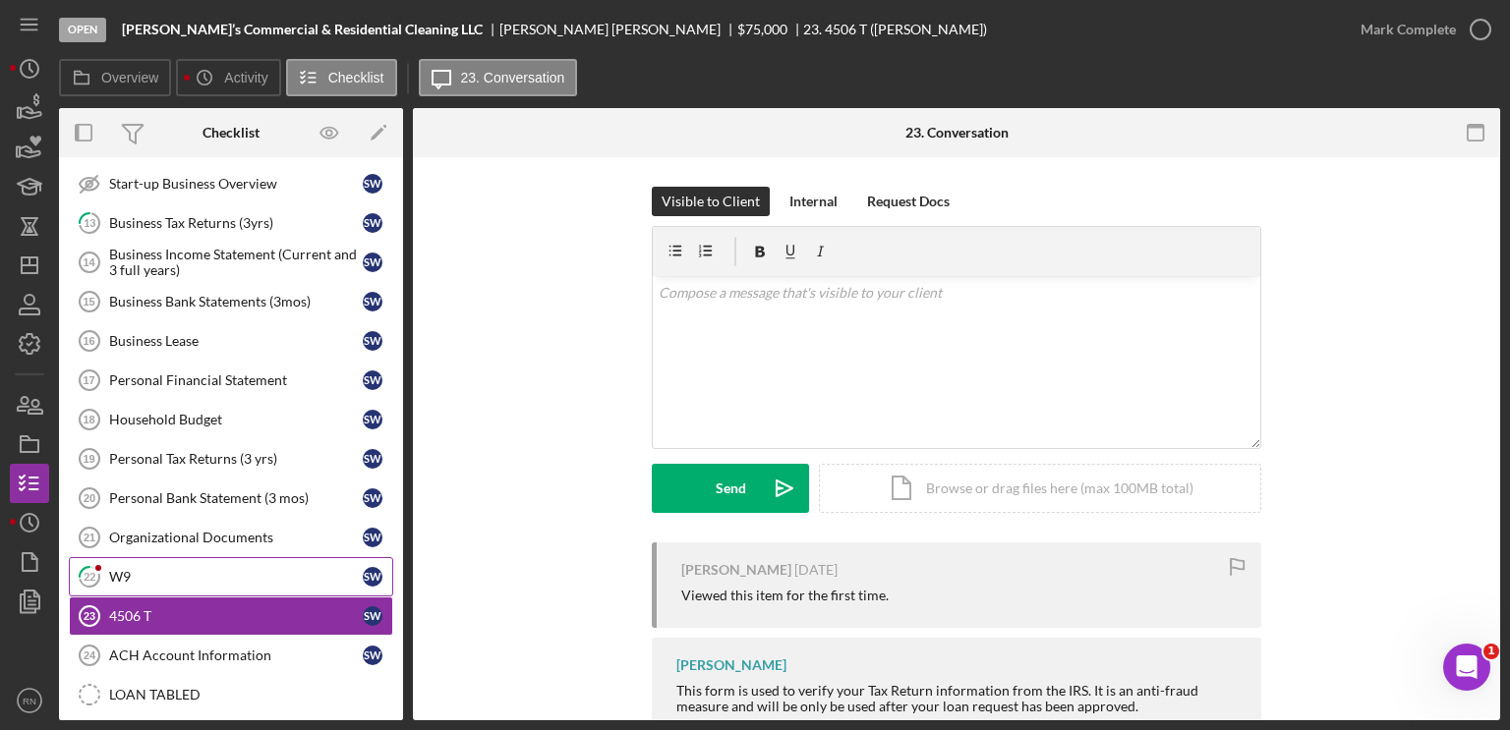
click at [199, 569] on div "W9" at bounding box center [236, 577] width 254 height 16
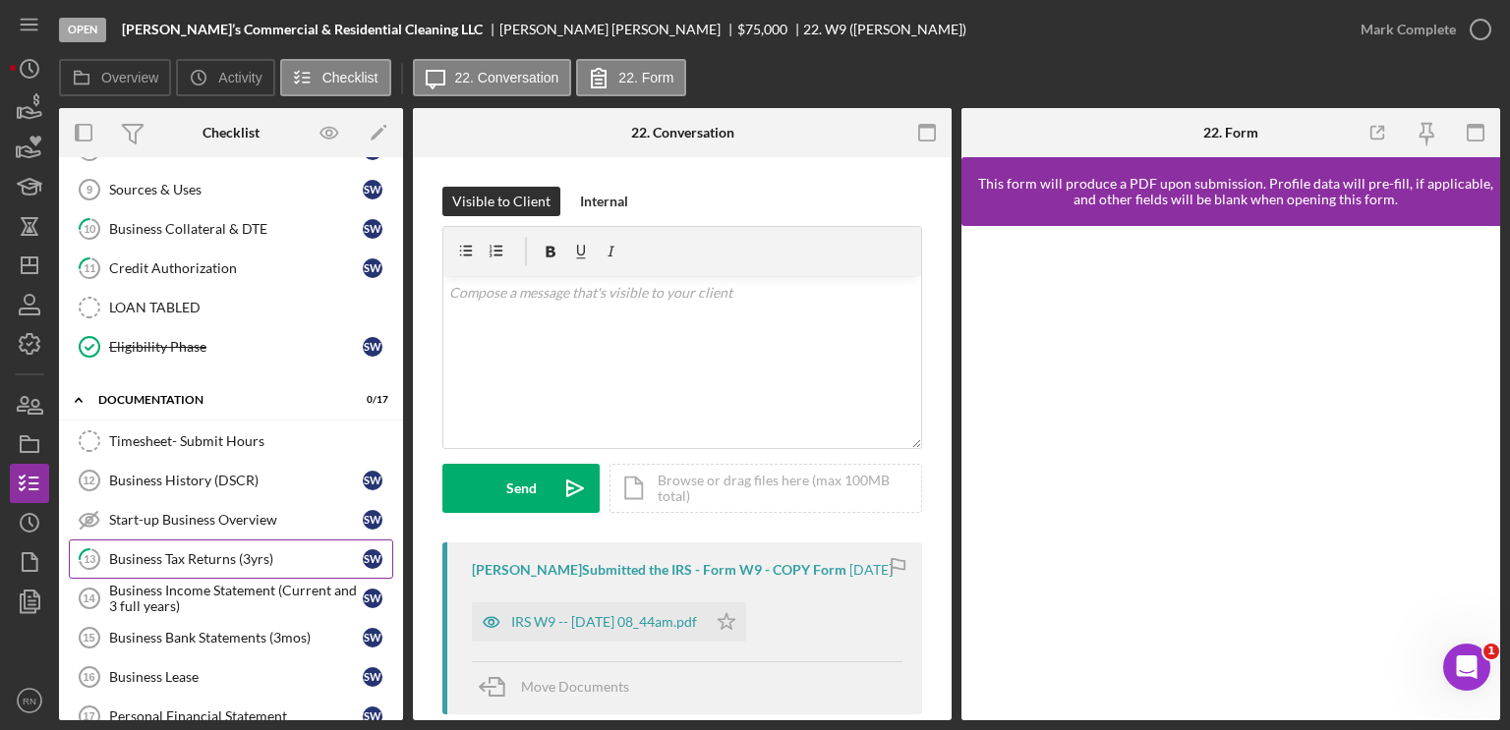
scroll to position [629, 0]
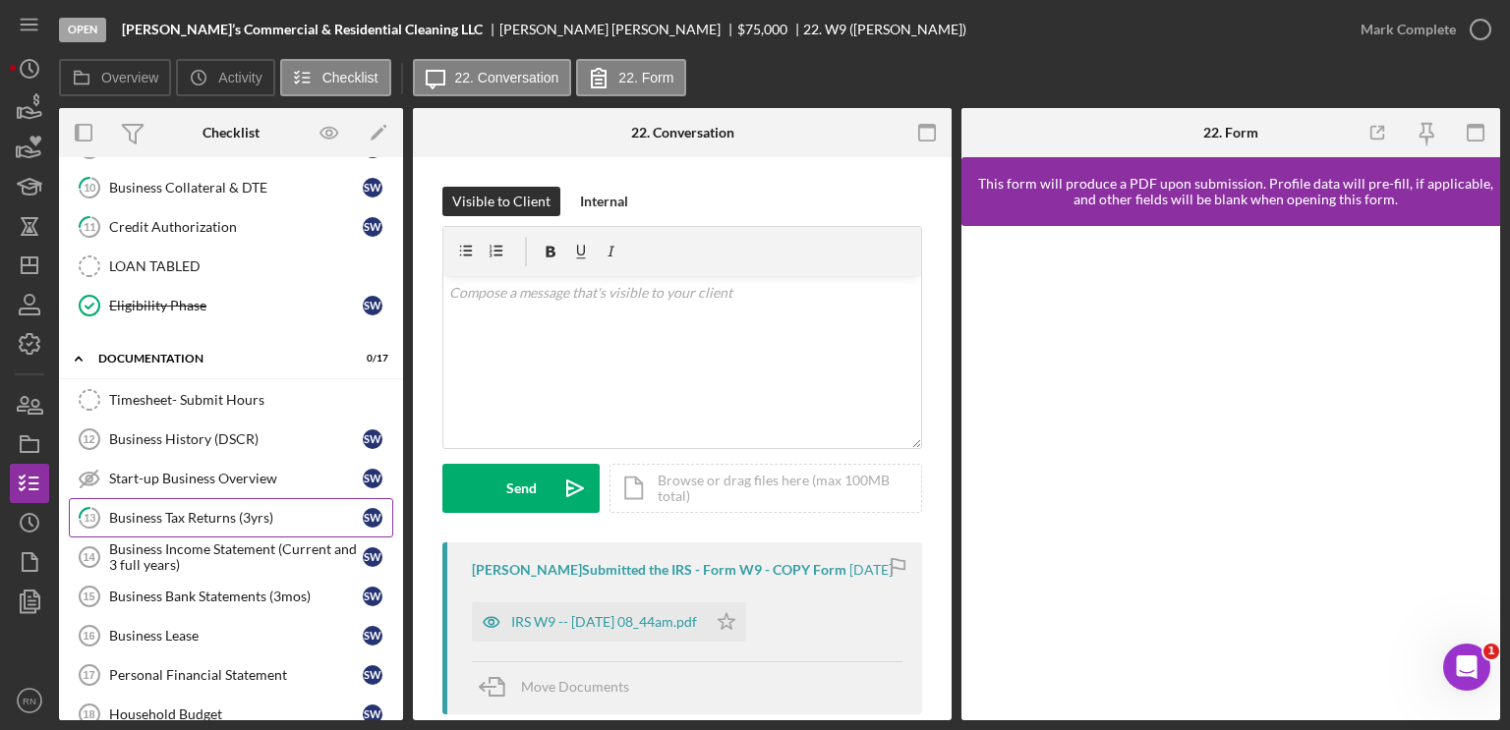
click at [229, 510] on div "Business Tax Returns (3yrs)" at bounding box center [236, 518] width 254 height 16
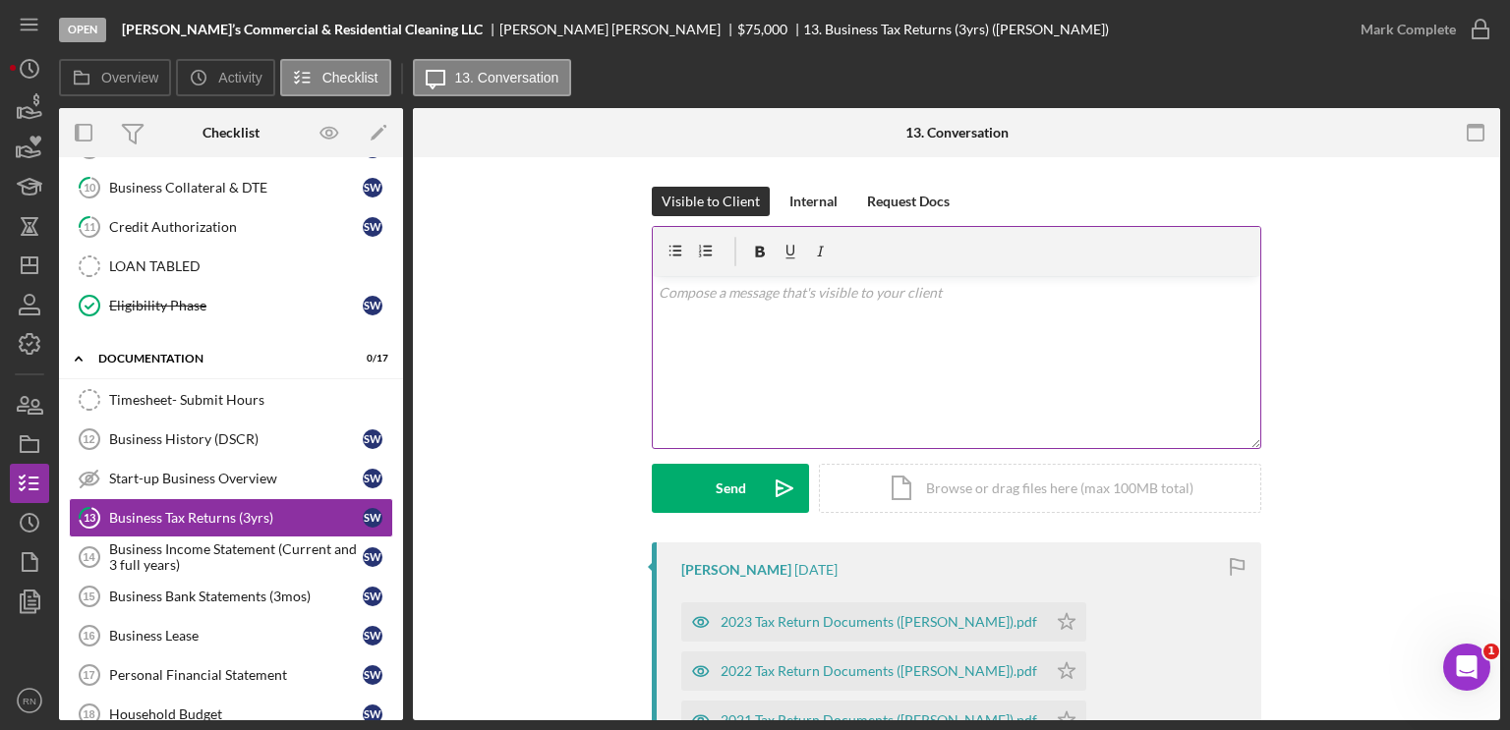
click at [725, 298] on p at bounding box center [957, 293] width 597 height 22
click at [772, 490] on icon "Icon/icon-invite-send" at bounding box center [784, 488] width 49 height 49
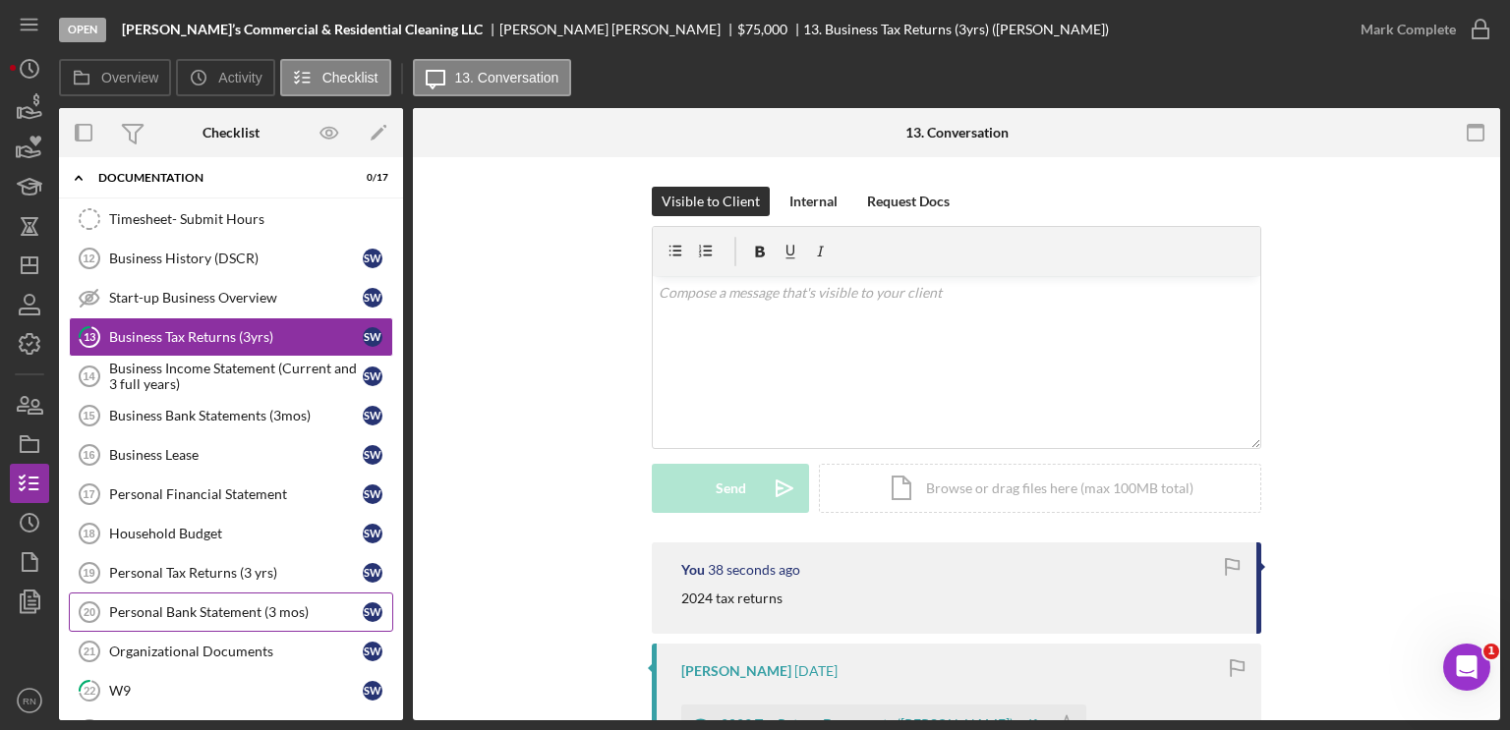
scroll to position [908, 0]
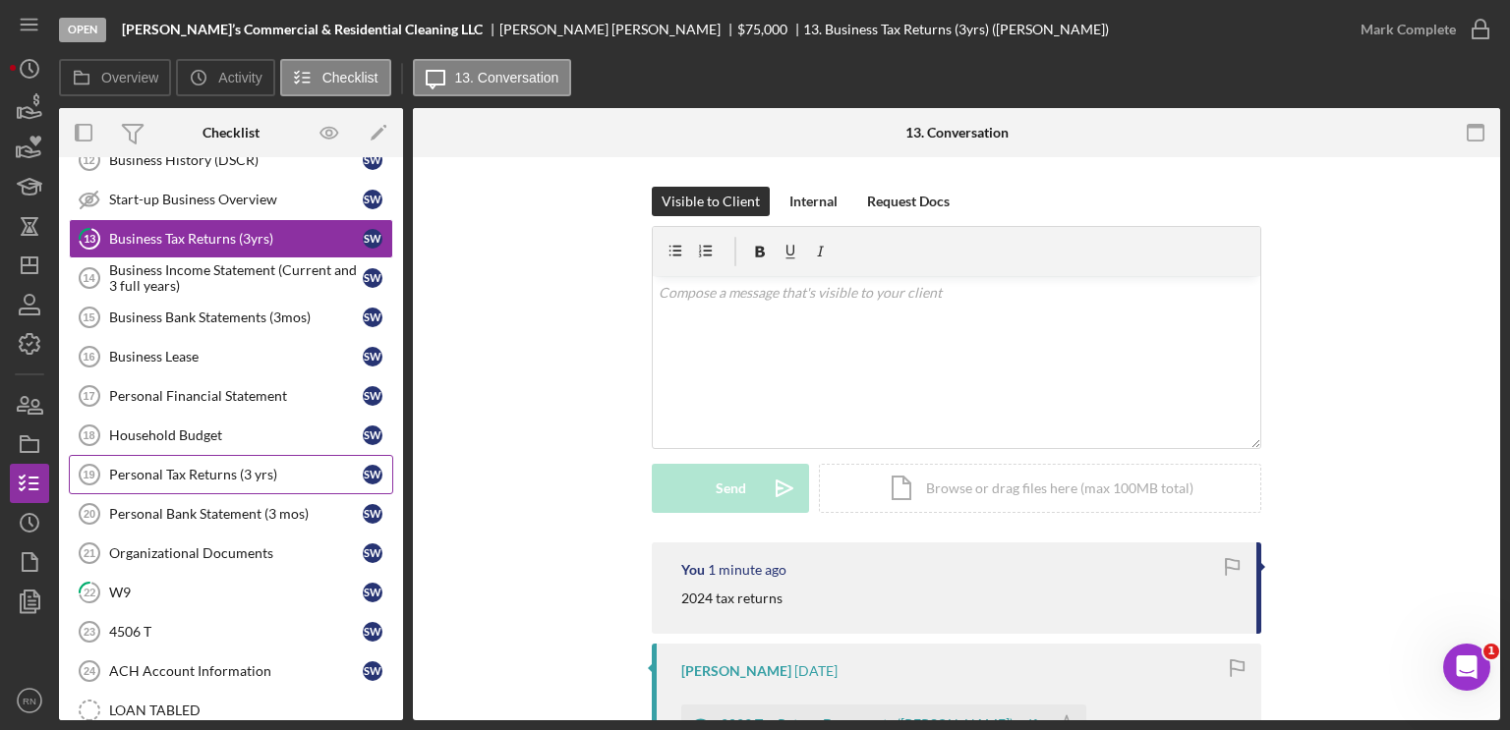
click at [252, 469] on div "Personal Tax Returns (3 yrs)" at bounding box center [236, 475] width 254 height 16
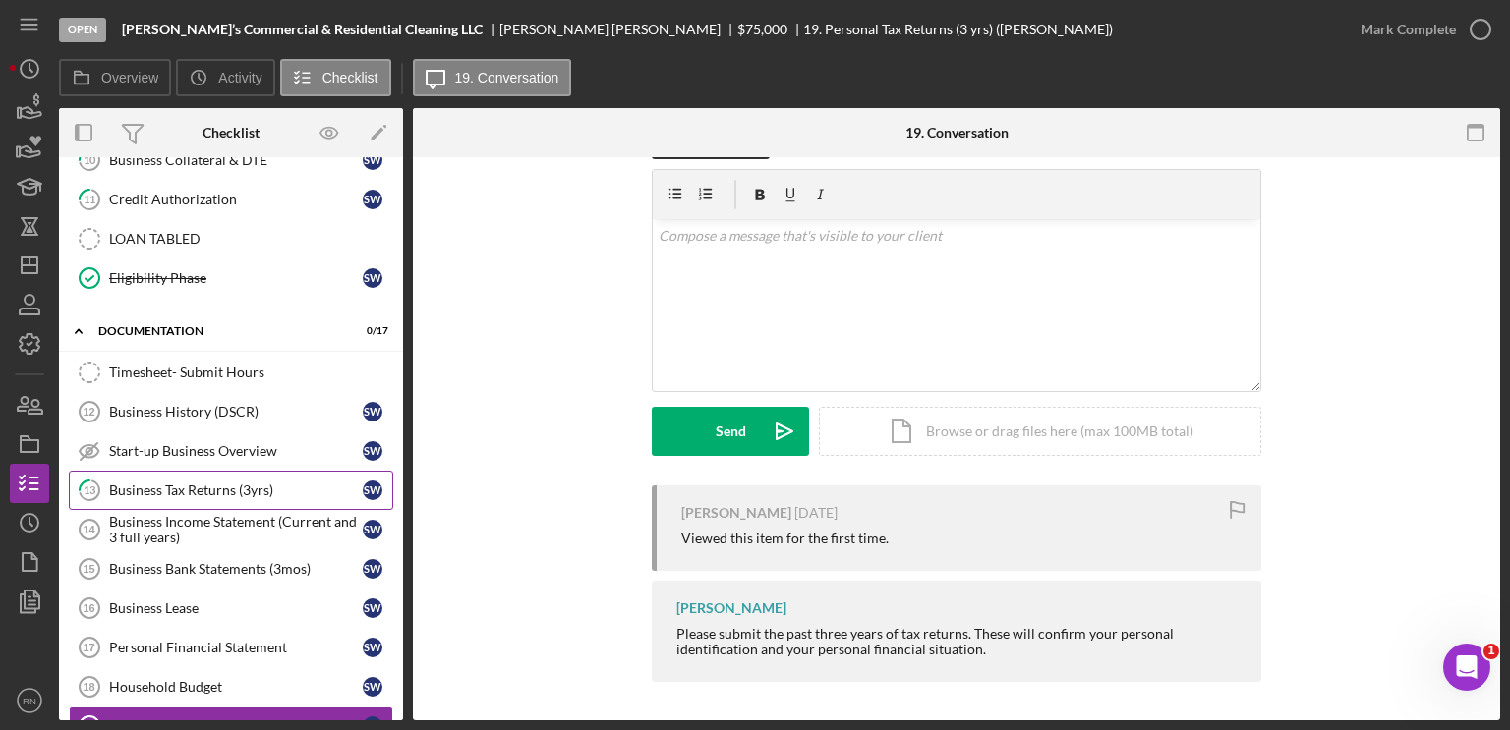
scroll to position [688, 0]
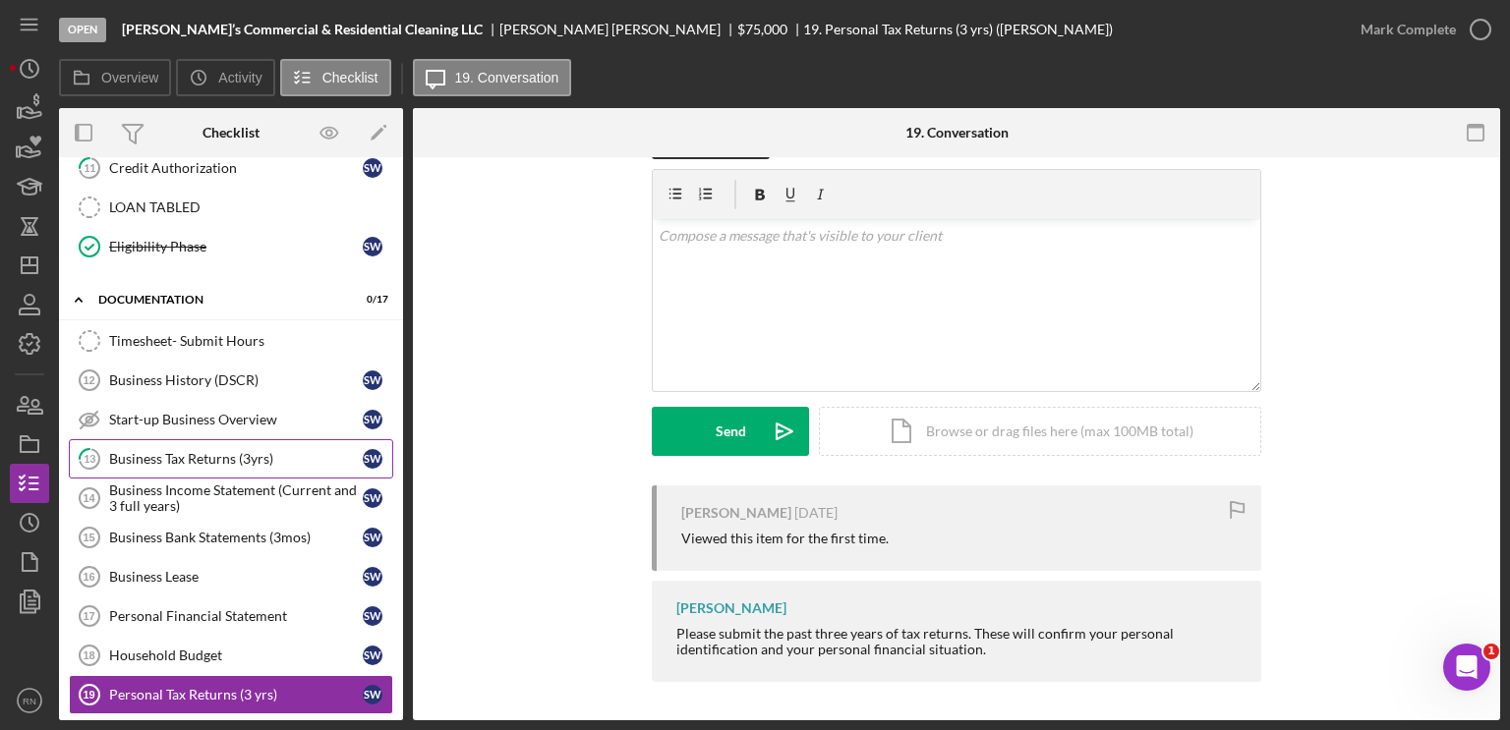
click at [245, 455] on div "Business Tax Returns (3yrs)" at bounding box center [236, 459] width 254 height 16
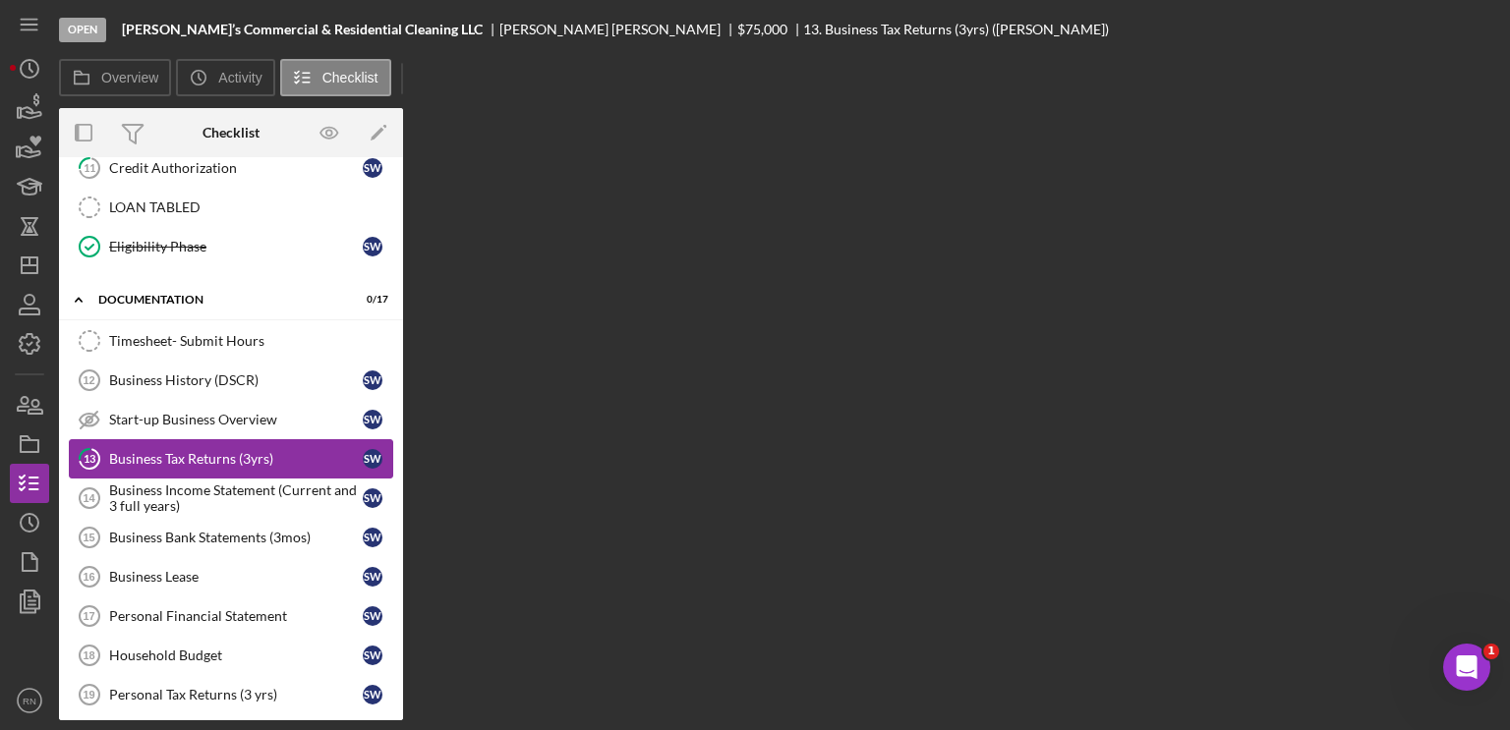
click at [245, 455] on div "Business Tax Returns (3yrs)" at bounding box center [236, 459] width 254 height 16
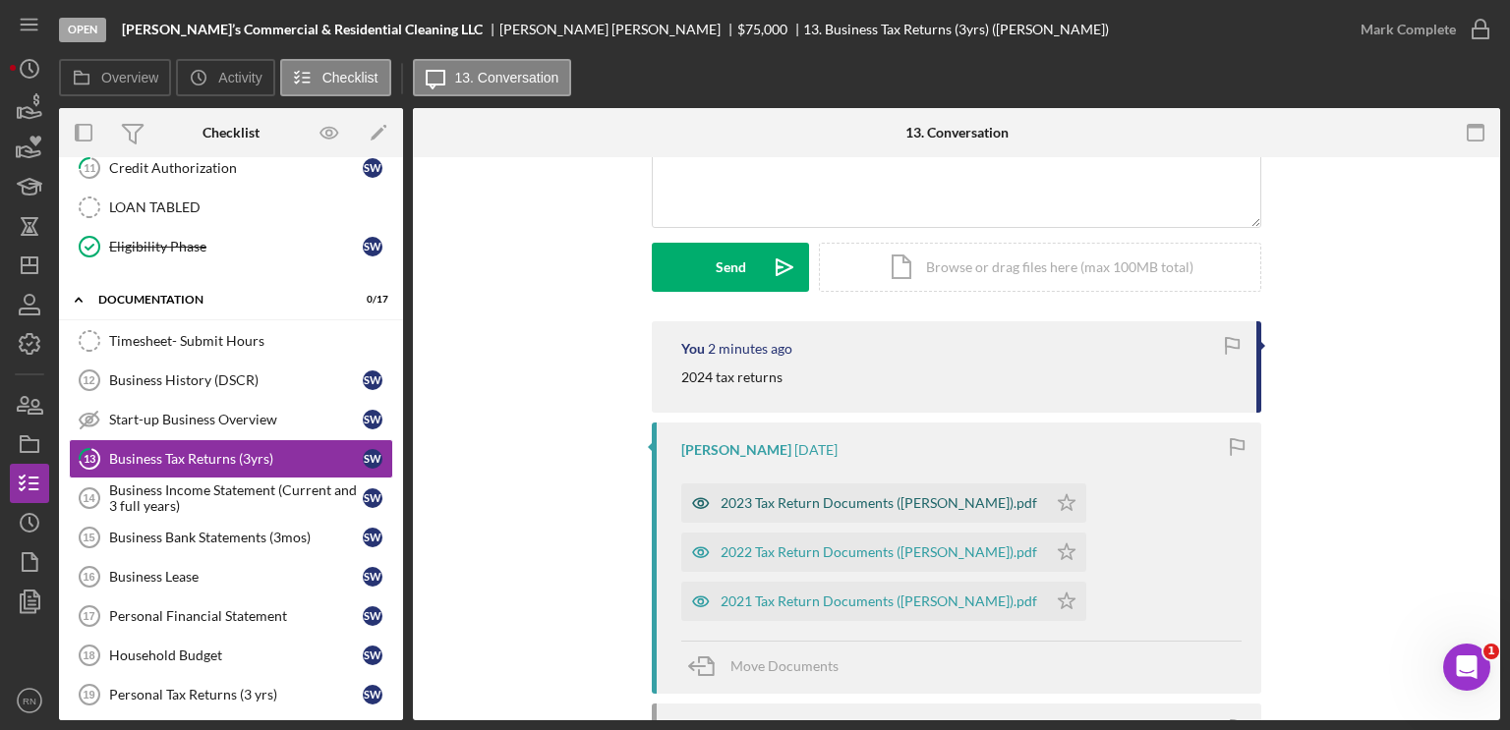
scroll to position [295, 0]
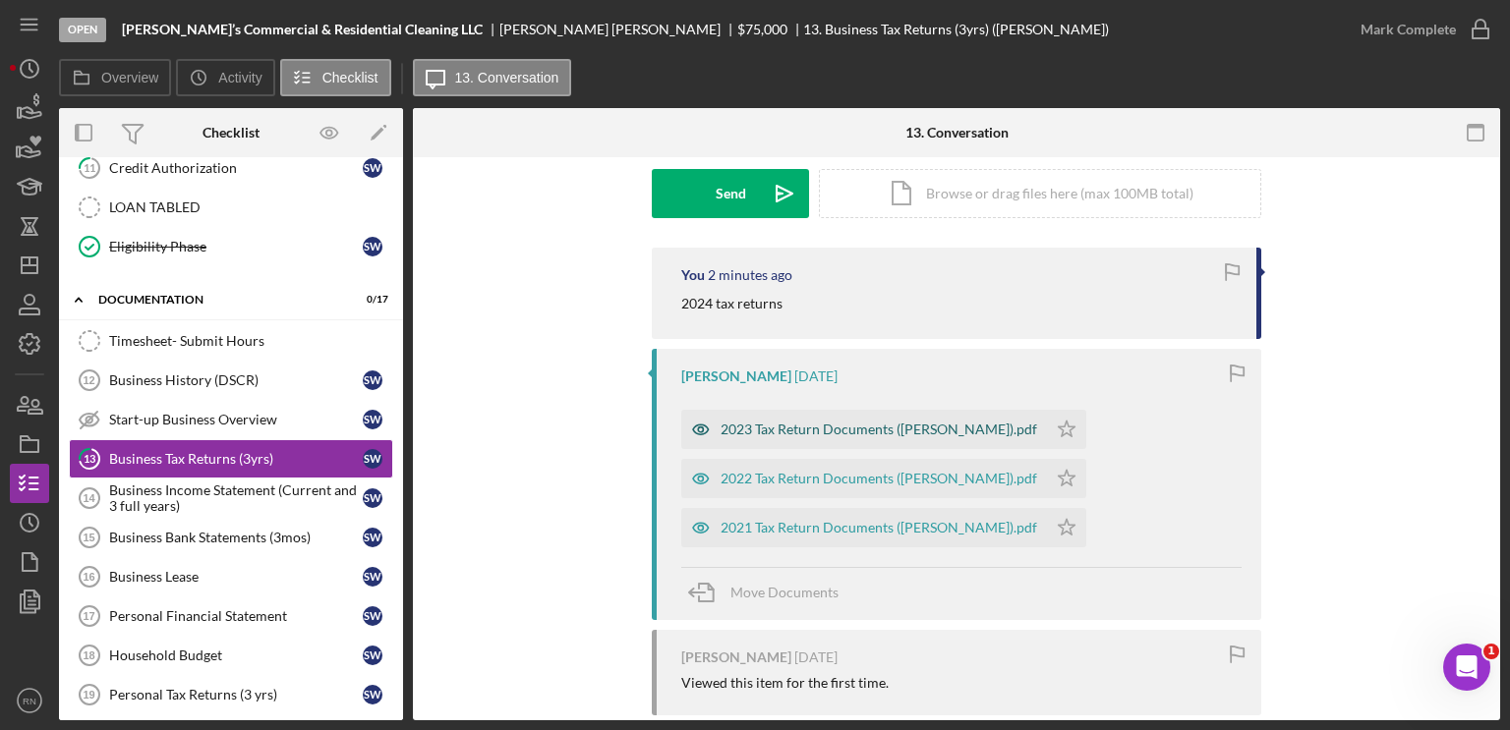
click at [848, 432] on div "2023 Tax Return Documents ([PERSON_NAME]).pdf" at bounding box center [879, 430] width 317 height 16
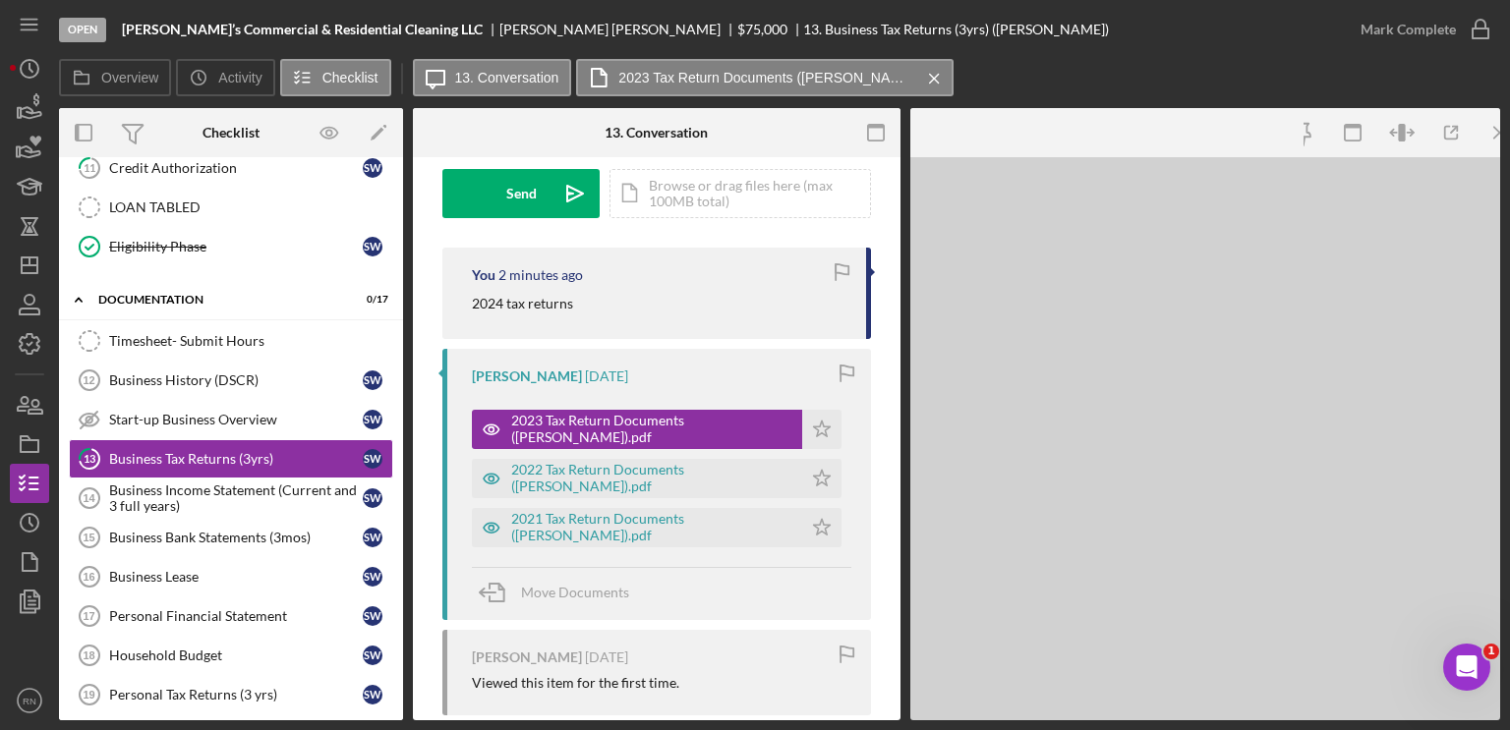
click at [846, 432] on div "[PERSON_NAME] [DATE] 2023 Tax Return Documents ([PERSON_NAME]).pdf Icon/Star 20…" at bounding box center [656, 484] width 429 height 270
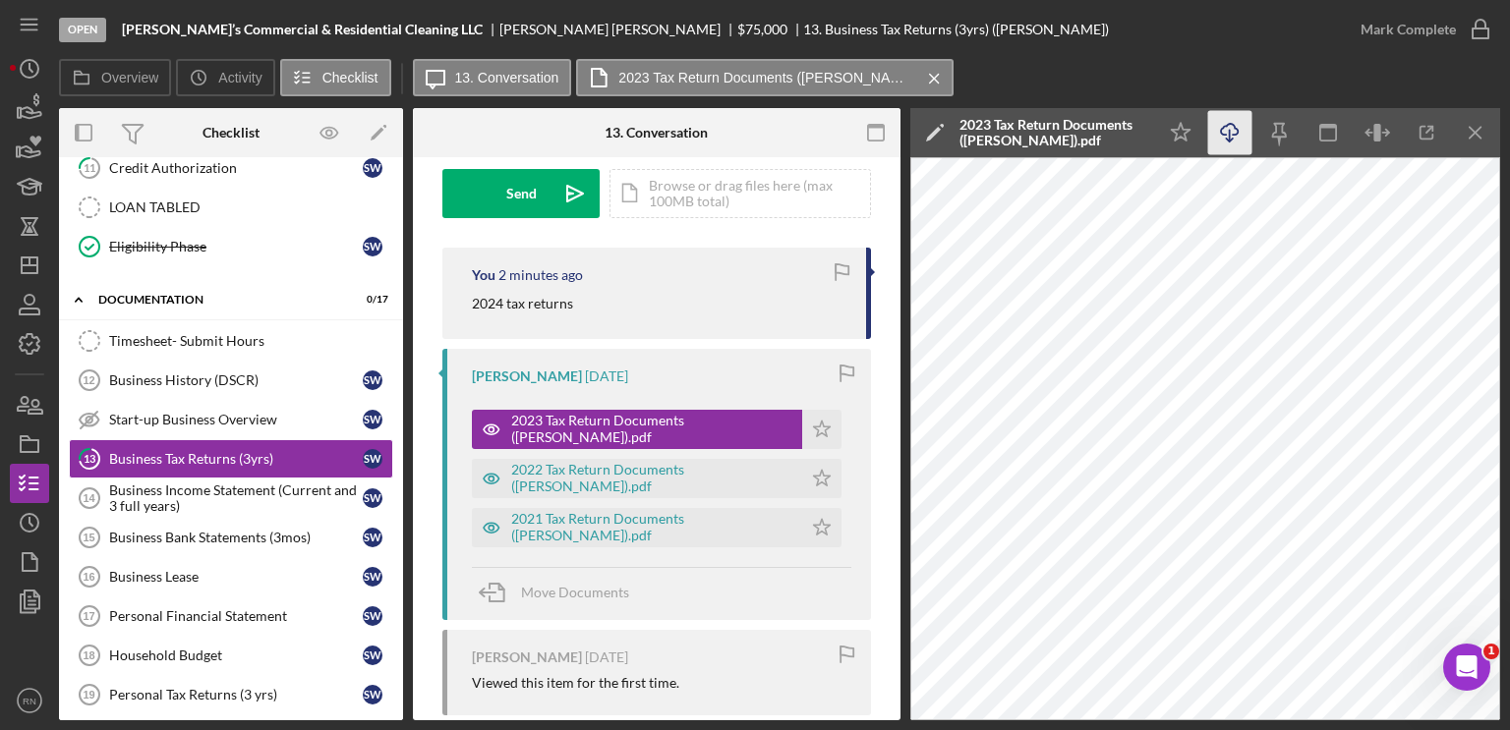
click at [1224, 126] on icon "button" at bounding box center [1229, 129] width 17 height 11
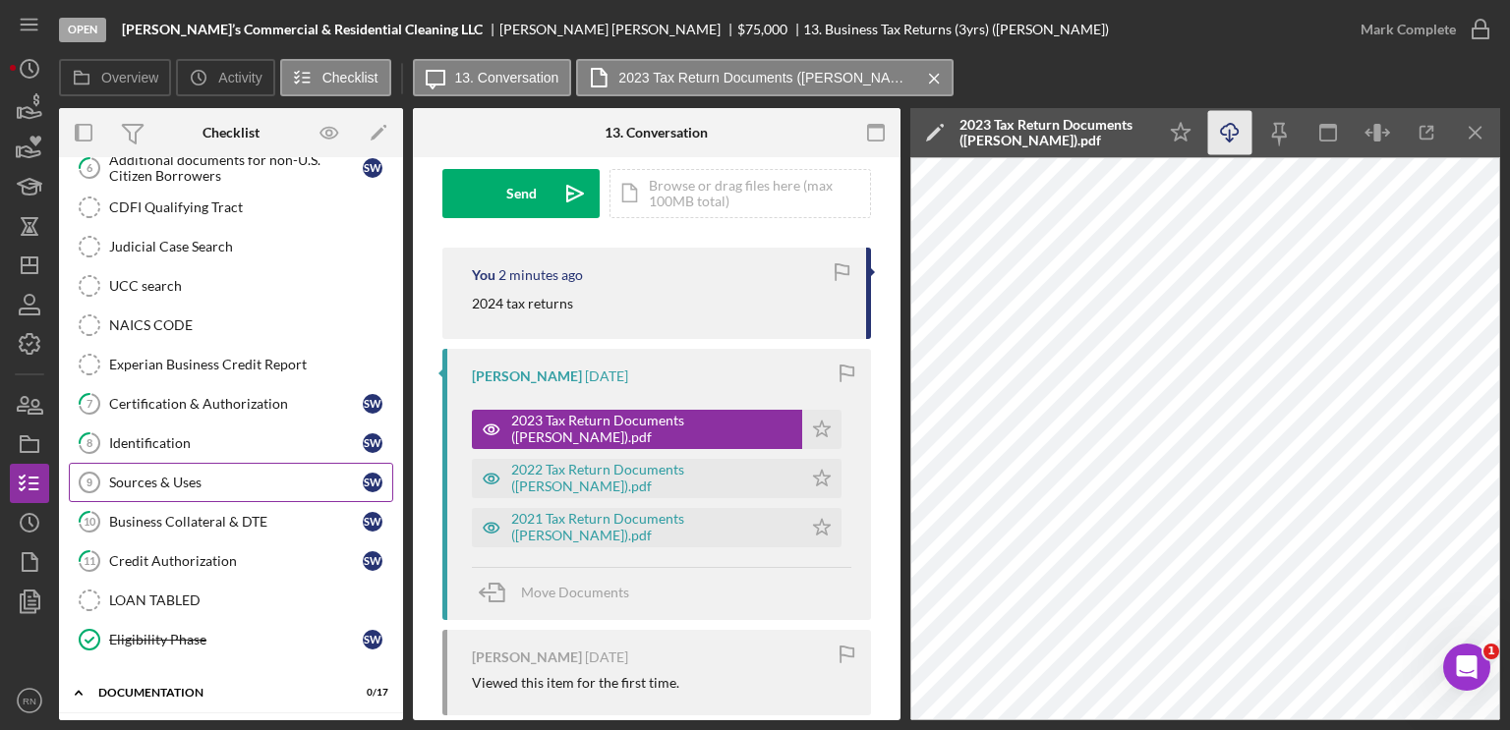
click at [220, 475] on div "Sources & Uses" at bounding box center [236, 483] width 254 height 16
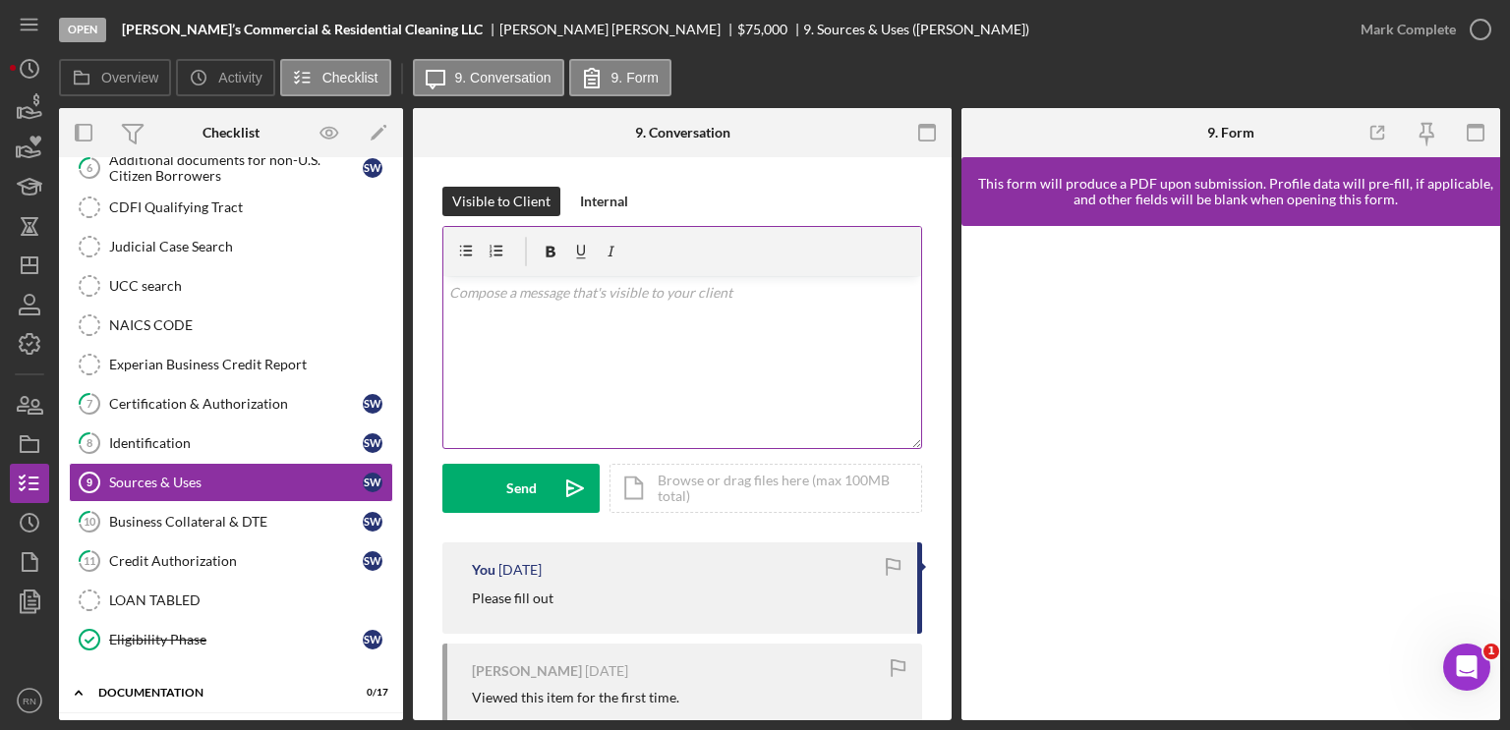
click at [588, 299] on p at bounding box center [682, 293] width 467 height 22
click at [534, 493] on div "Send" at bounding box center [521, 488] width 30 height 49
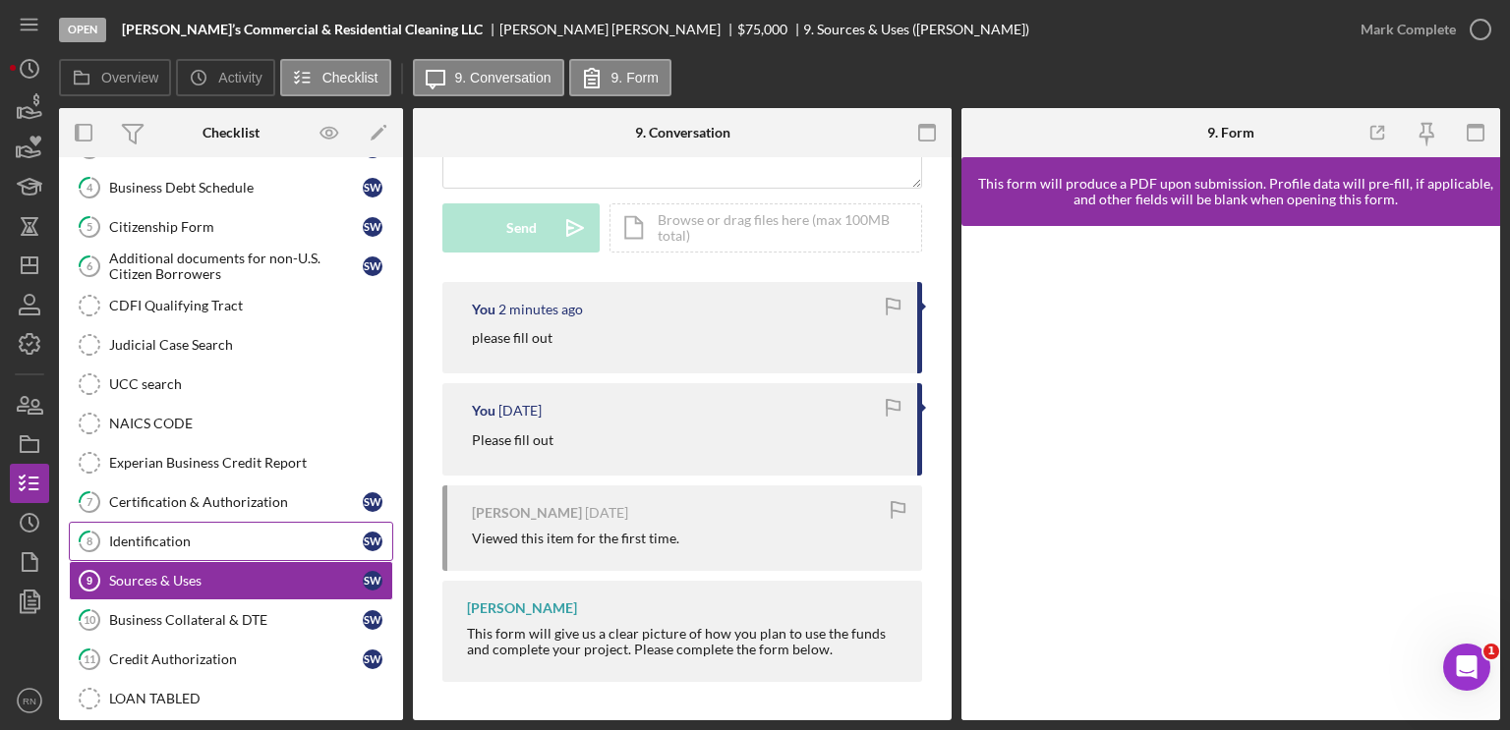
scroll to position [295, 0]
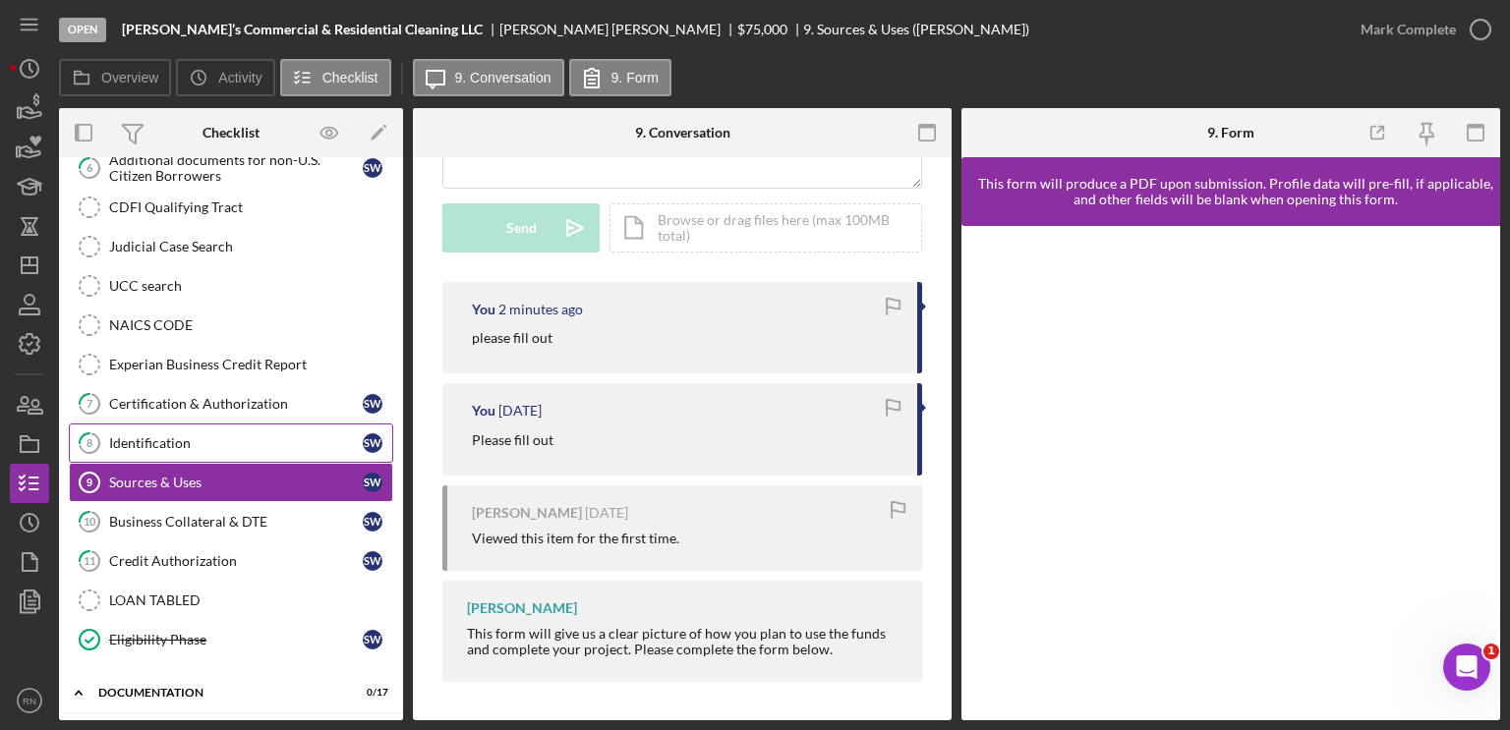
click at [211, 453] on link "8 Identification S W" at bounding box center [231, 443] width 324 height 39
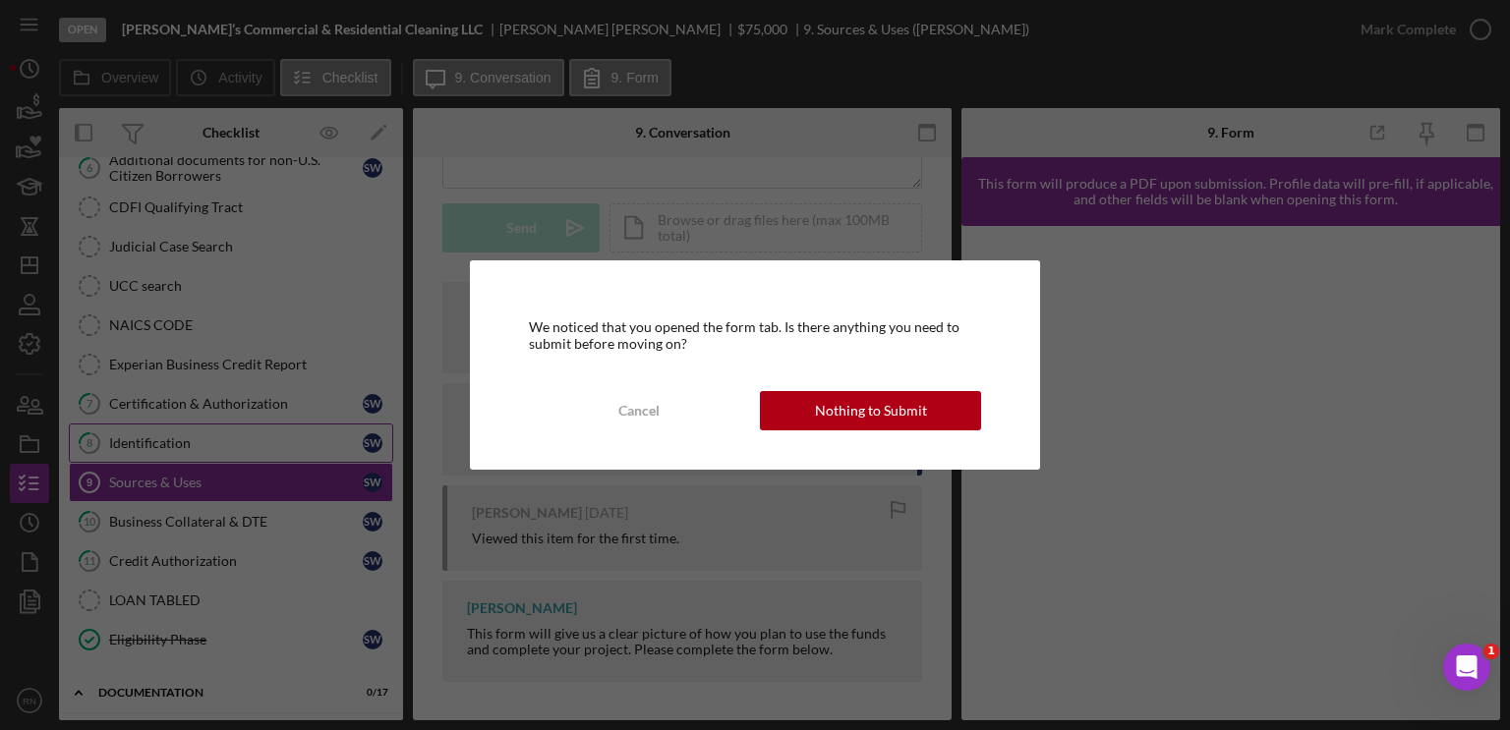
click at [211, 453] on div "We noticed that you opened the form tab. Is there anything you need to submit b…" at bounding box center [755, 365] width 1510 height 730
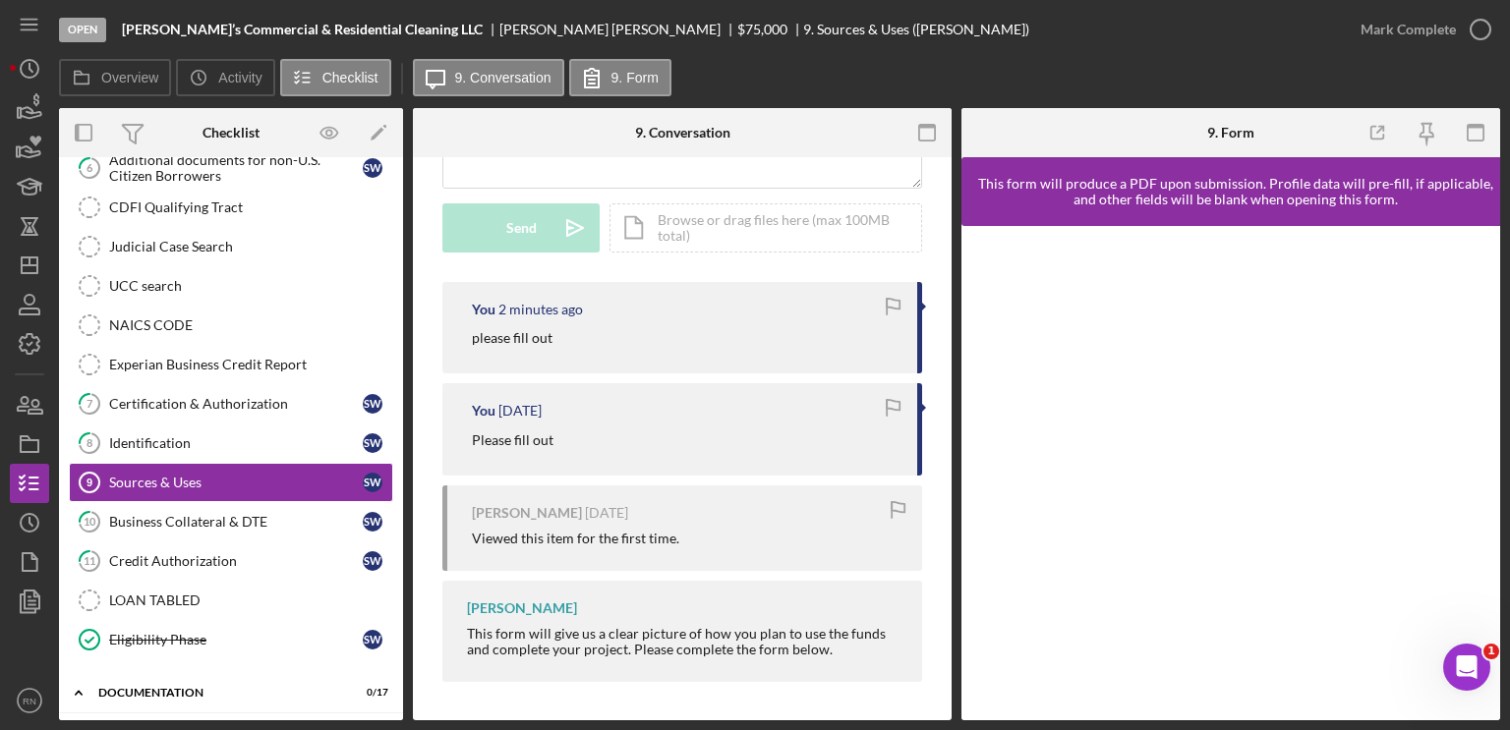
scroll to position [162, 0]
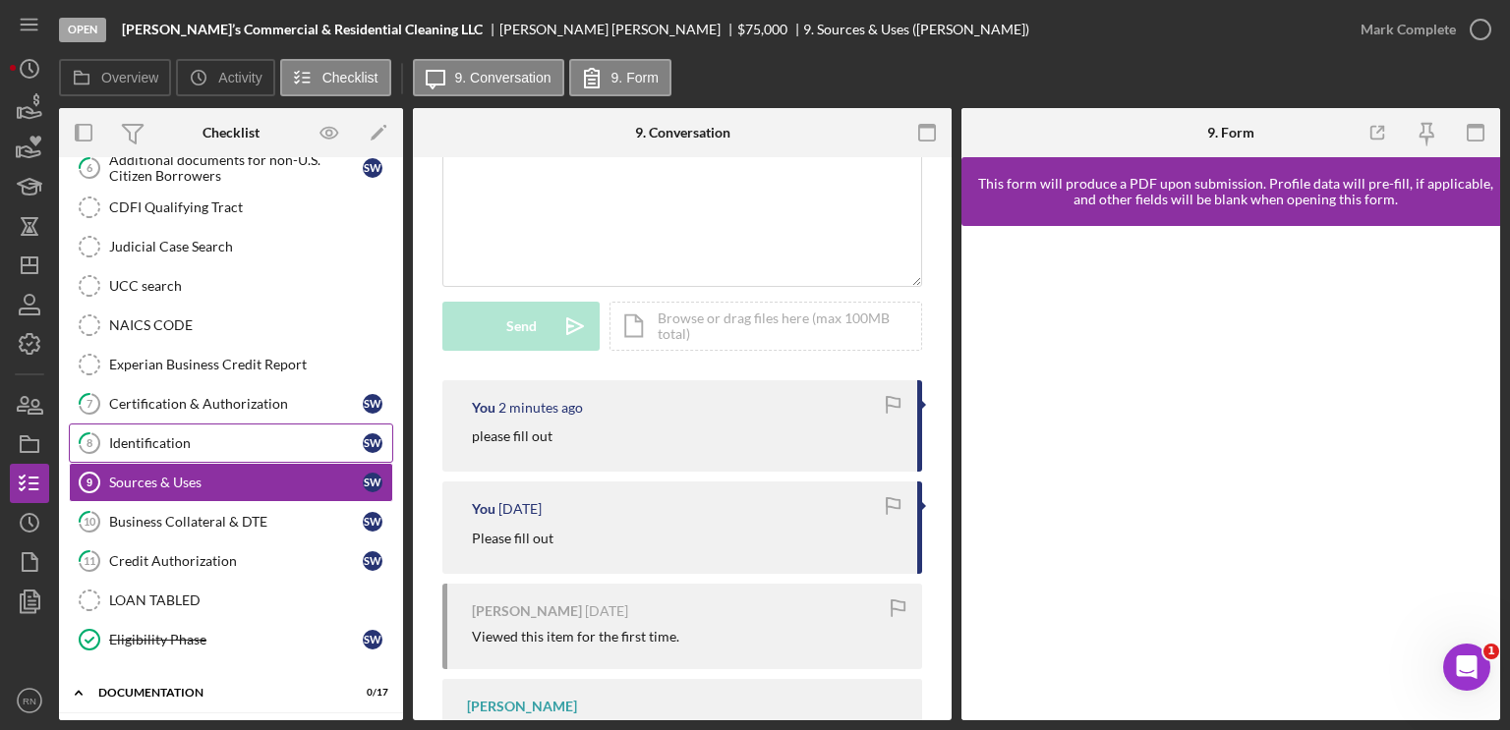
click at [248, 443] on div "Identification" at bounding box center [236, 443] width 254 height 16
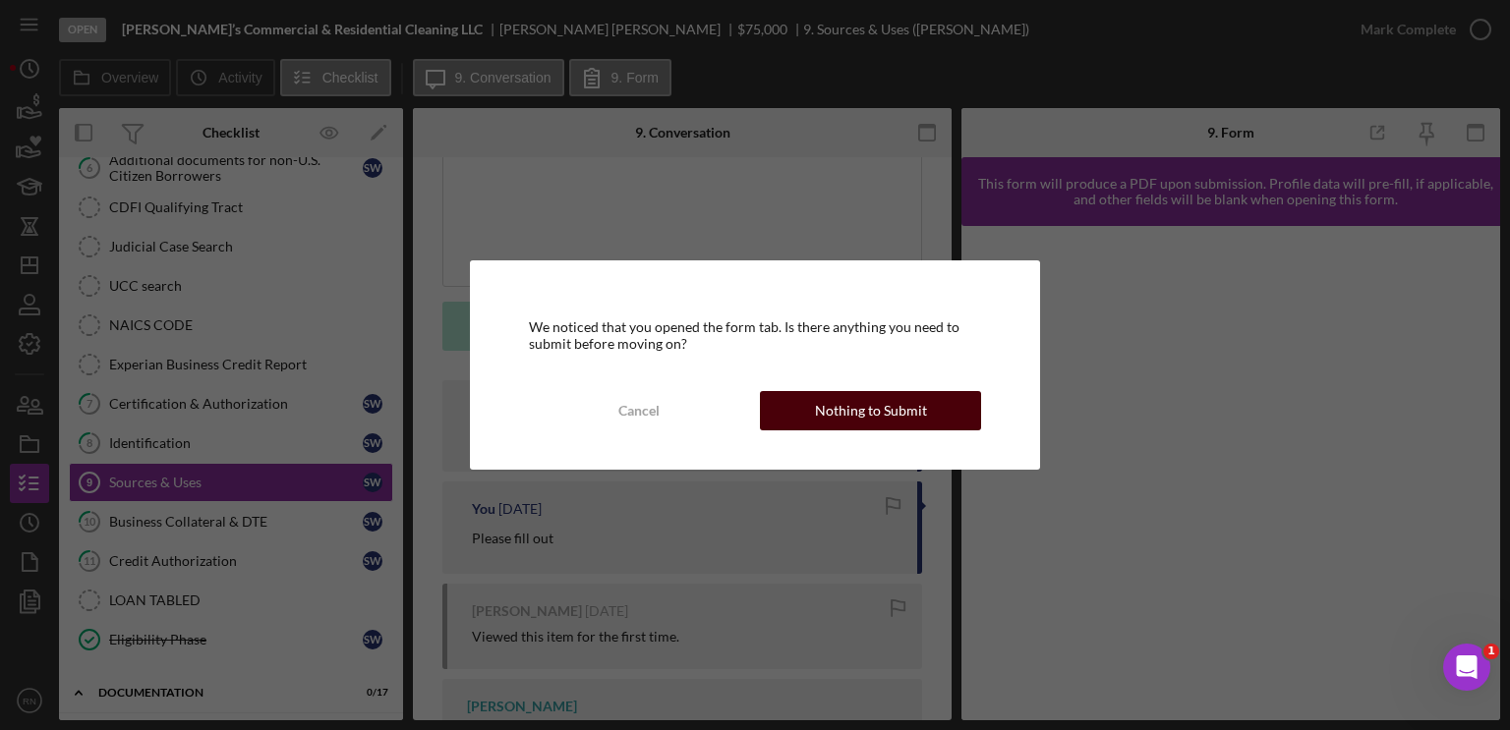
click at [841, 400] on div "Nothing to Submit" at bounding box center [871, 410] width 112 height 39
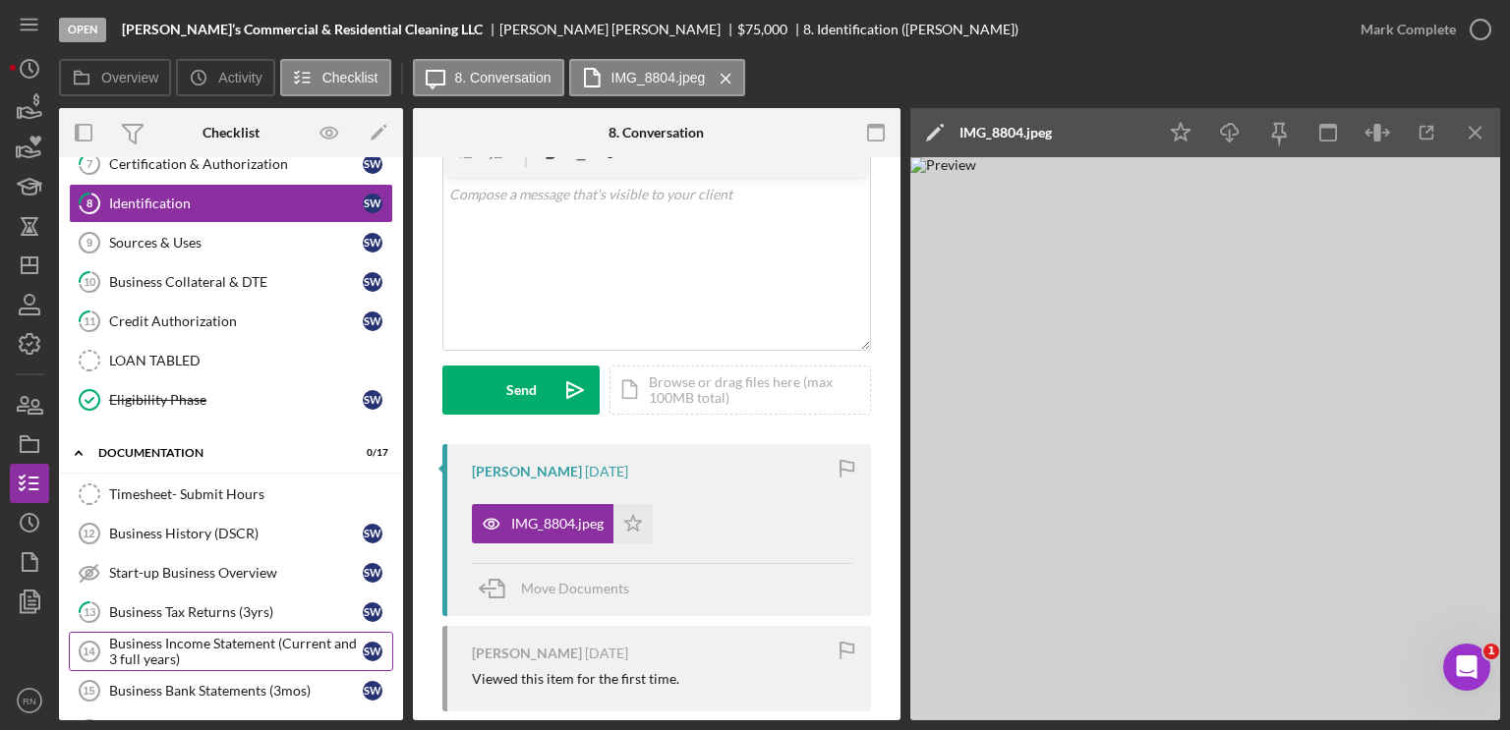
scroll to position [492, 0]
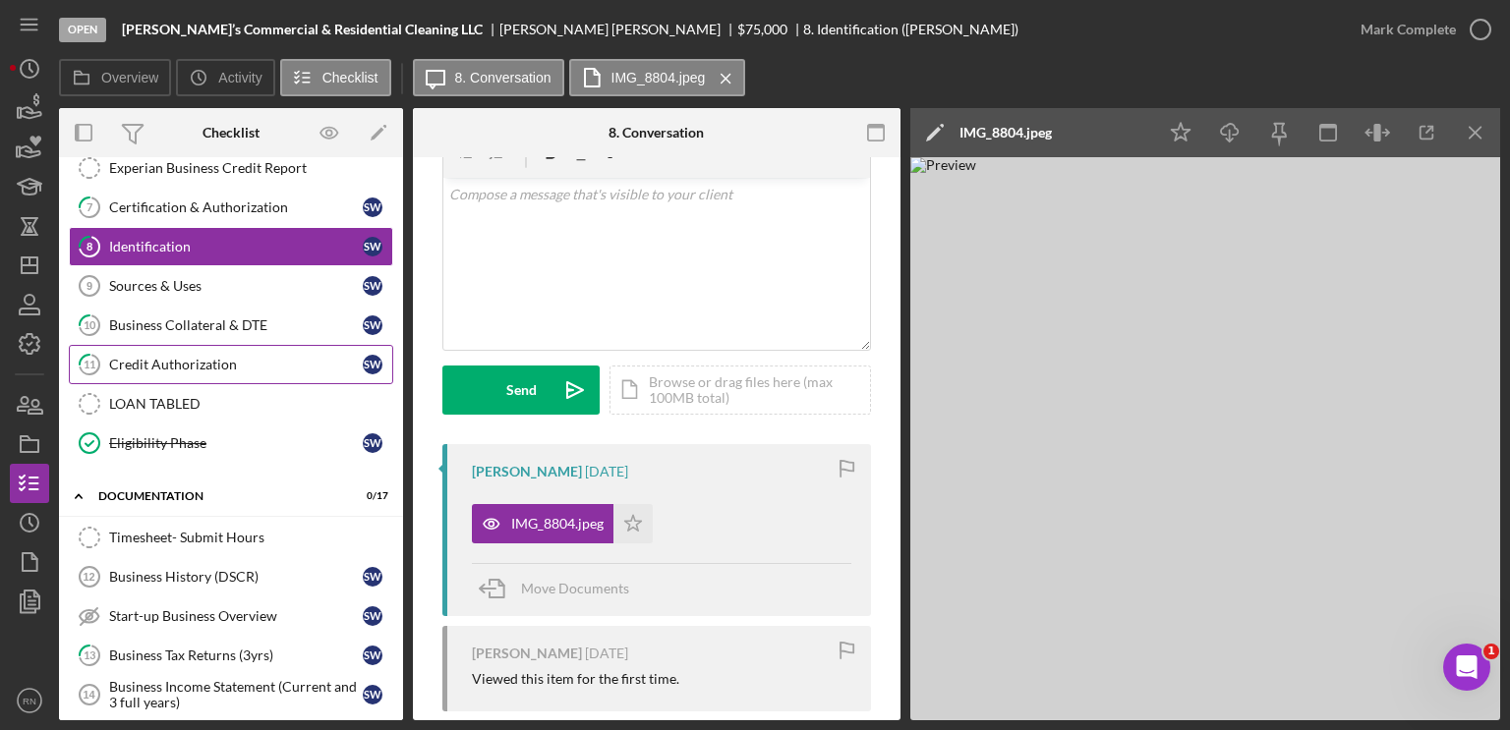
click at [258, 366] on link "11 Credit Authorization S W" at bounding box center [231, 364] width 324 height 39
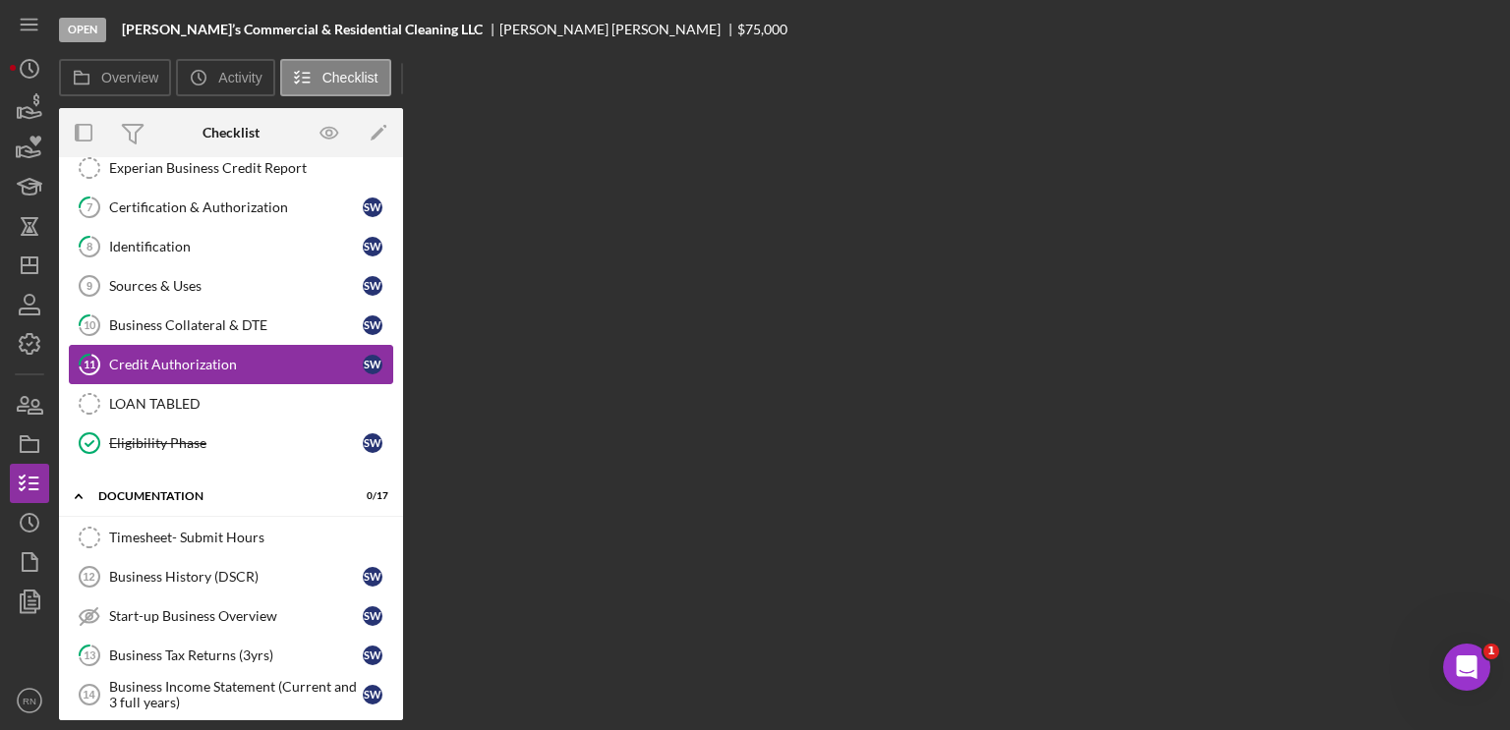
click at [258, 366] on link "11 Credit Authorization S W" at bounding box center [231, 364] width 324 height 39
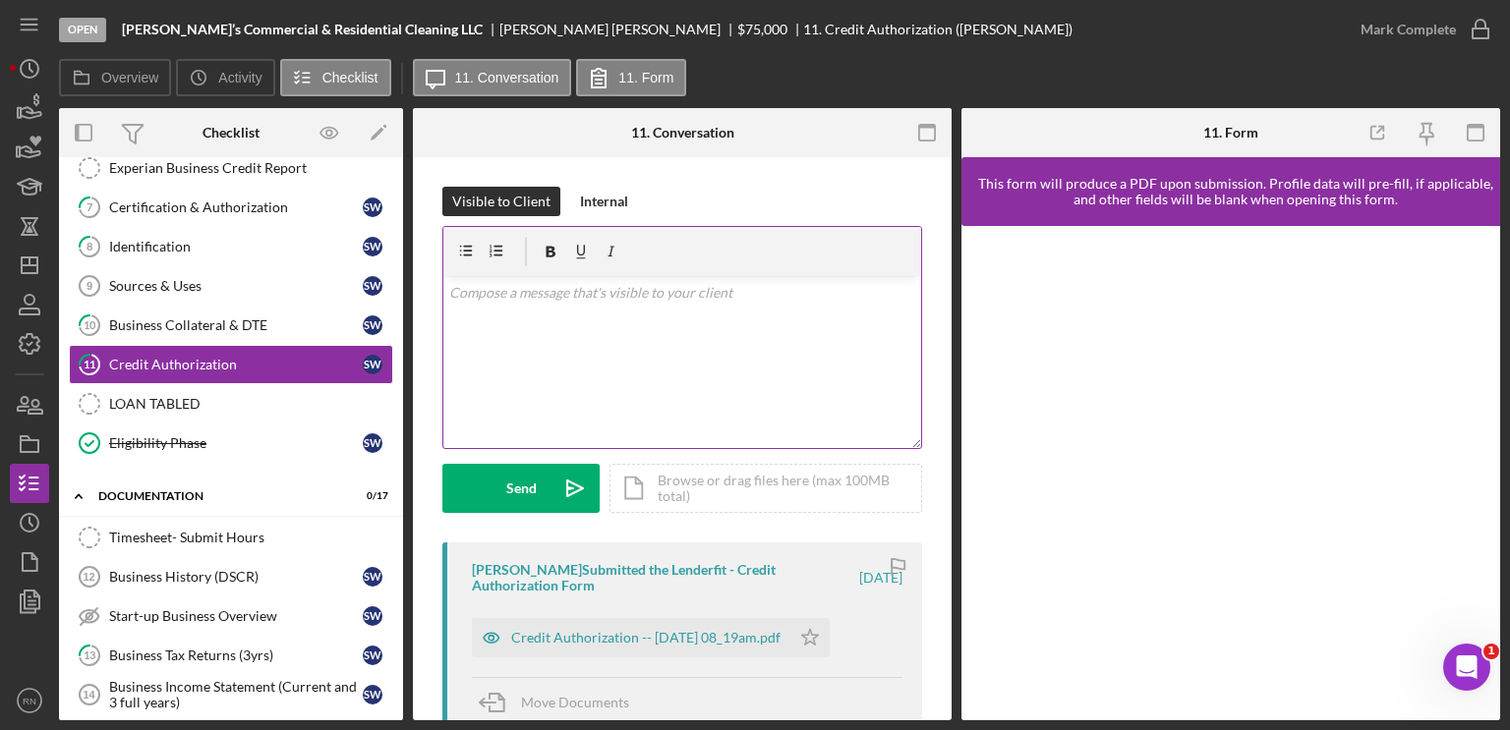
click at [788, 373] on div "v Color teal Color pink Remove color Add row above Add row below Add column bef…" at bounding box center [682, 362] width 478 height 172
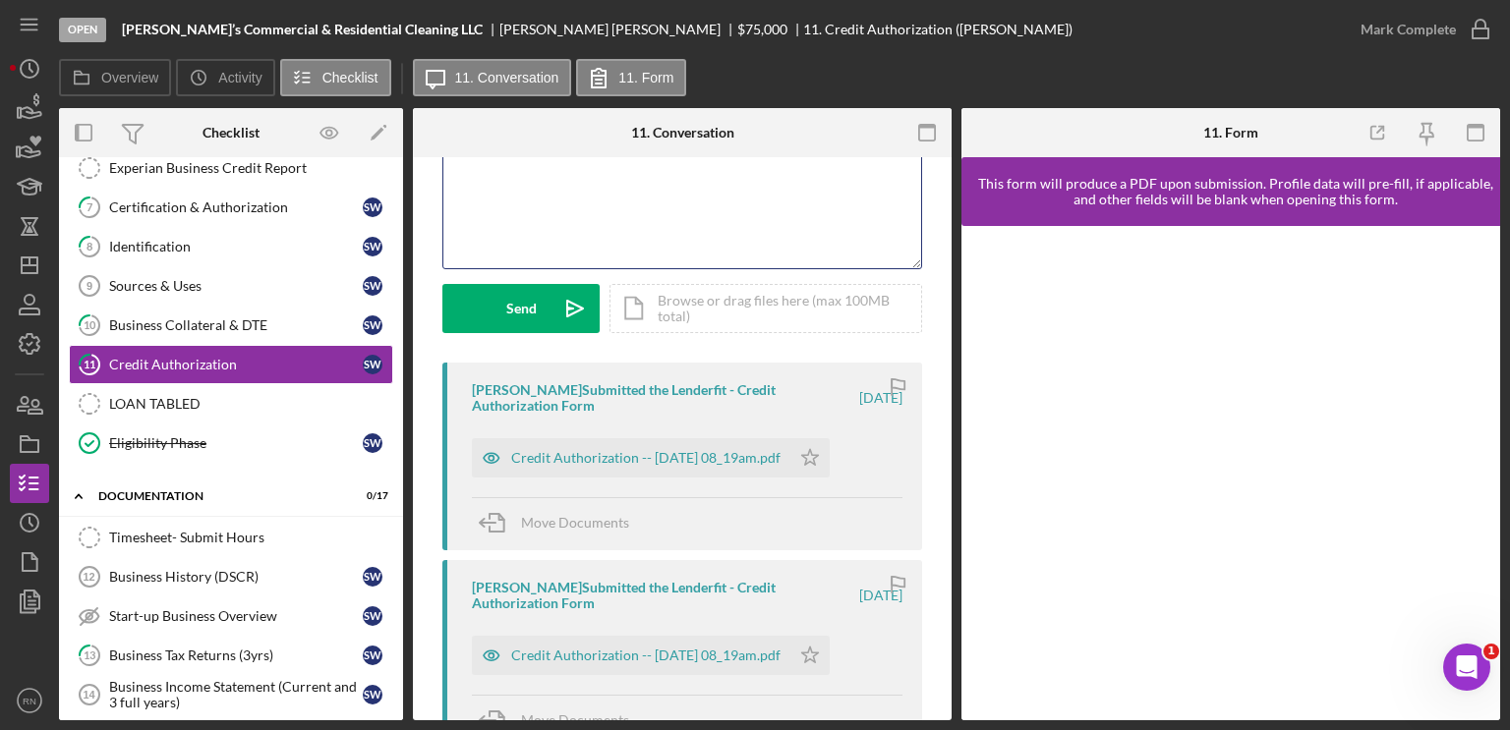
scroll to position [197, 0]
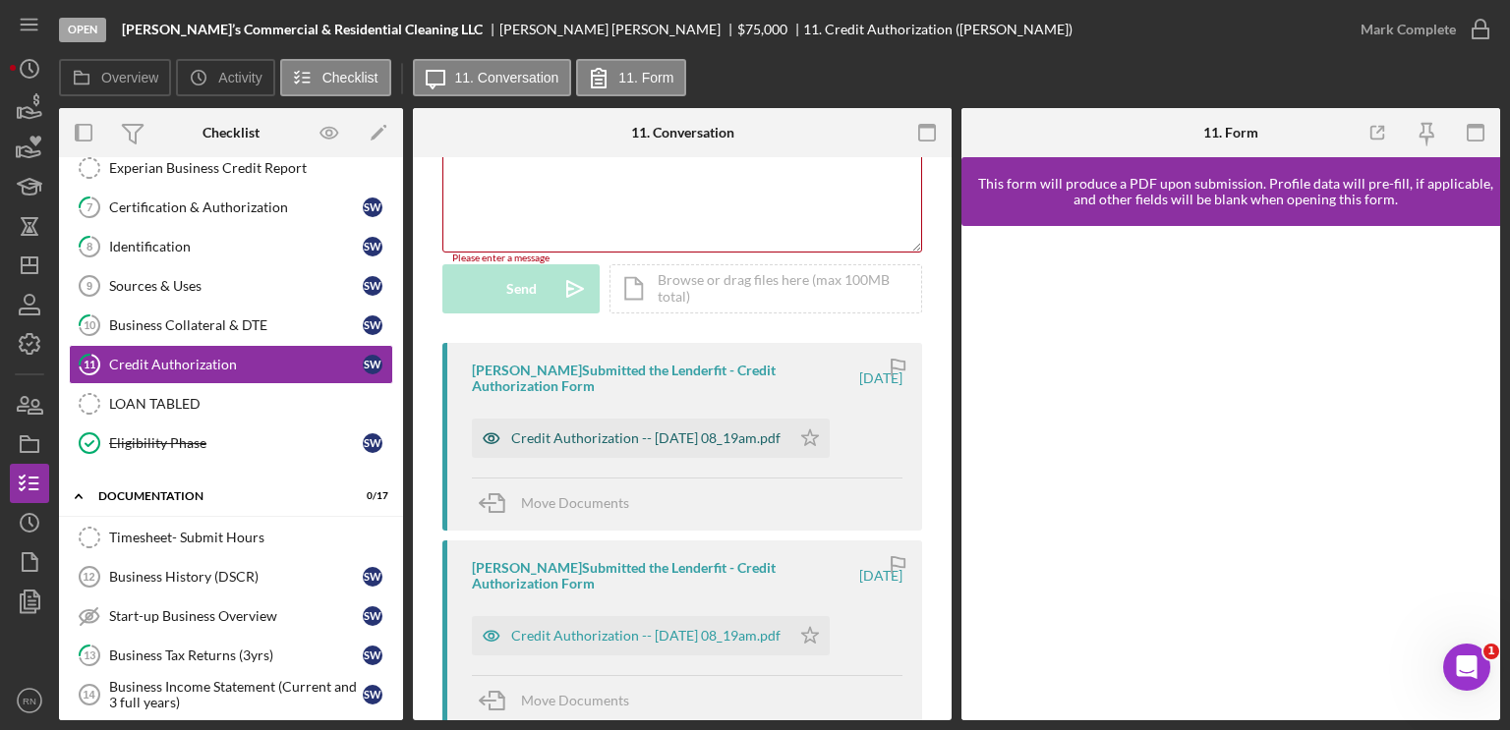
click at [680, 433] on div "Credit Authorization -- [DATE] 08_19am.pdf" at bounding box center [645, 439] width 269 height 16
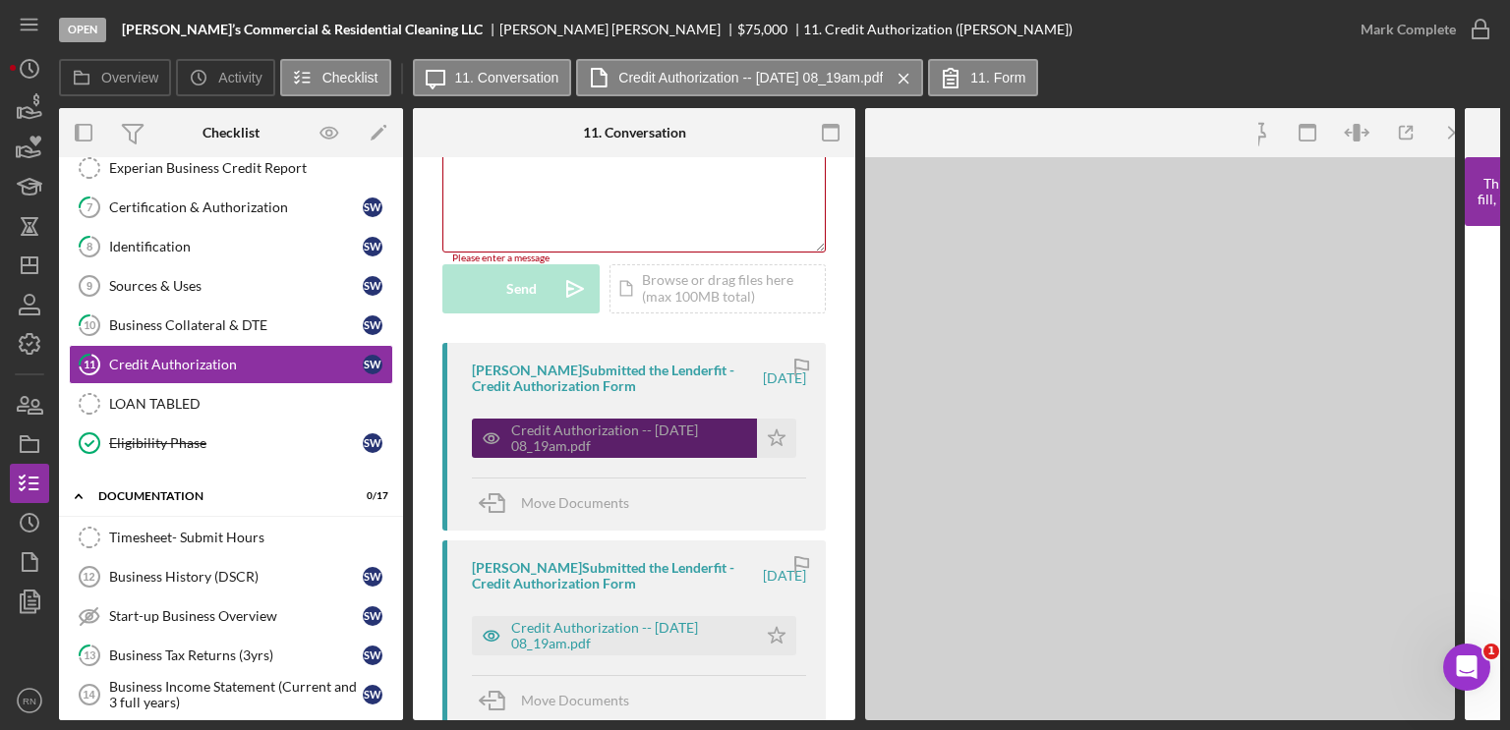
click at [680, 433] on div "Credit Authorization -- [DATE] 08_19am.pdf" at bounding box center [629, 438] width 236 height 31
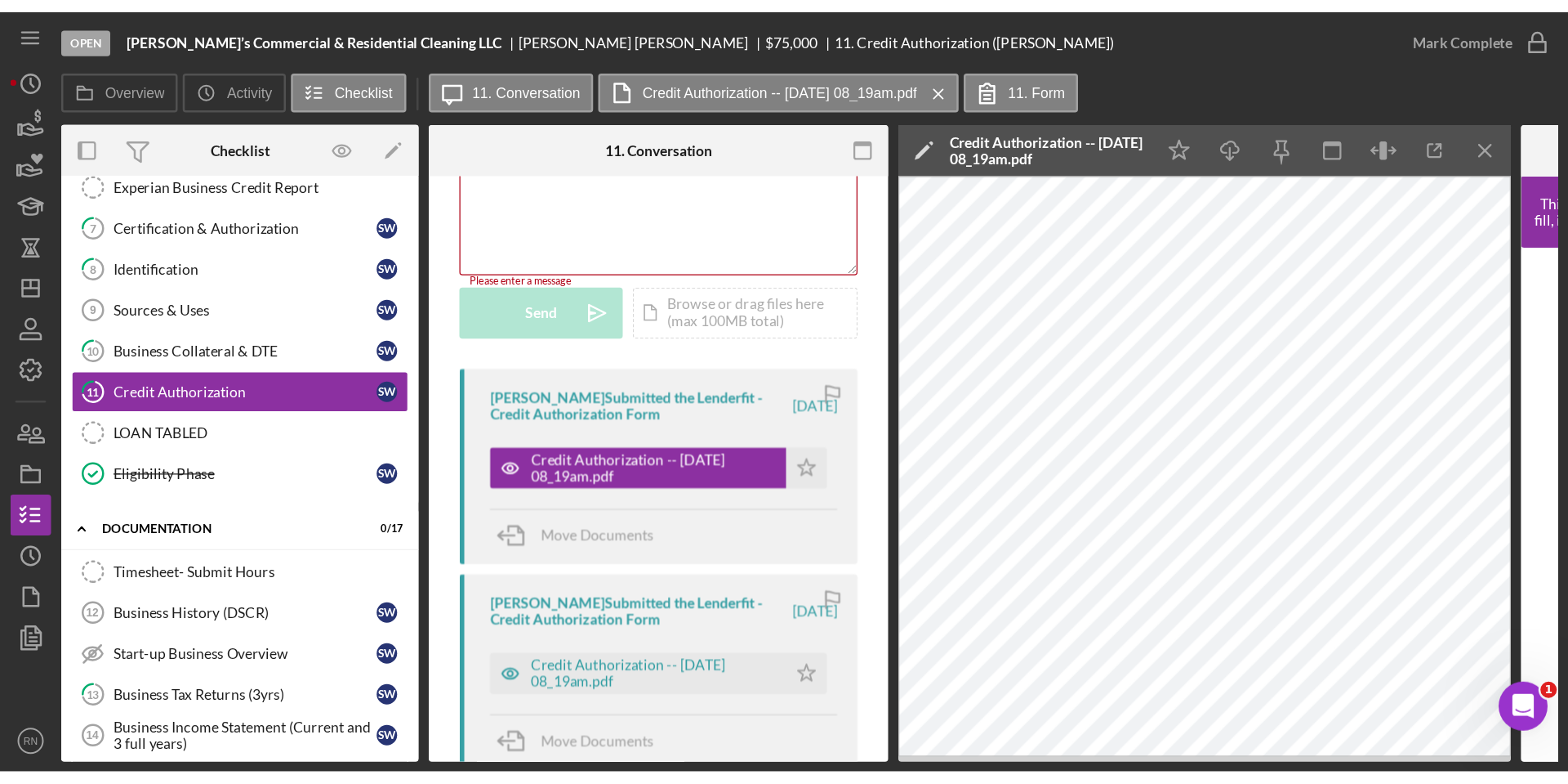
scroll to position [0, 0]
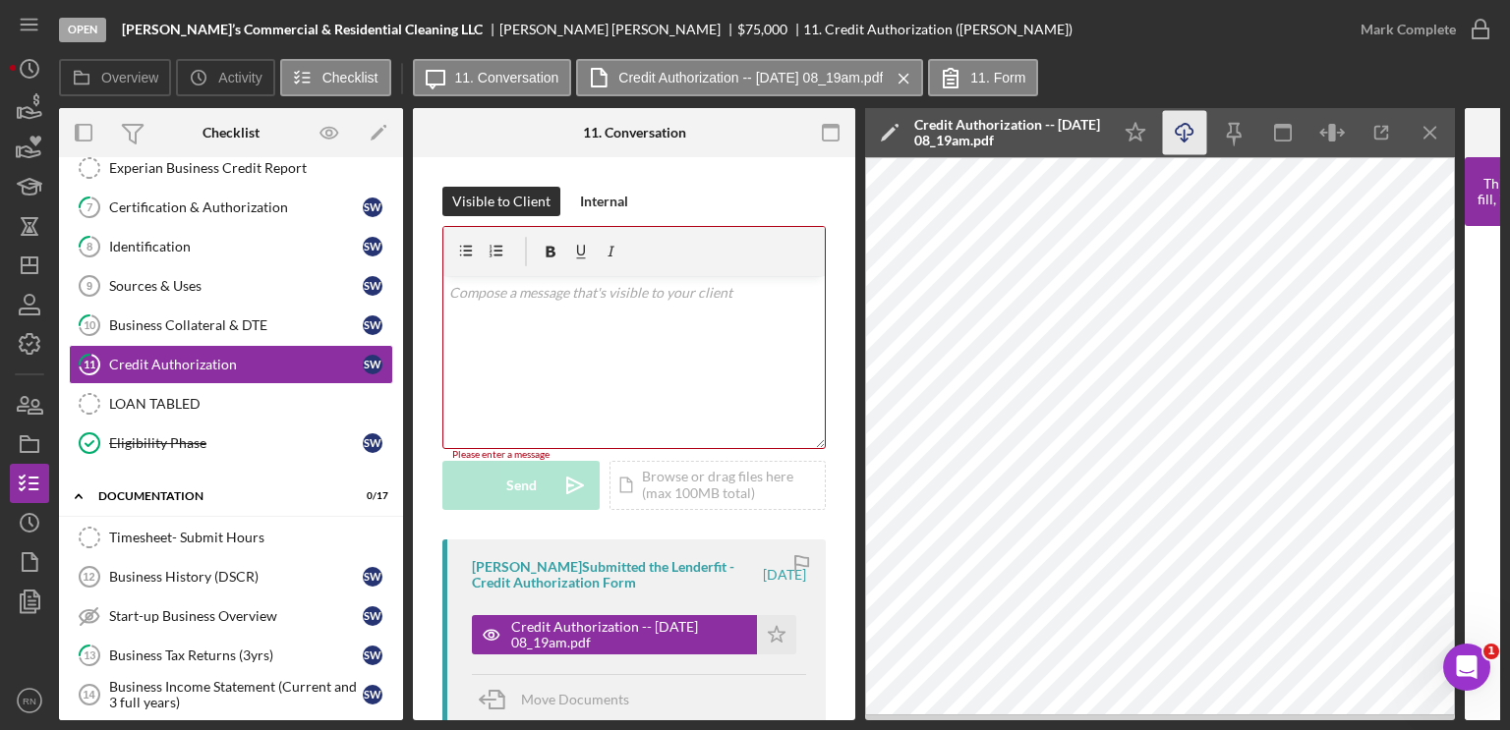
click at [1189, 137] on icon "Icon/Download" at bounding box center [1185, 133] width 44 height 44
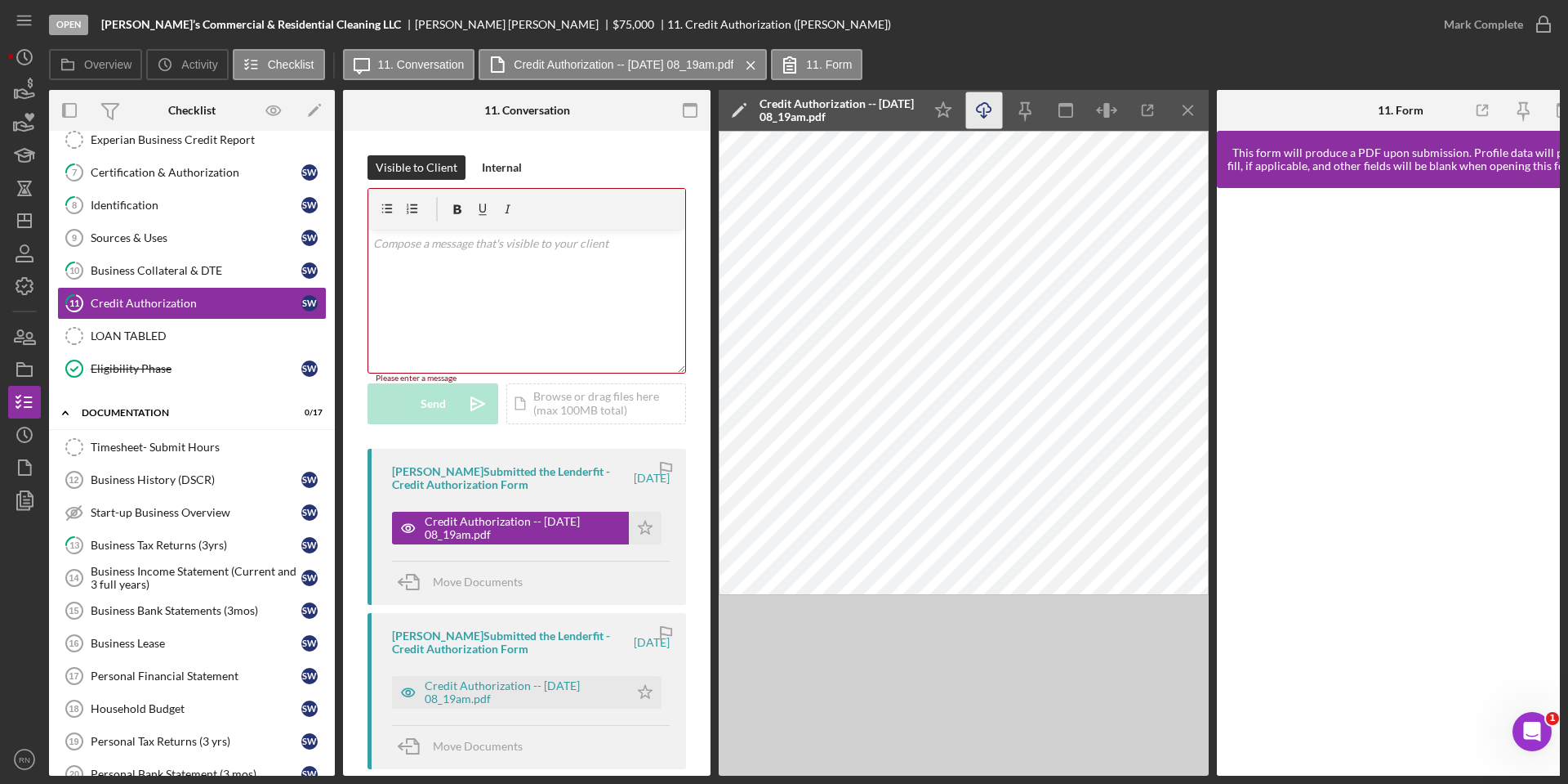
scroll to position [409, 0]
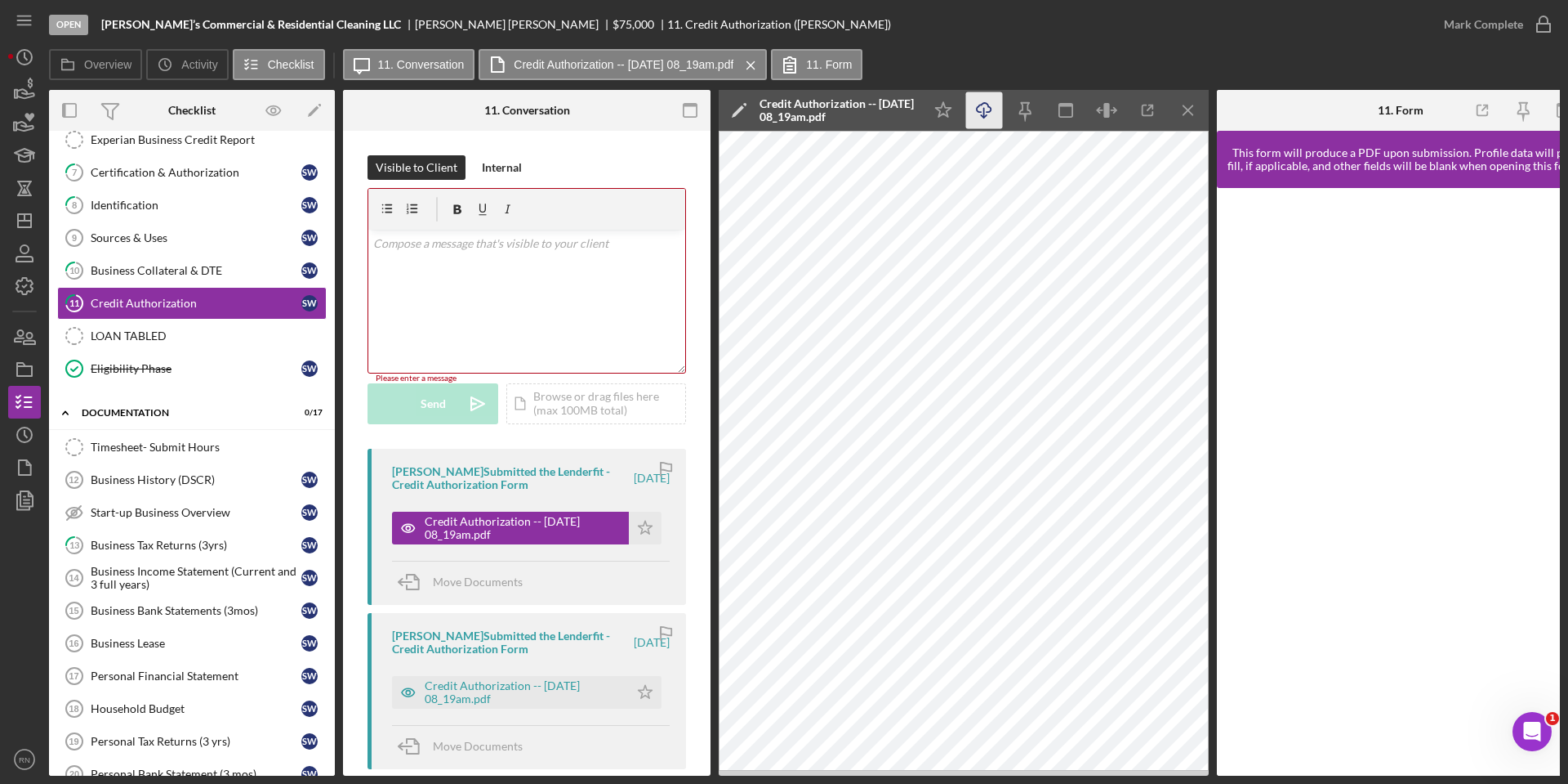
click at [999, 110] on icon "Icon/Download" at bounding box center [985, 111] width 37 height 37
click at [486, 606] on div "Credit Authorization -- [DATE] 08_19am.pdf" at bounding box center [523, 692] width 196 height 26
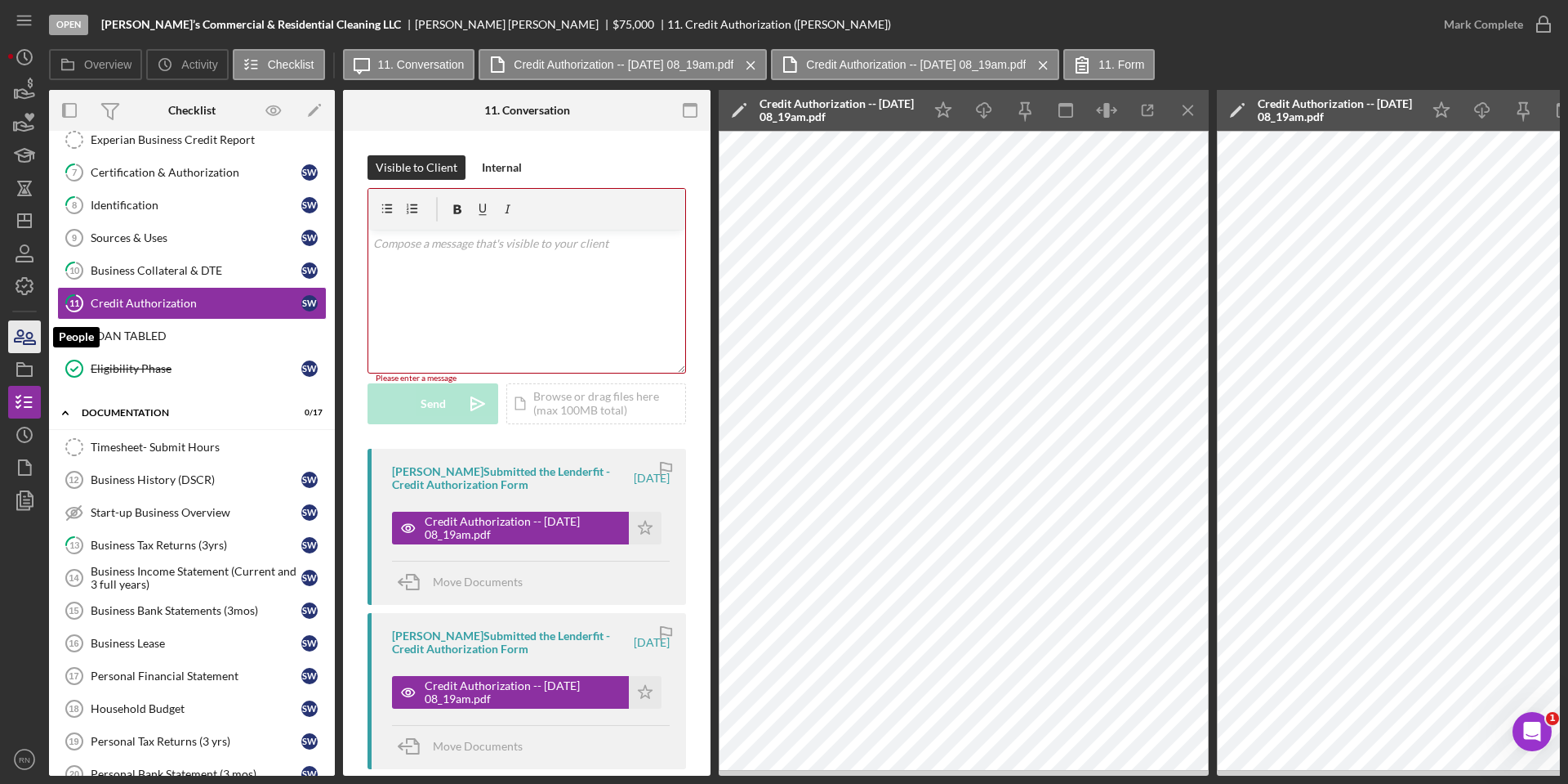
click at [31, 333] on icon "button" at bounding box center [30, 338] width 12 height 12
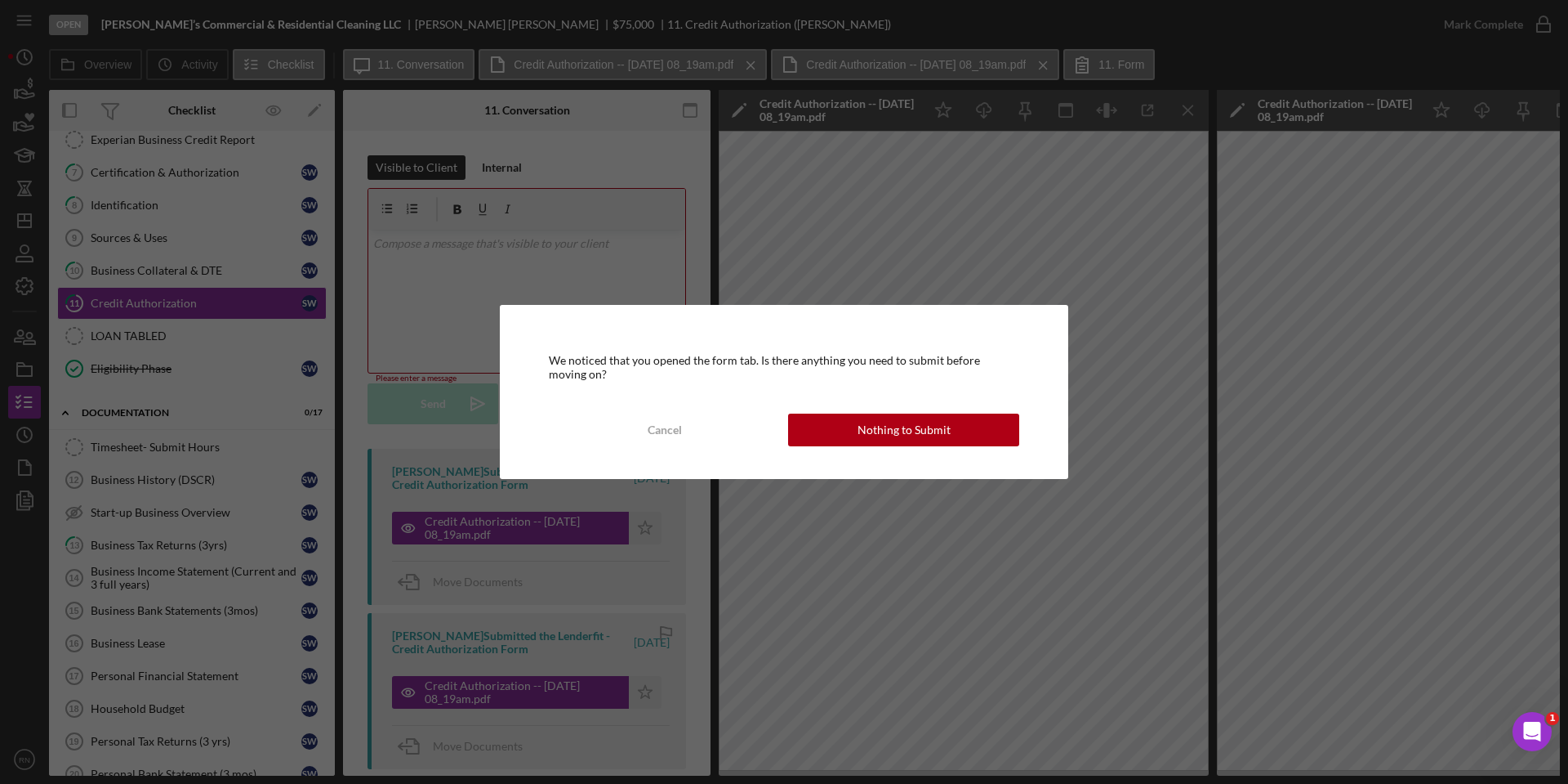
click at [8, 586] on div "We noticed that you opened the form tab. Is there anything you need to submit b…" at bounding box center [784, 392] width 1568 height 784
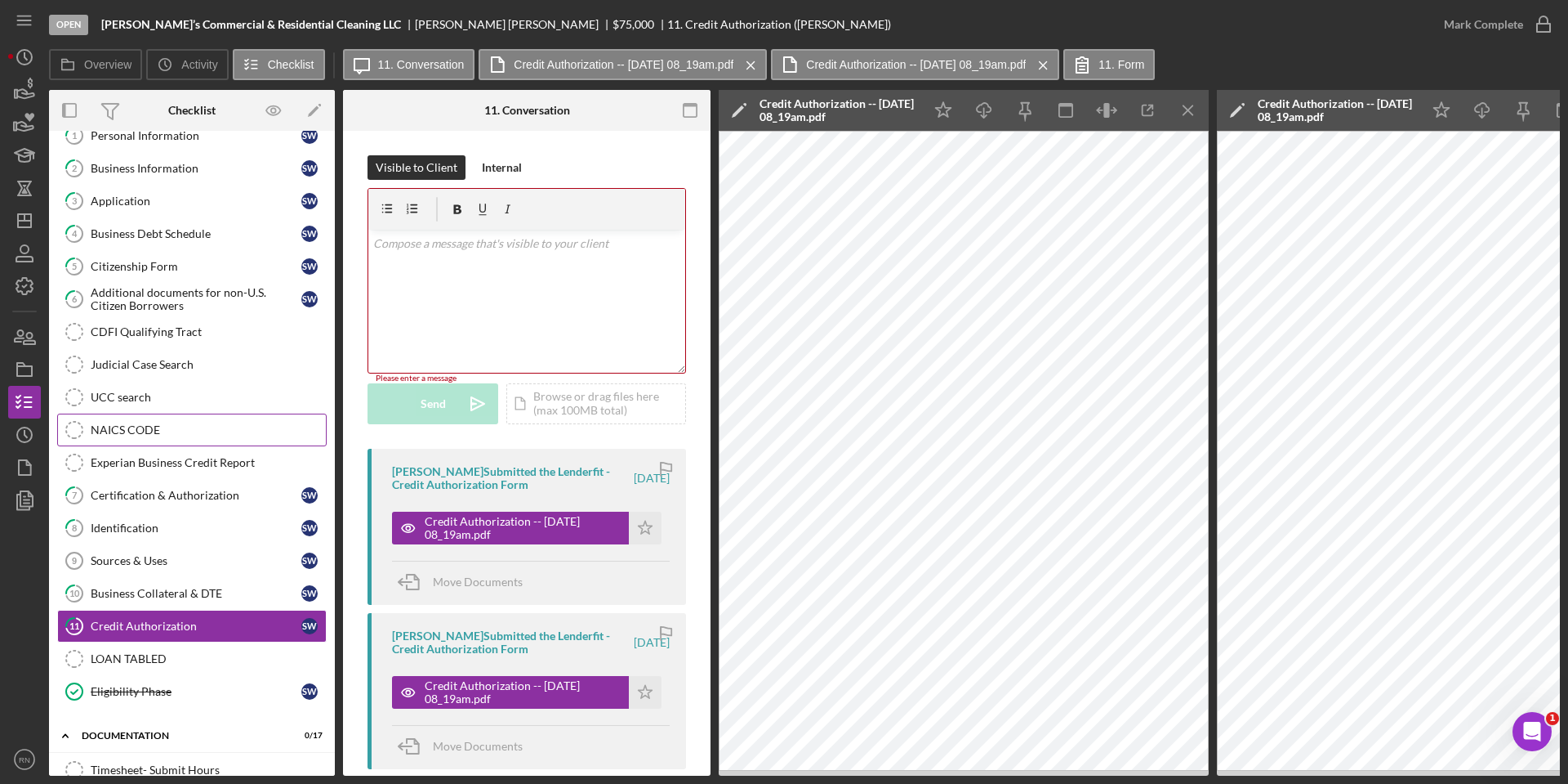
scroll to position [0, 0]
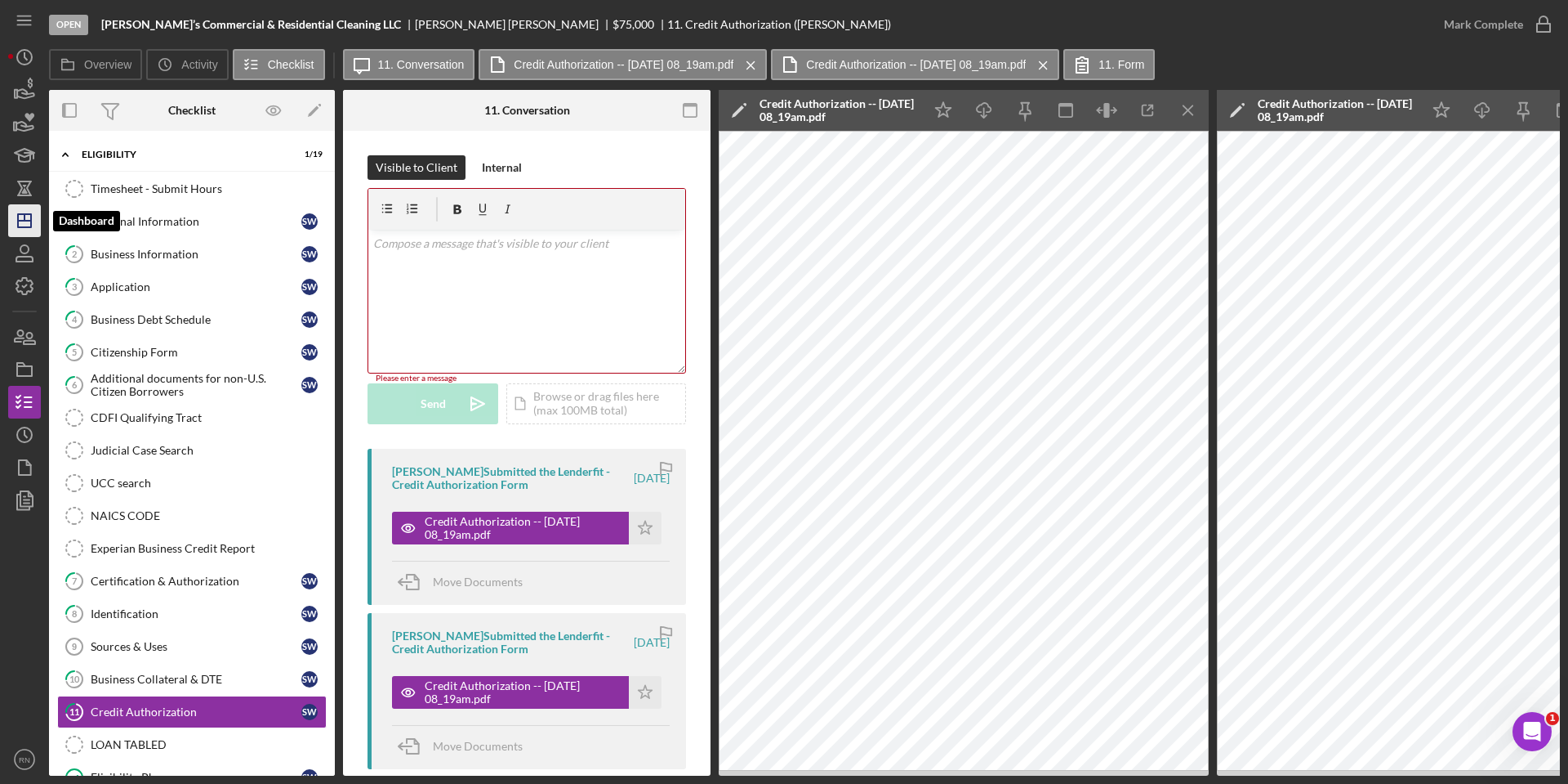
click at [18, 224] on polygon "button" at bounding box center [25, 221] width 13 height 13
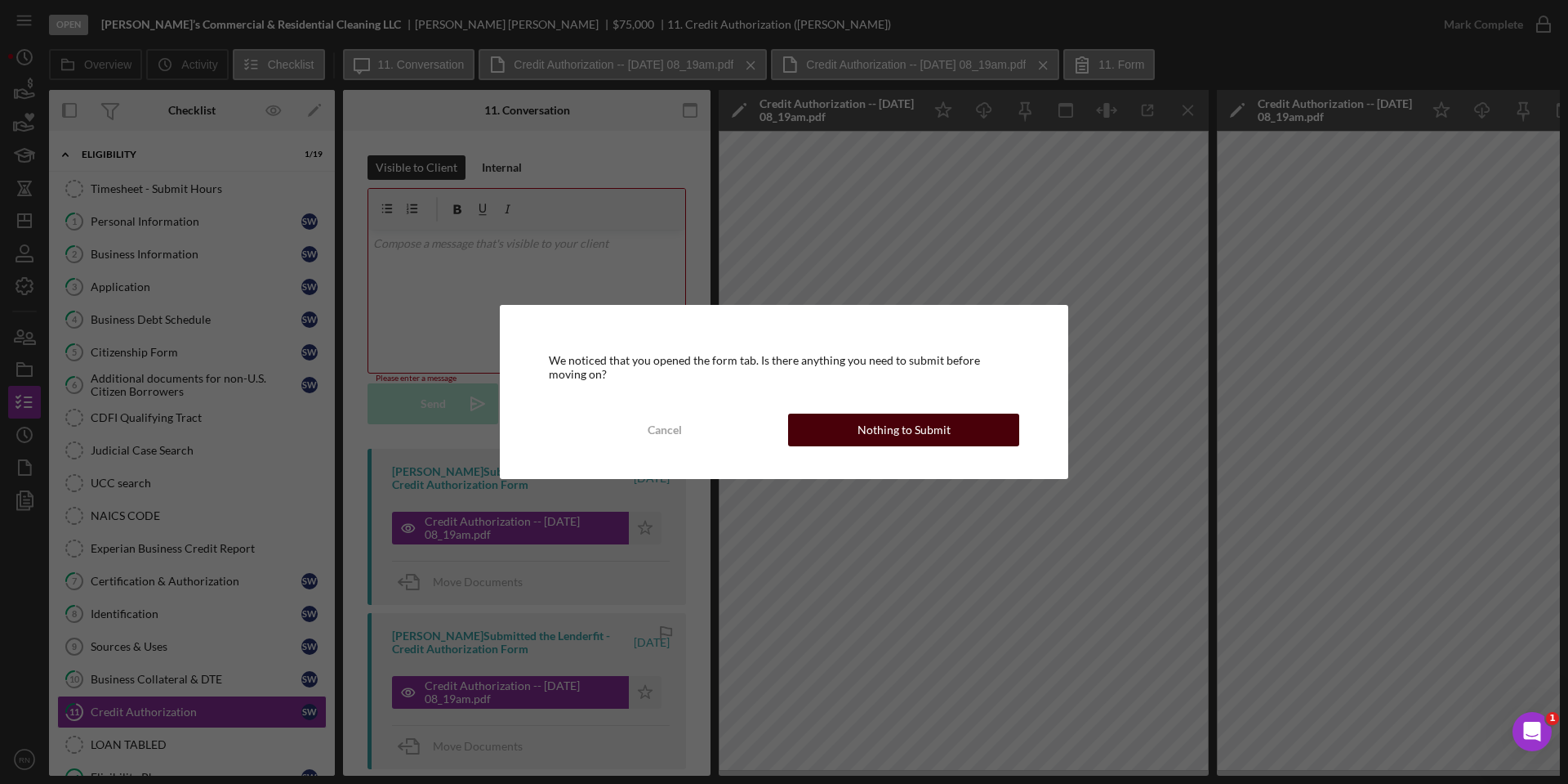
click at [870, 423] on div "Nothing to Submit" at bounding box center [904, 429] width 93 height 32
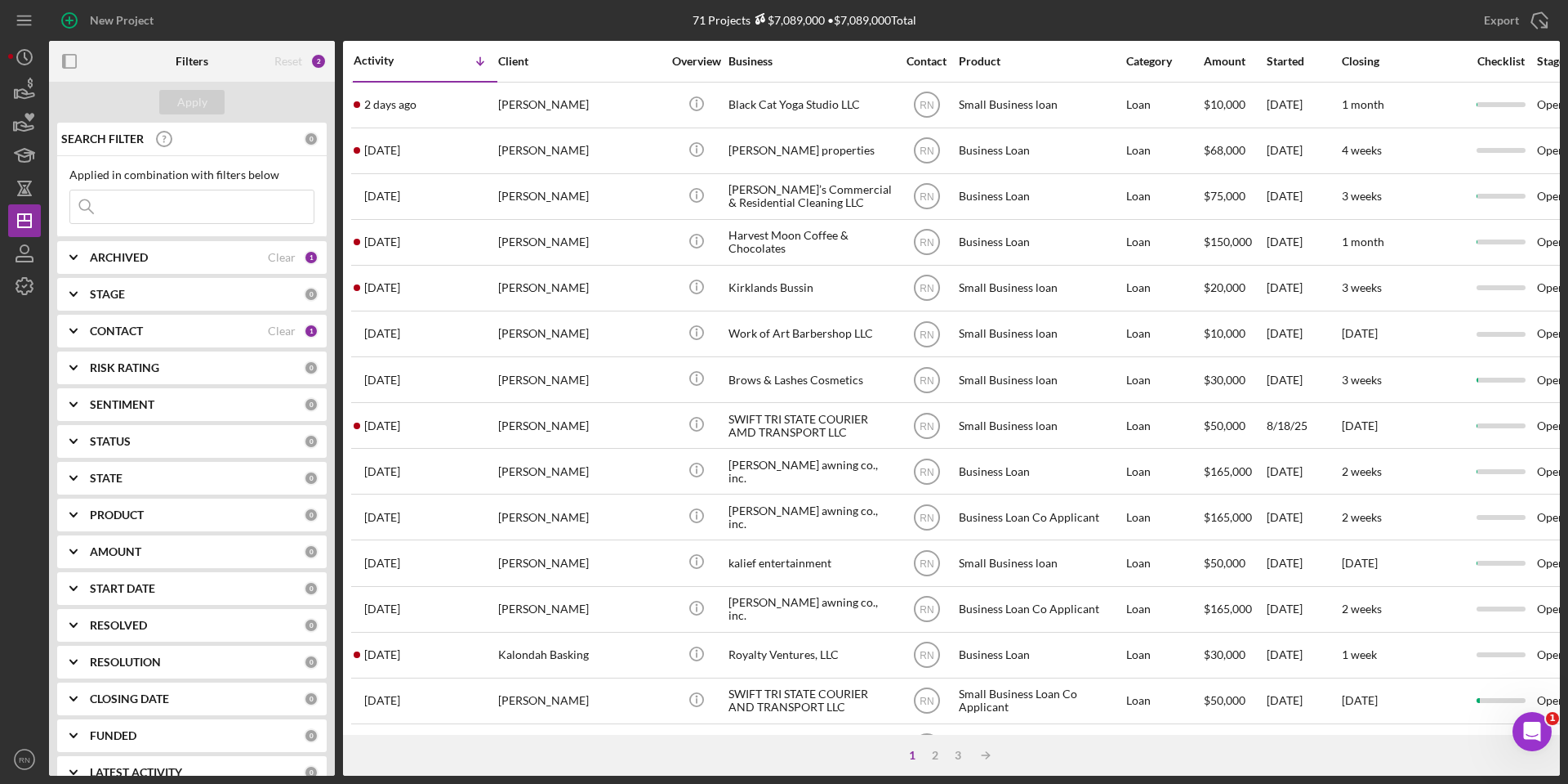
click at [189, 265] on div "ARCHIVED Clear 1" at bounding box center [204, 257] width 229 height 32
click at [81, 353] on input "Archived" at bounding box center [79, 351] width 17 height 17
checkbox input "true"
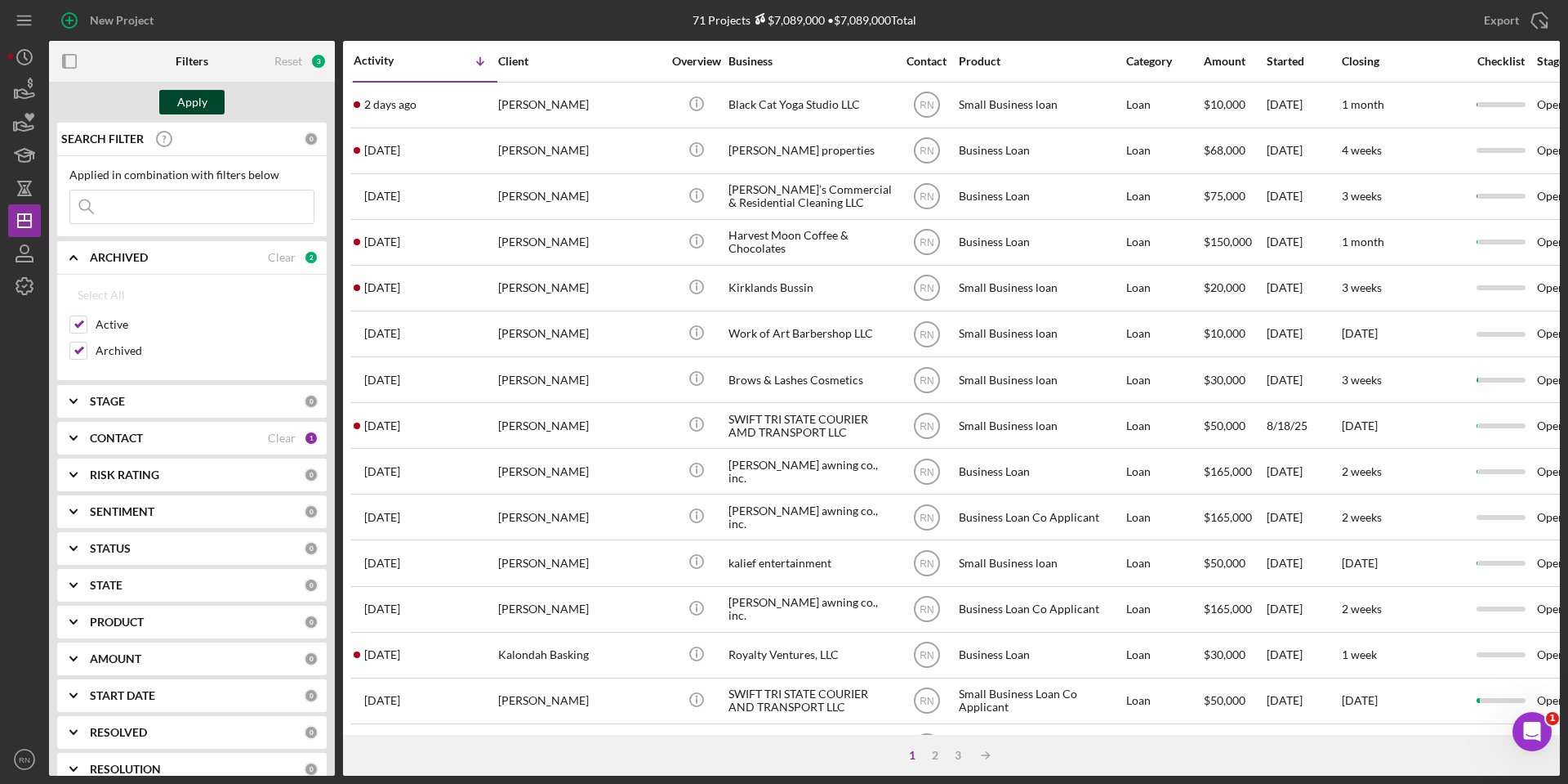
click at [201, 104] on div "Apply" at bounding box center [192, 101] width 30 height 24
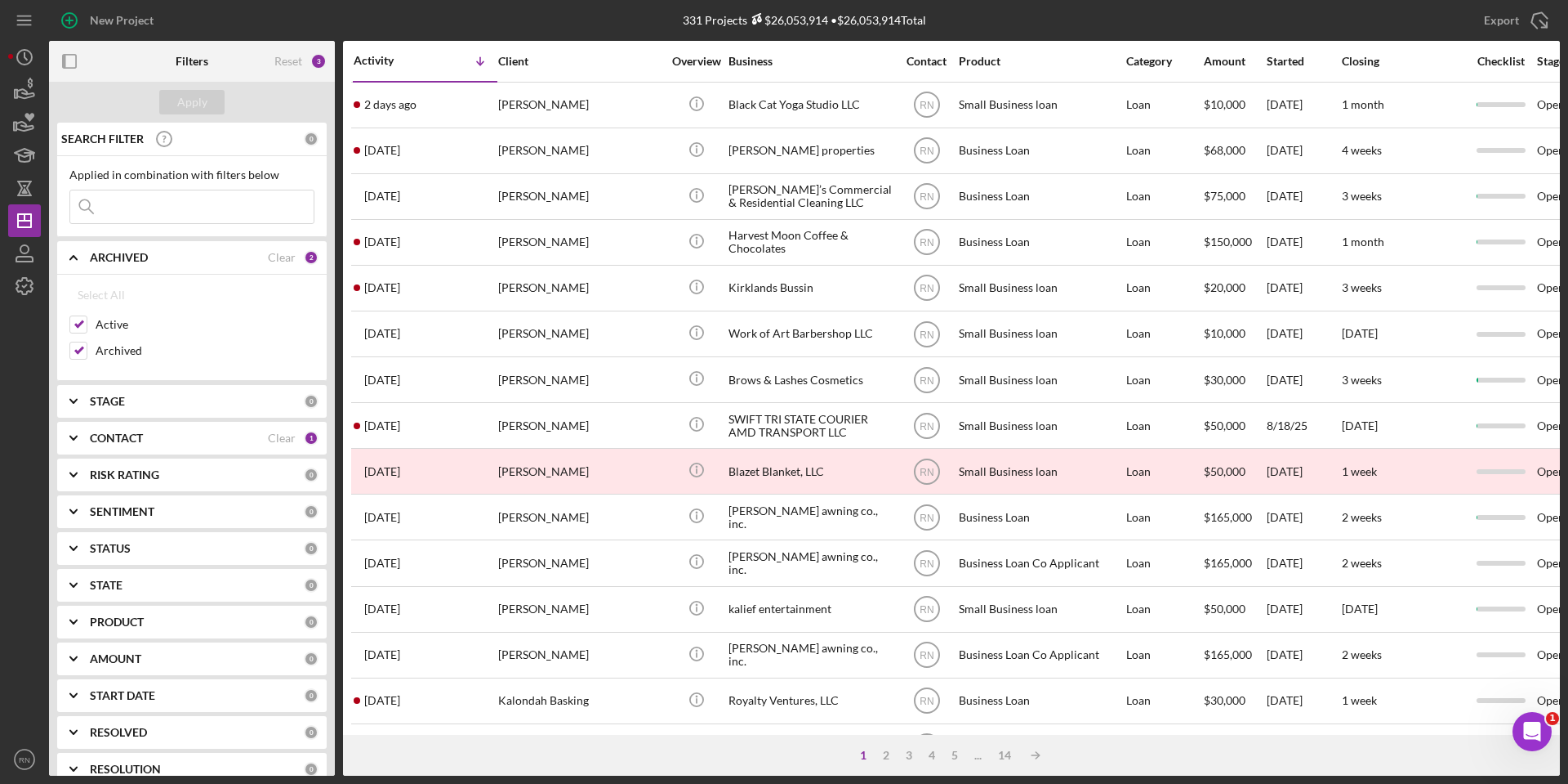
click at [146, 206] on input at bounding box center [192, 206] width 243 height 32
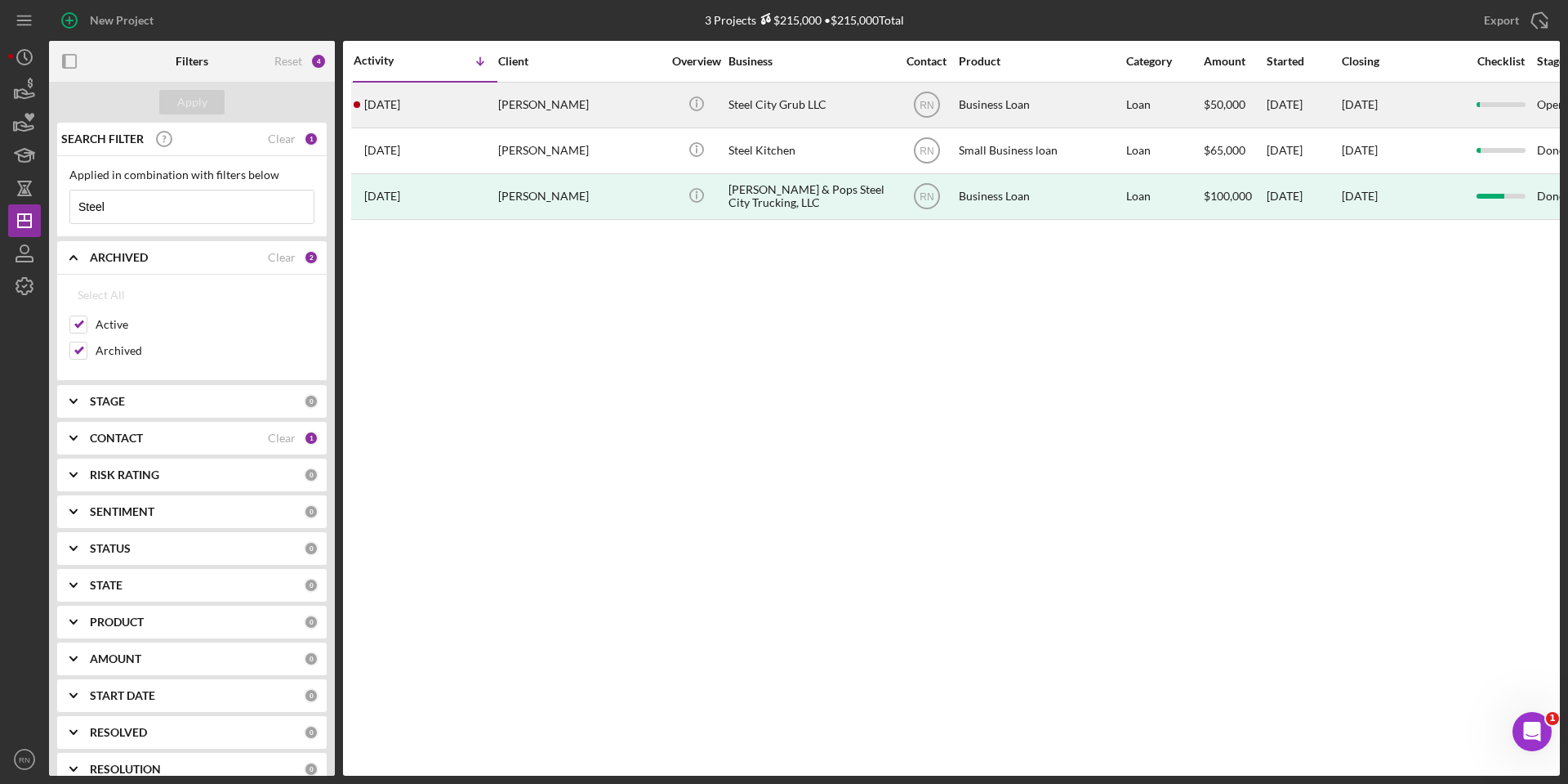
type input "Steel"
click at [771, 100] on div "Steel City Grub LLC" at bounding box center [810, 105] width 164 height 43
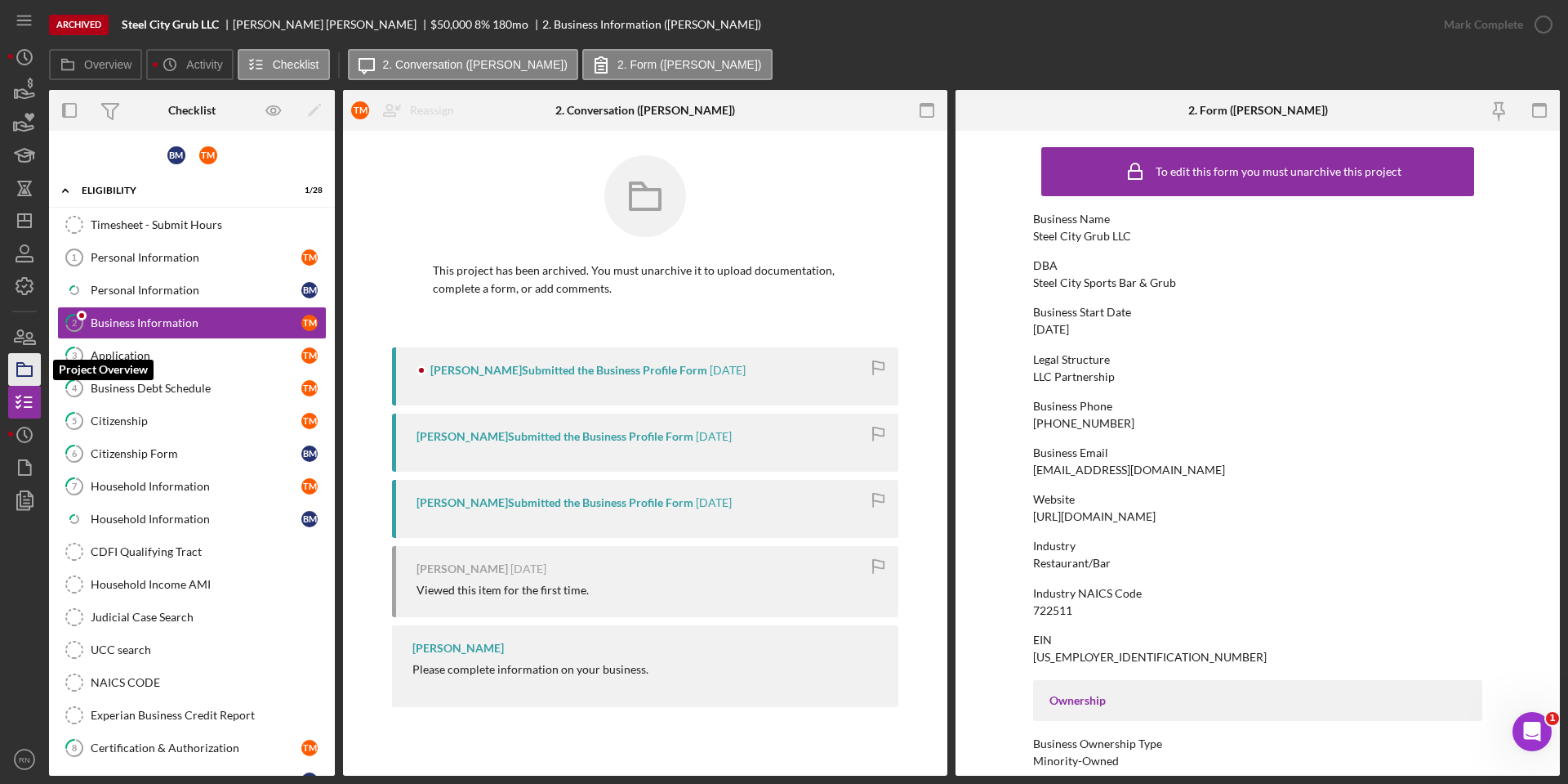
click at [28, 372] on icon "button" at bounding box center [24, 369] width 41 height 41
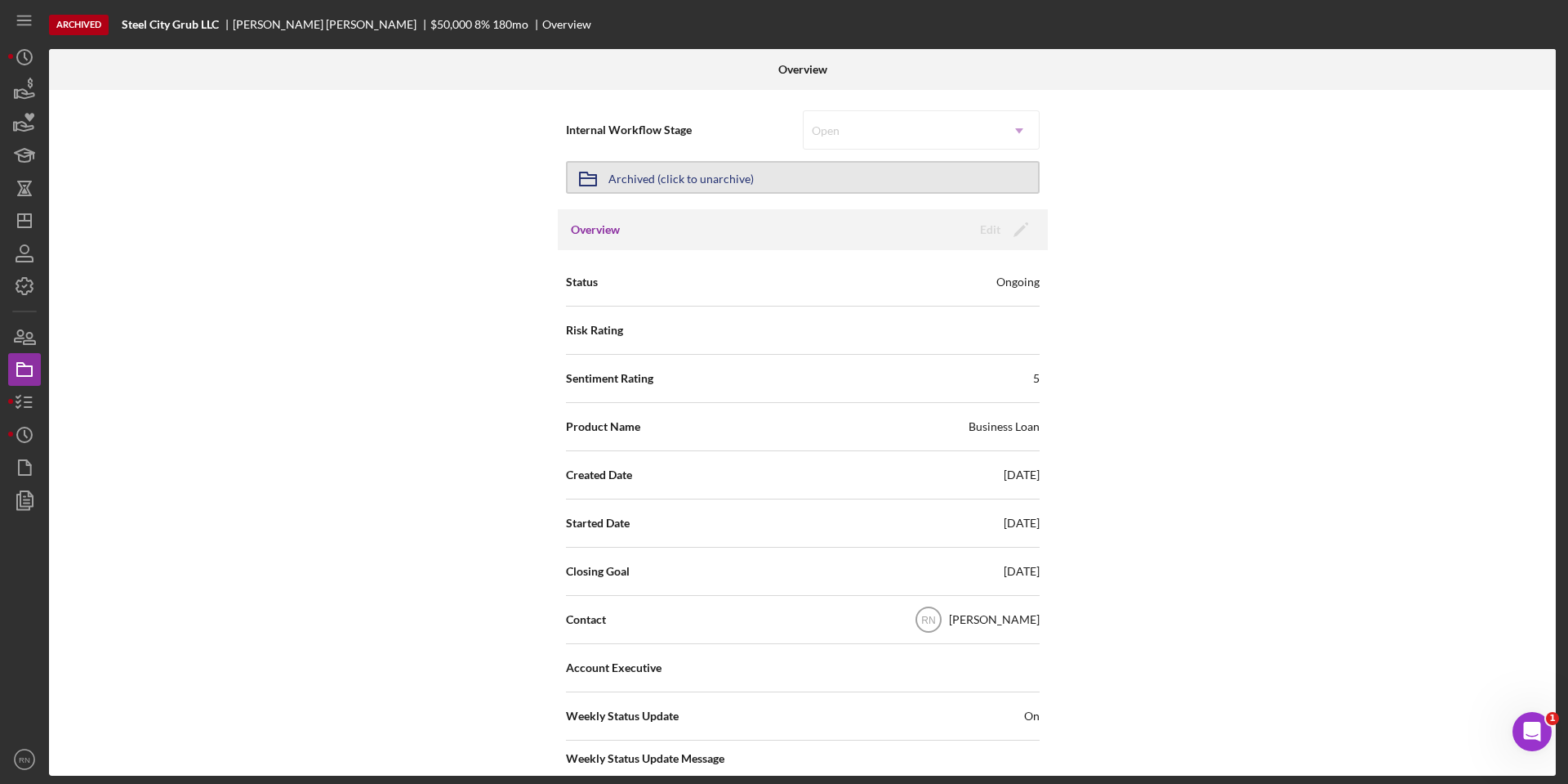
click at [729, 179] on div "Archived (click to unarchive)" at bounding box center [681, 177] width 145 height 29
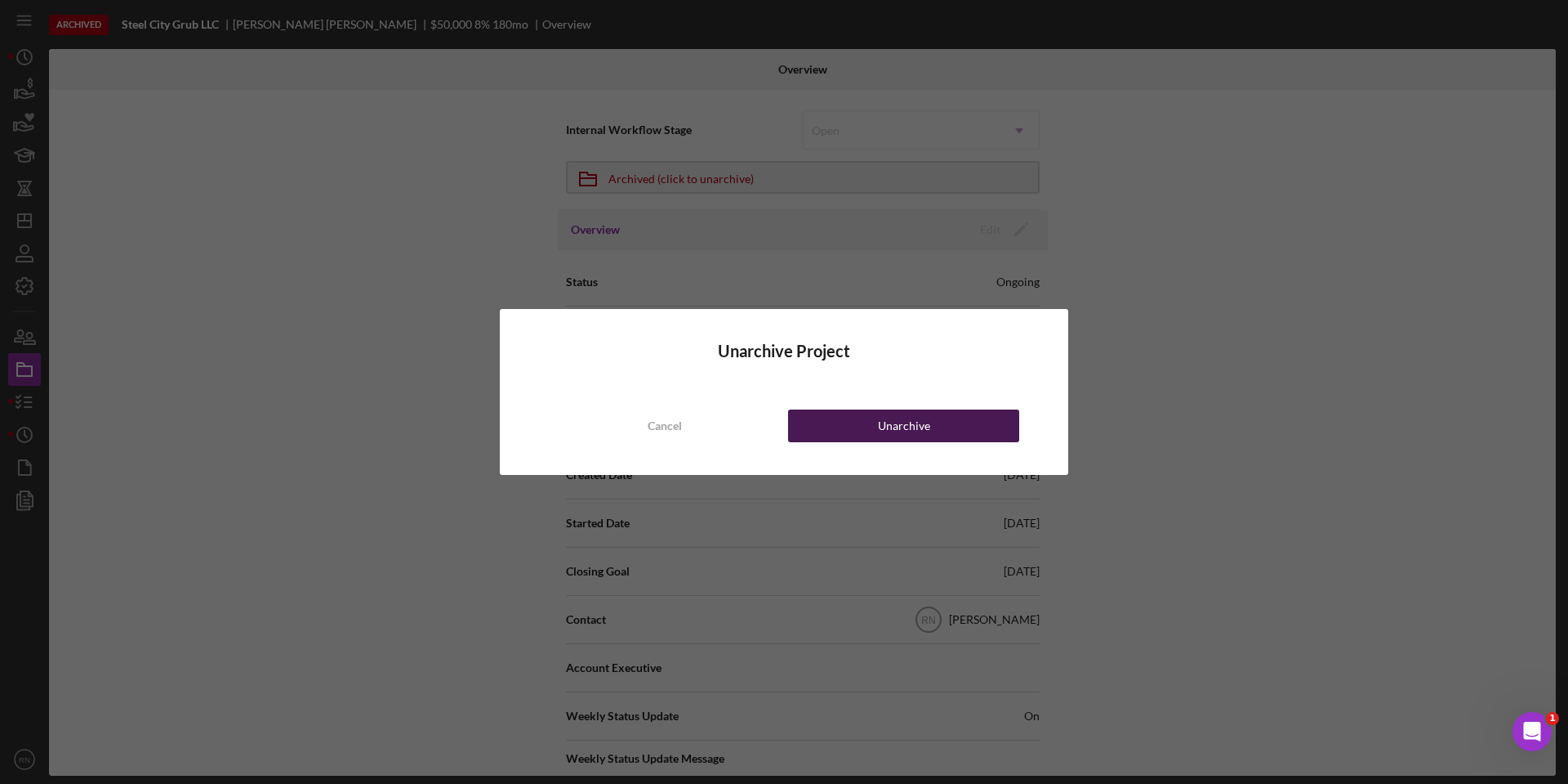
click at [885, 417] on div "Unarchive" at bounding box center [904, 426] width 52 height 32
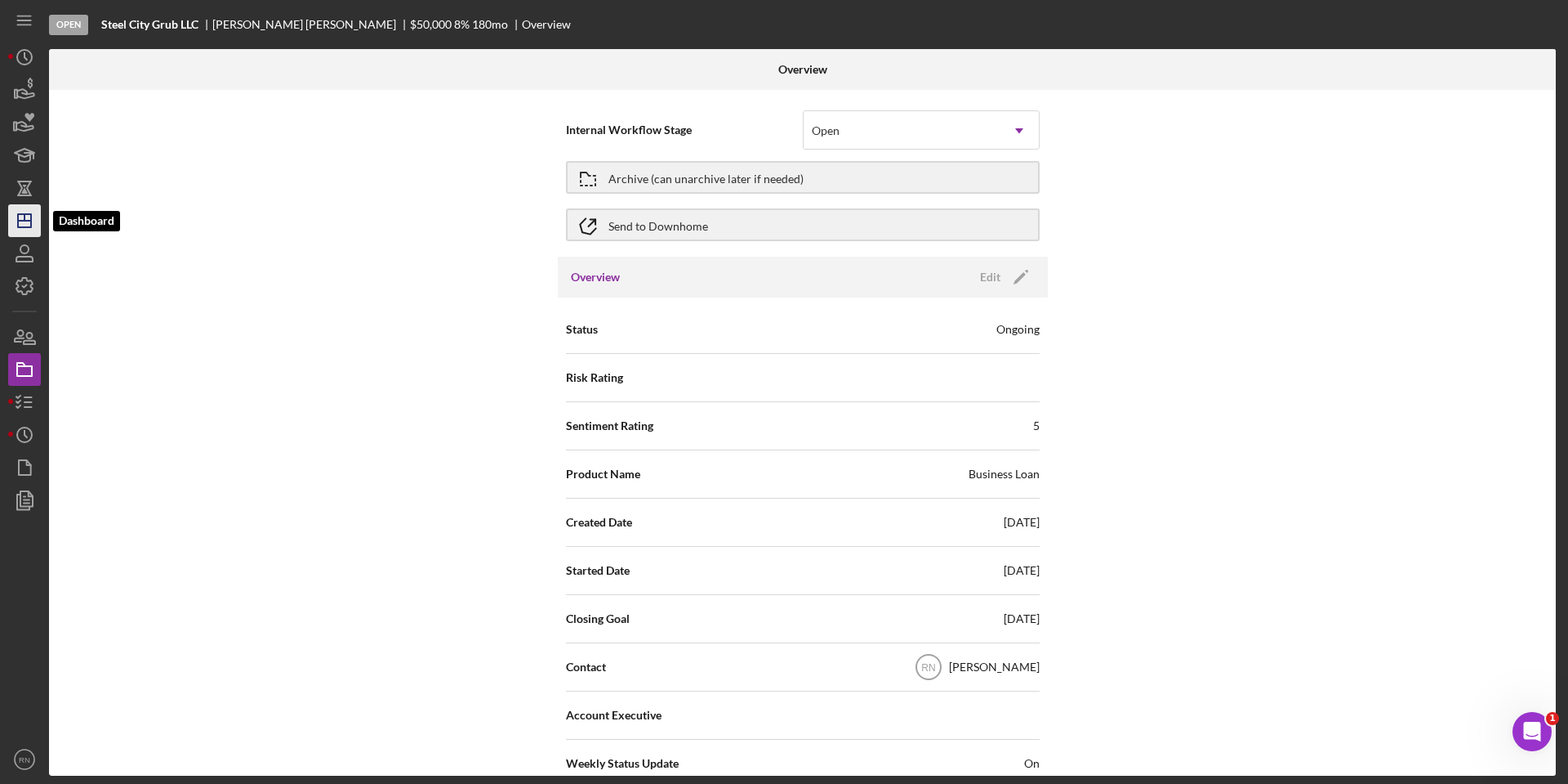
click at [21, 219] on icon "Icon/Dashboard" at bounding box center [24, 220] width 41 height 41
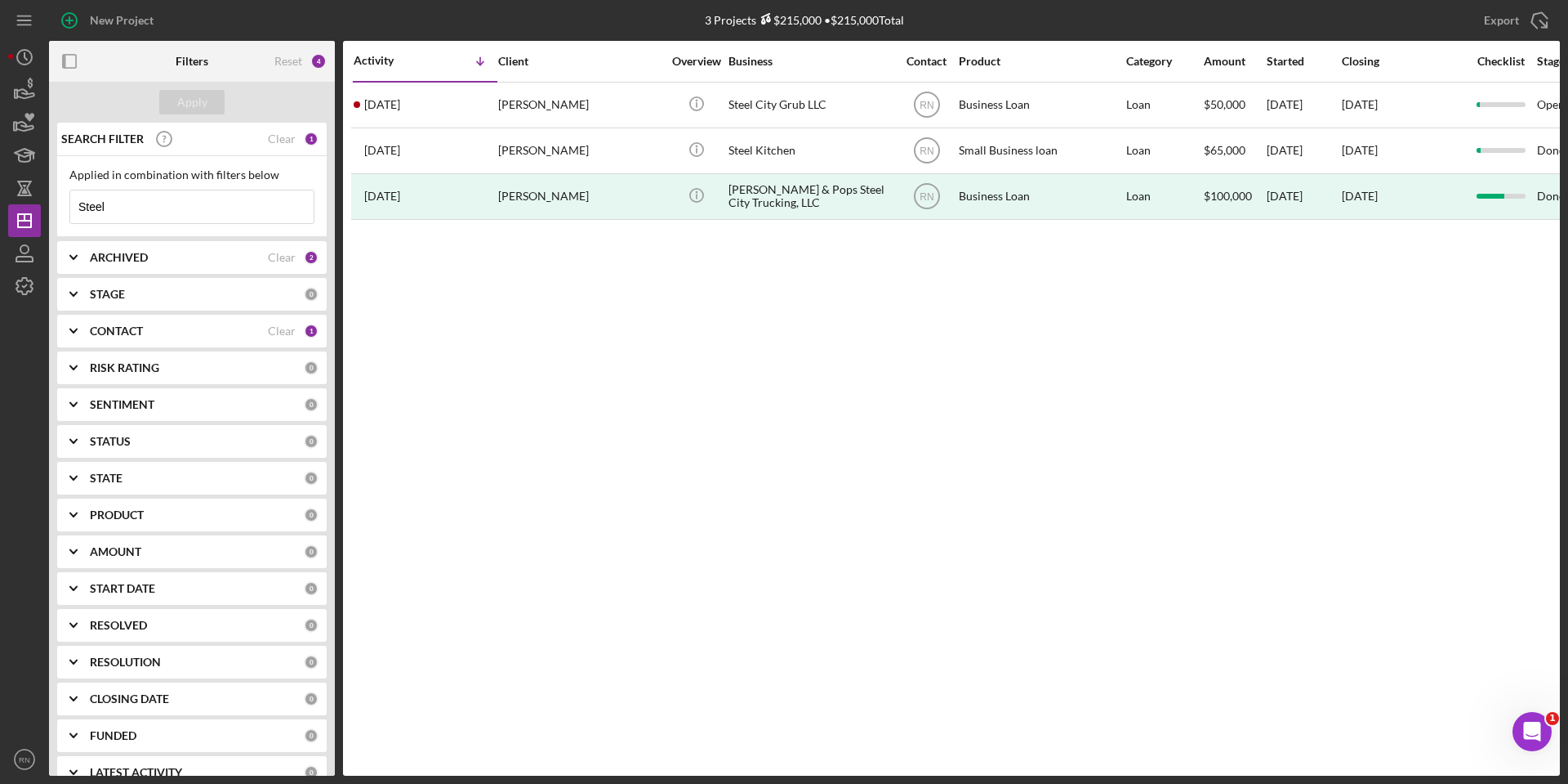
click at [191, 216] on input "Steel" at bounding box center [192, 206] width 243 height 32
type input "S"
click at [17, 374] on div at bounding box center [24, 523] width 32 height 441
click at [219, 340] on div "CONTACT Clear 1" at bounding box center [204, 330] width 229 height 32
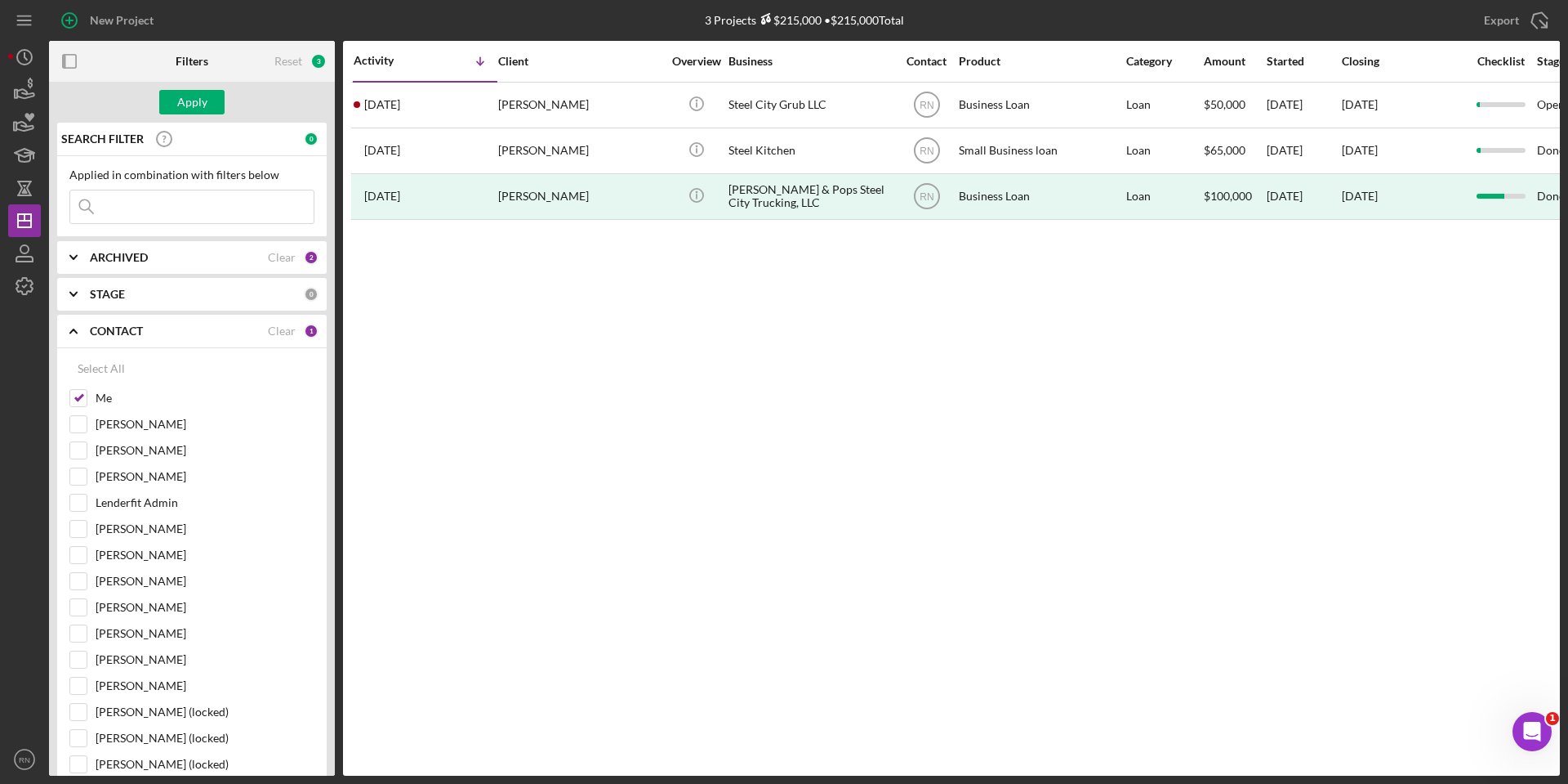
click at [214, 256] on div "ARCHIVED" at bounding box center [179, 258] width 178 height 13
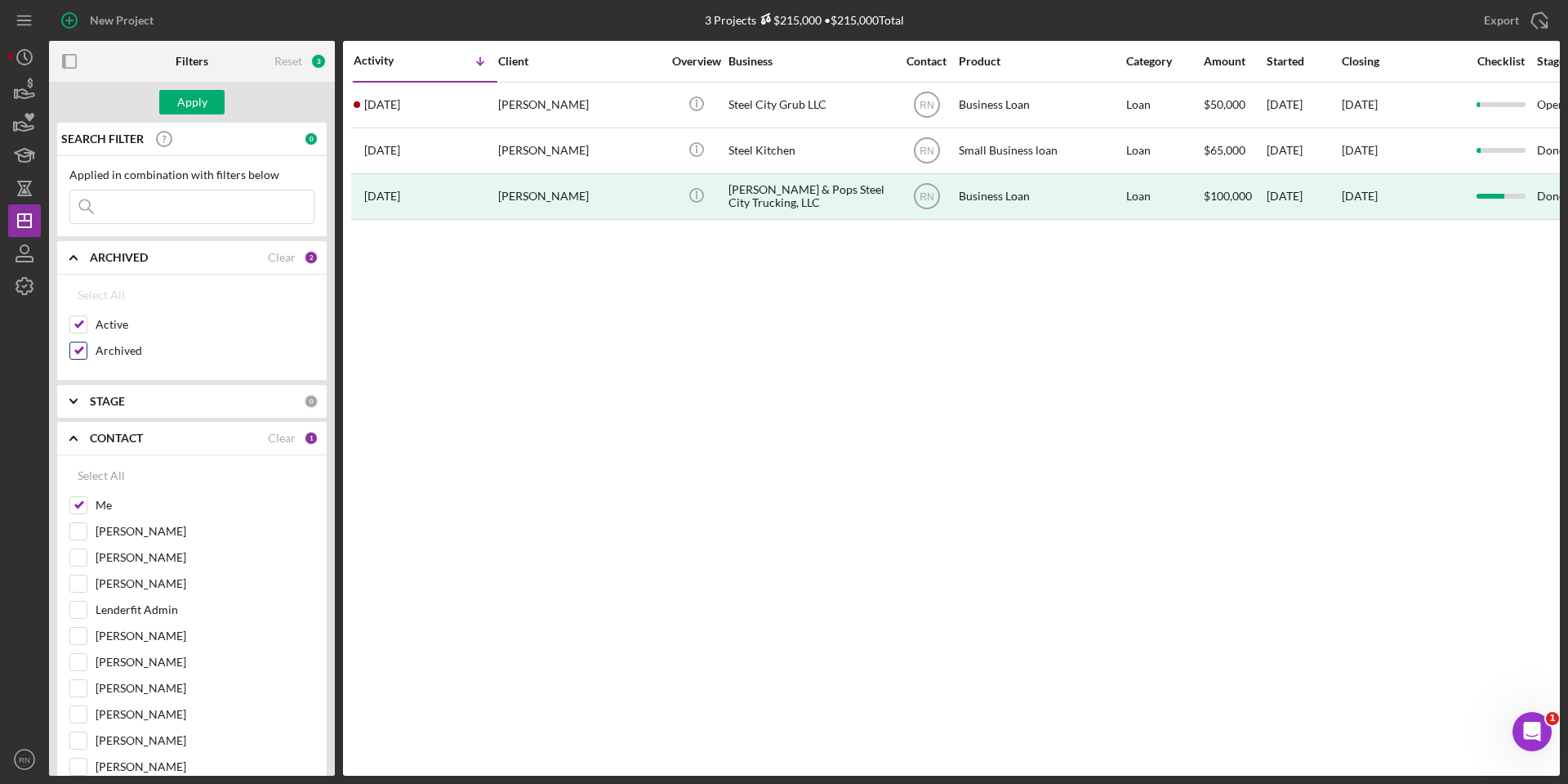
click at [77, 349] on input "Archived" at bounding box center [79, 351] width 17 height 17
checkbox input "false"
click at [0, 351] on div "New Project 3 Projects $215,000 • $215,000 Total Steel Export Icon/Export Filte…" at bounding box center [784, 392] width 1568 height 784
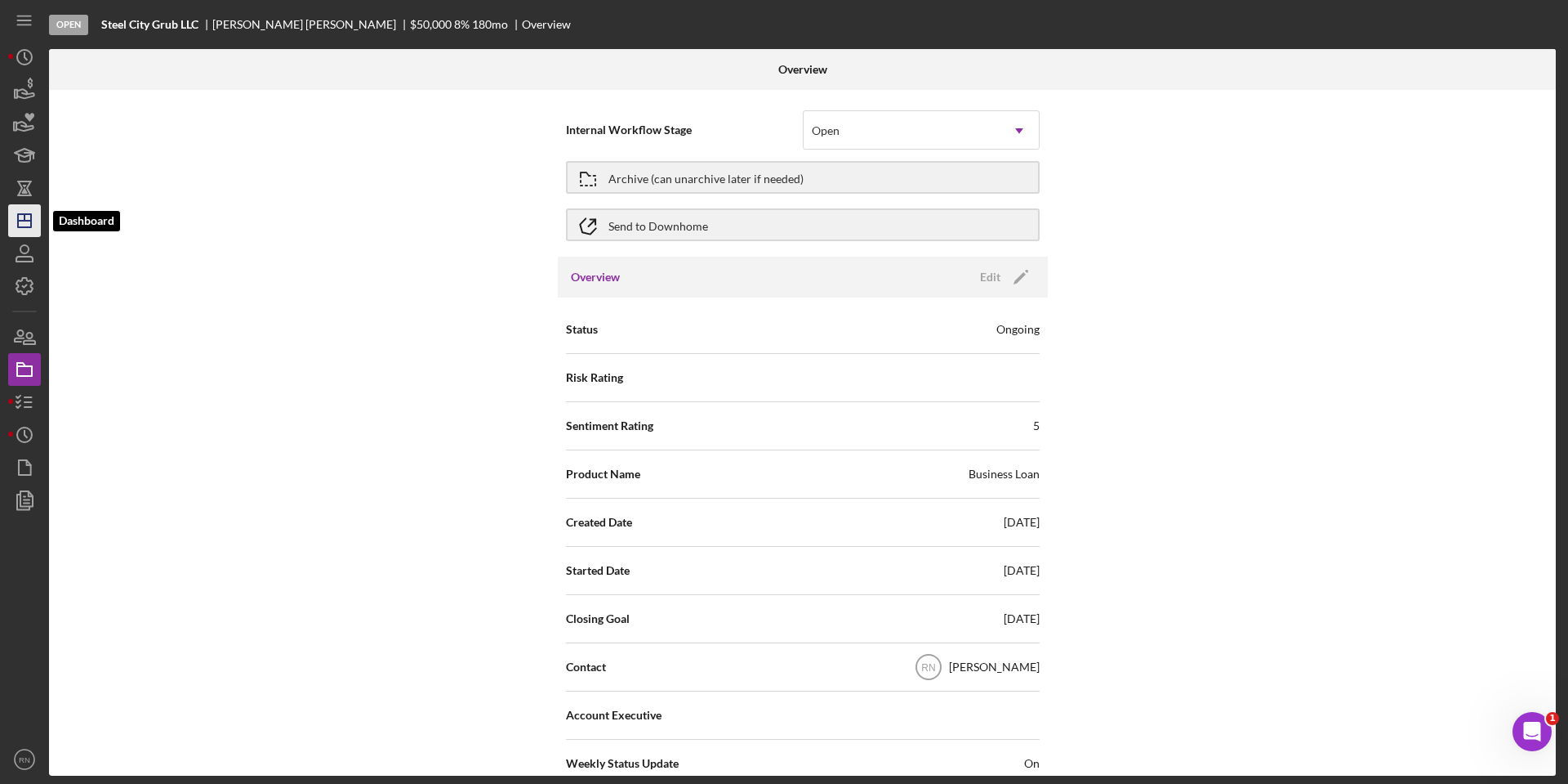
click at [24, 220] on line "button" at bounding box center [25, 220] width 13 height 0
